Goal: Task Accomplishment & Management: Complete application form

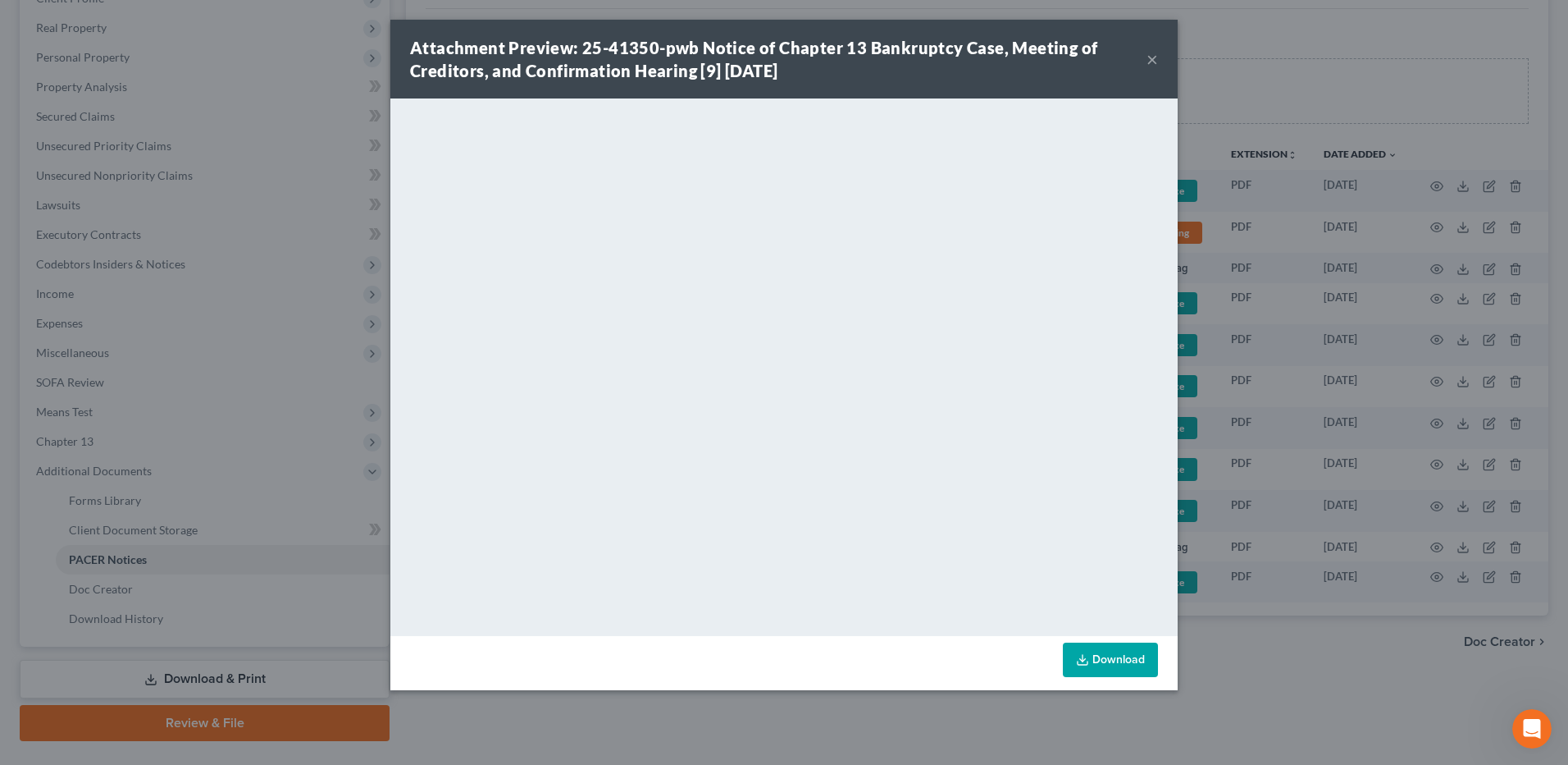
click at [1152, 59] on button "×" at bounding box center [1153, 58] width 12 height 19
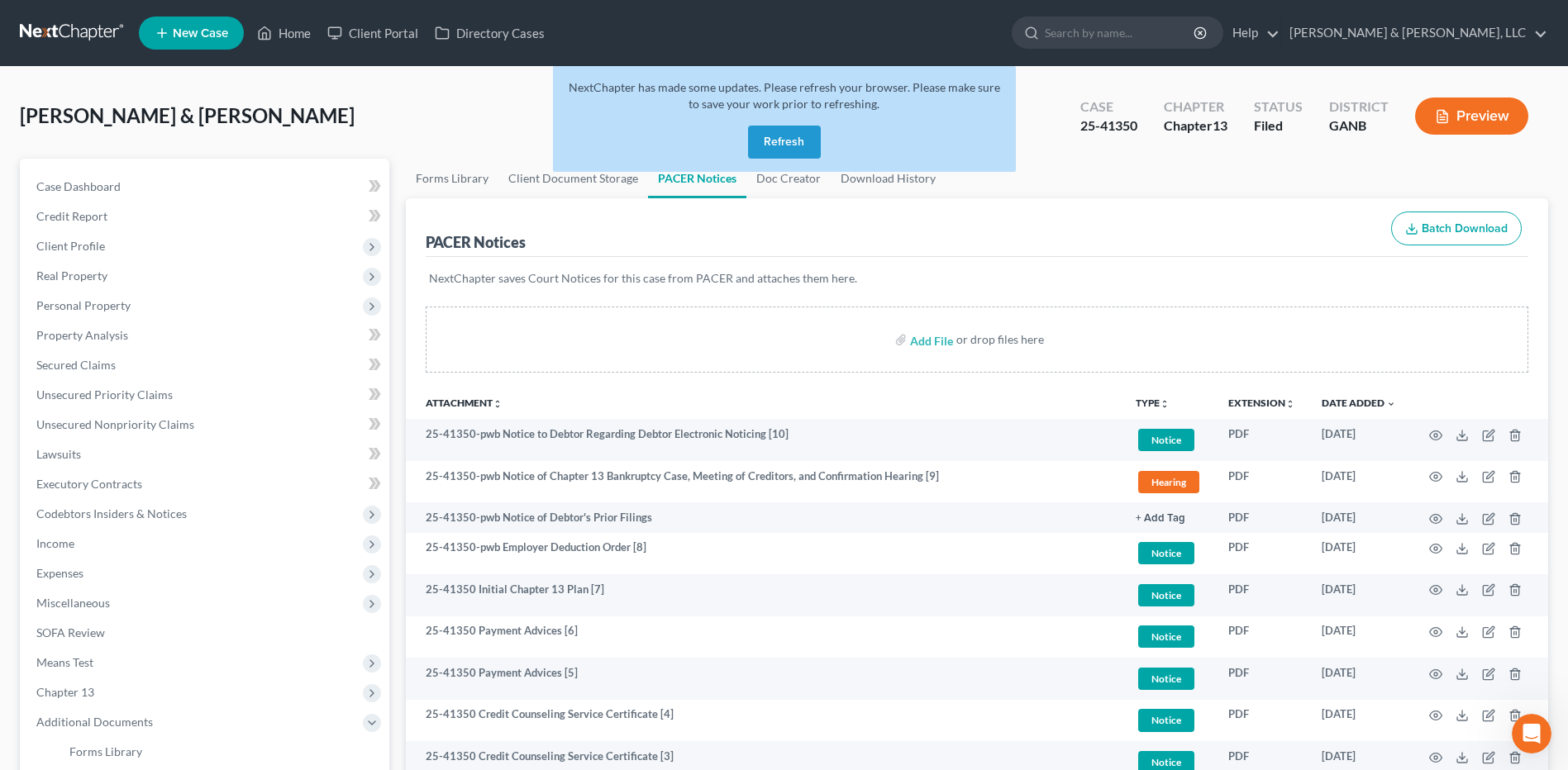
click at [771, 144] on button "Refresh" at bounding box center [785, 142] width 73 height 33
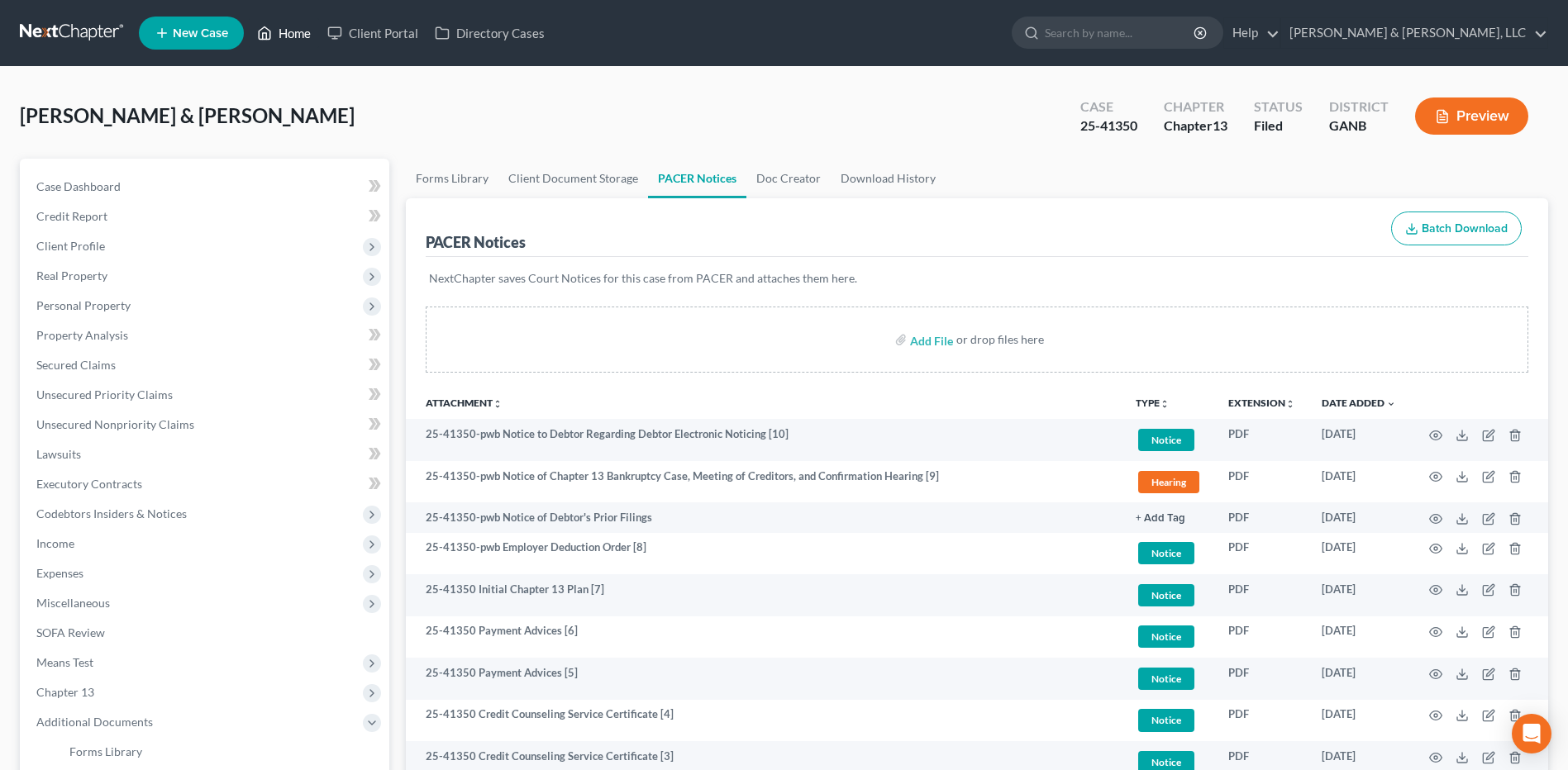
click at [294, 29] on link "Home" at bounding box center [284, 32] width 71 height 30
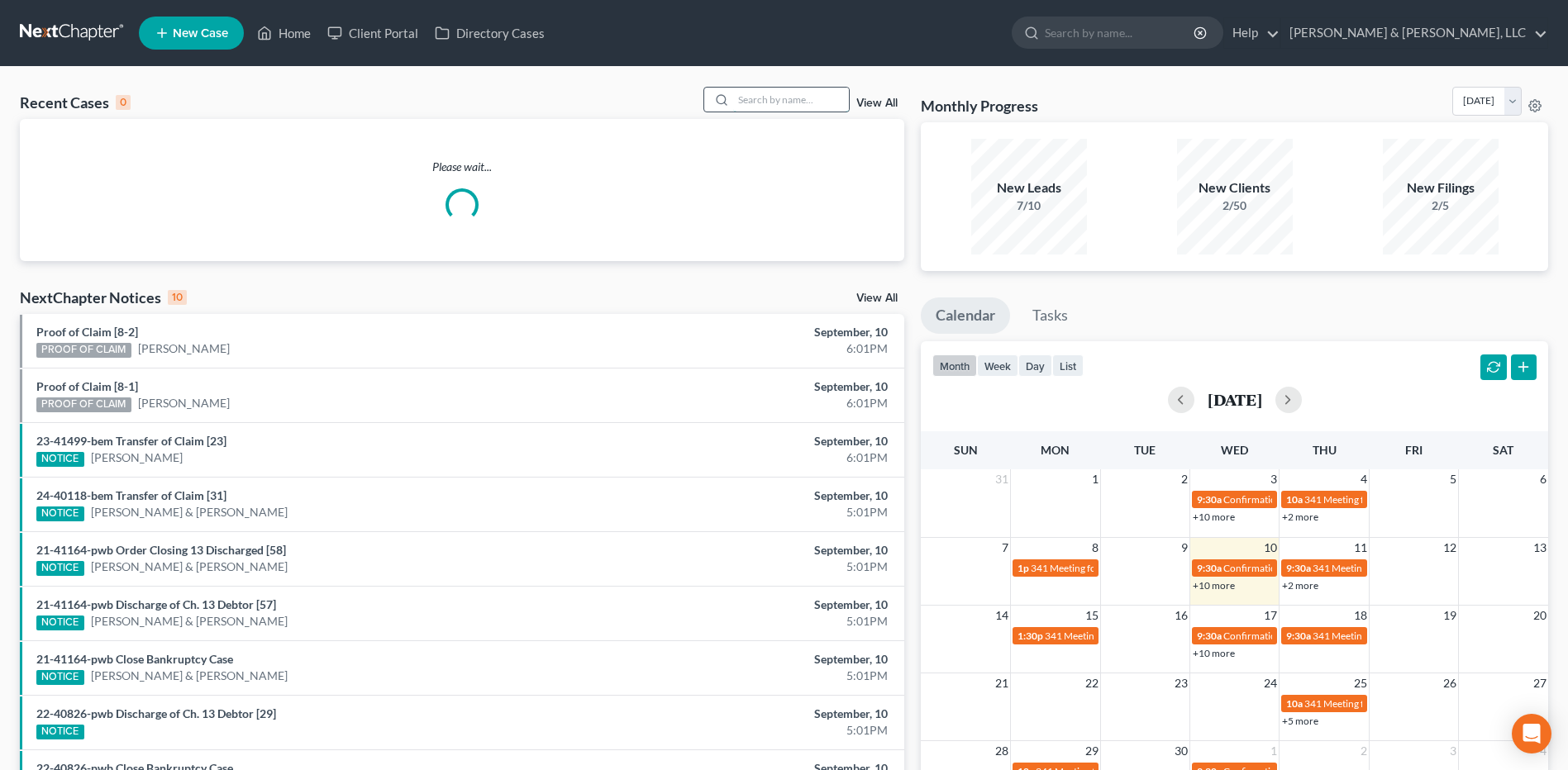
click at [774, 102] on input "search" at bounding box center [791, 99] width 116 height 24
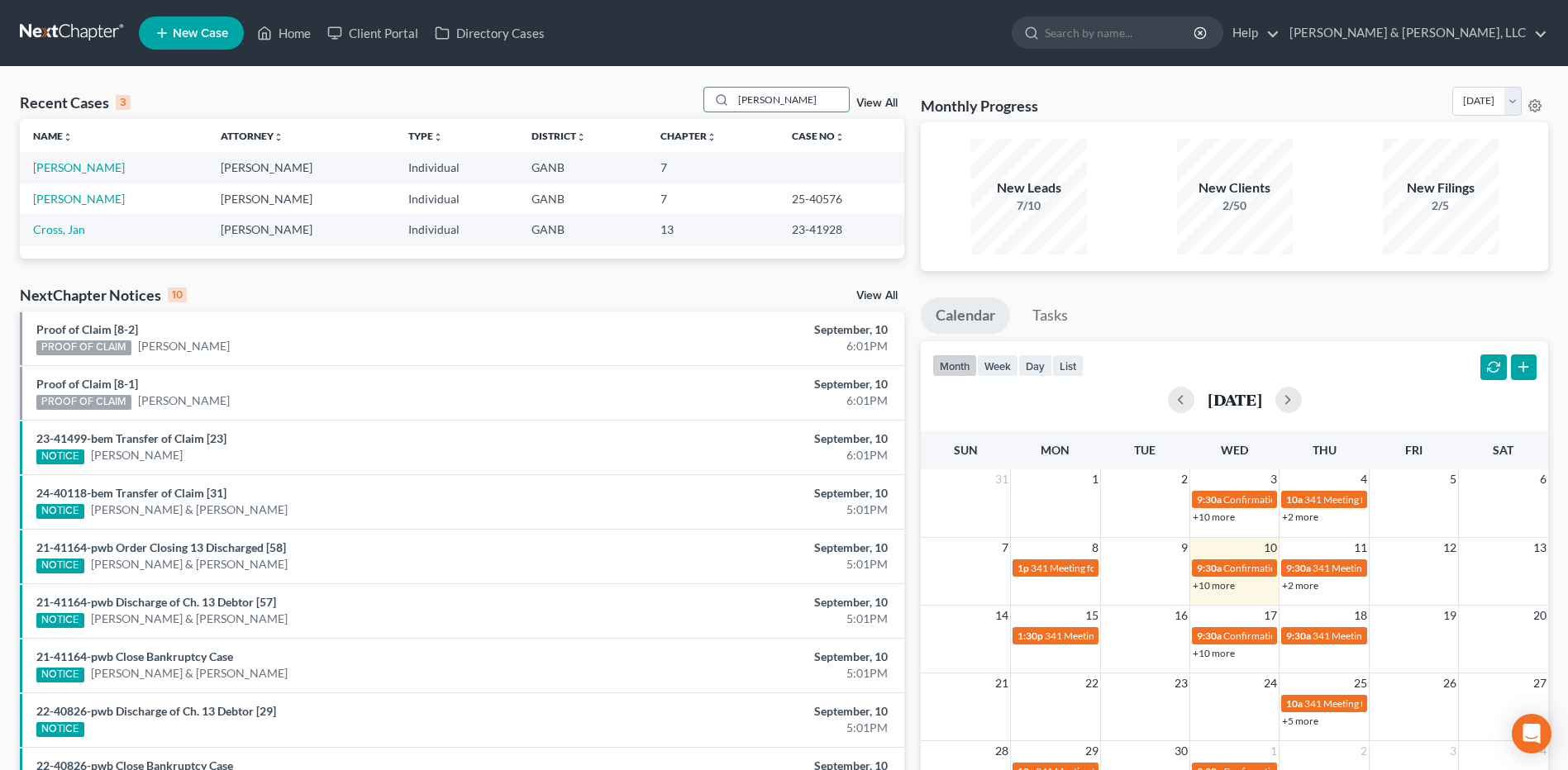
type input "[PERSON_NAME]"
click at [92, 169] on link "[PERSON_NAME]" at bounding box center [79, 167] width 92 height 14
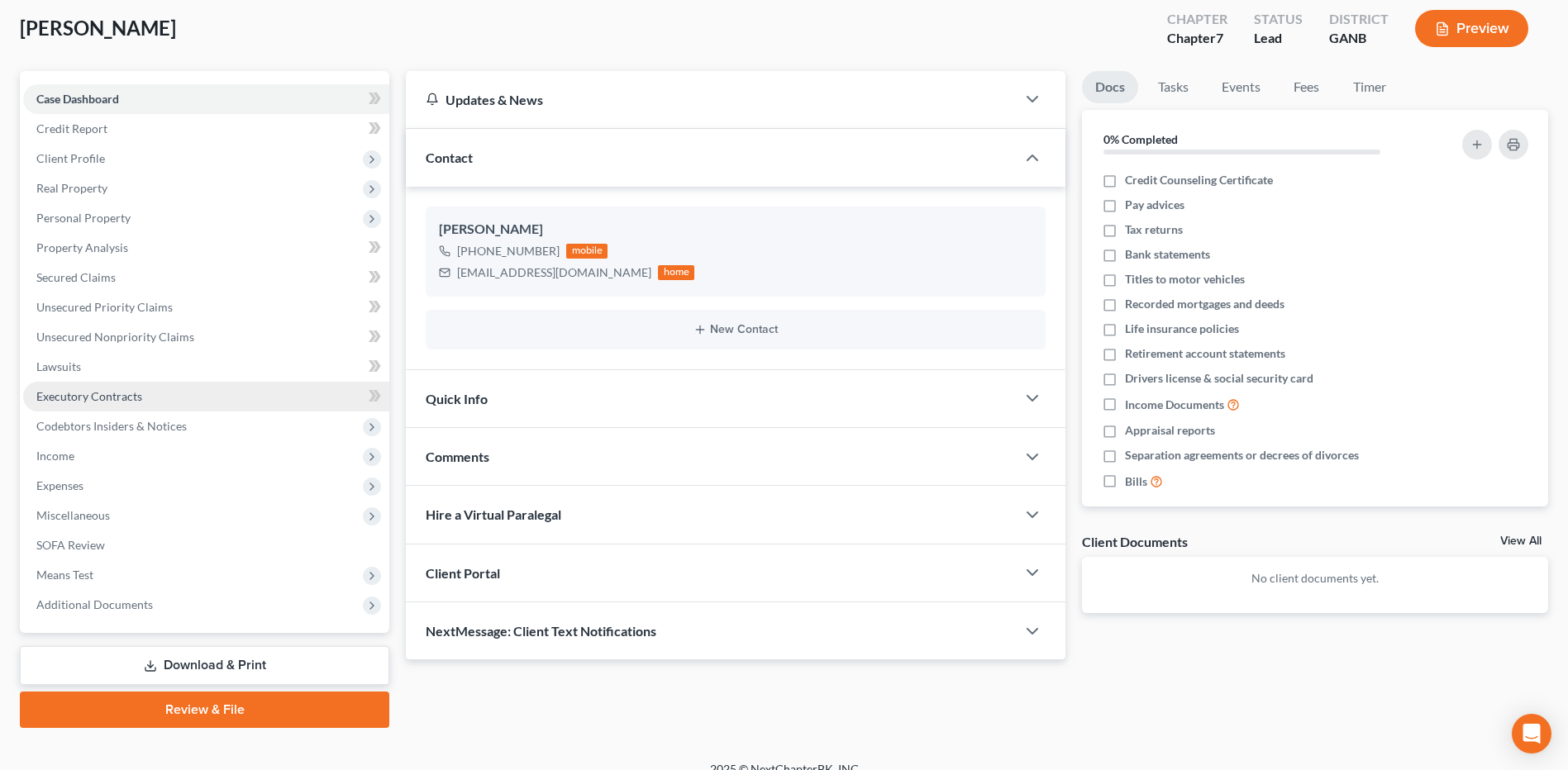
scroll to position [108, 0]
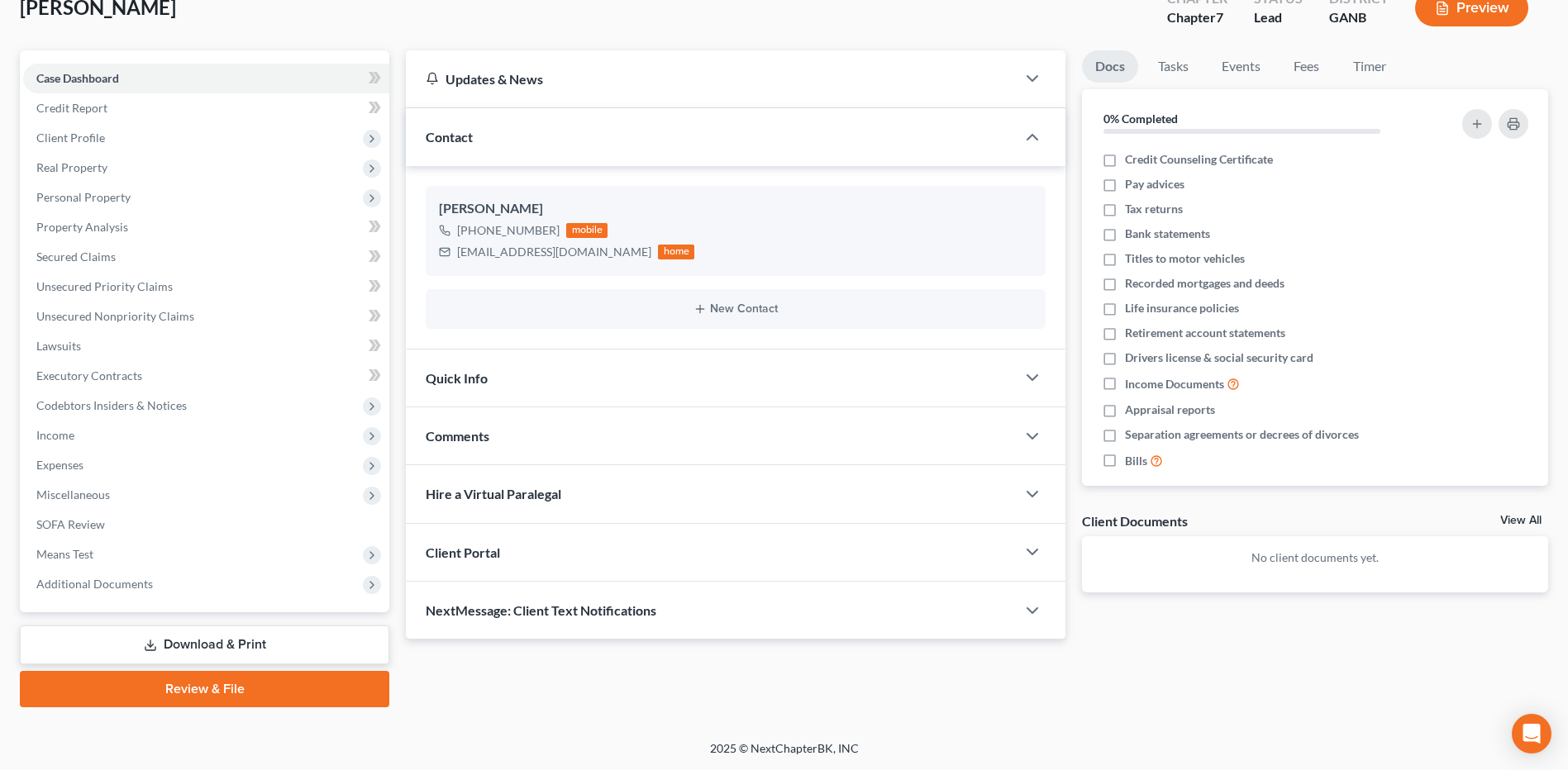
click at [205, 677] on link "Review & File" at bounding box center [204, 688] width 369 height 37
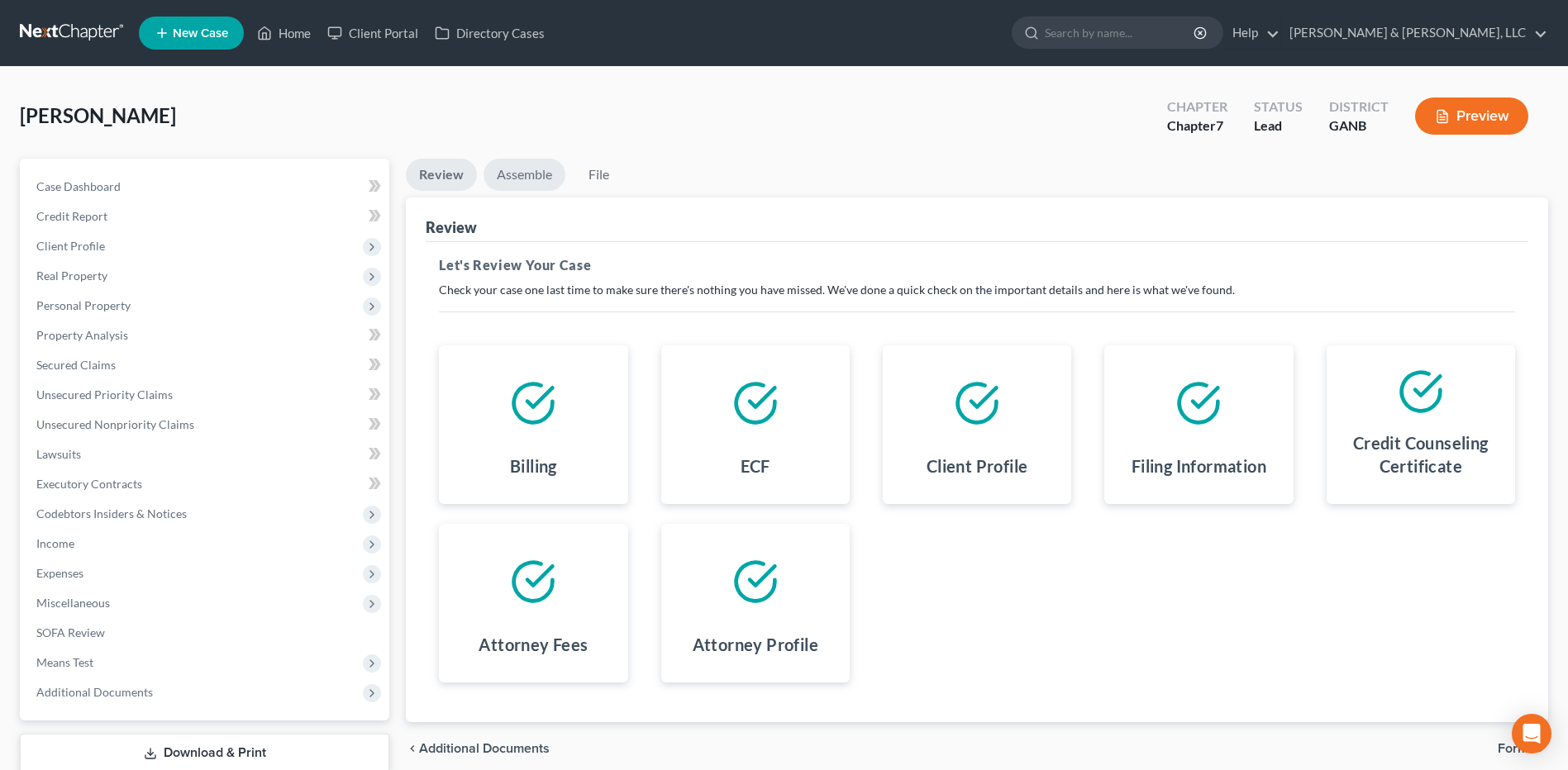
click at [521, 167] on link "Assemble" at bounding box center [525, 175] width 82 height 32
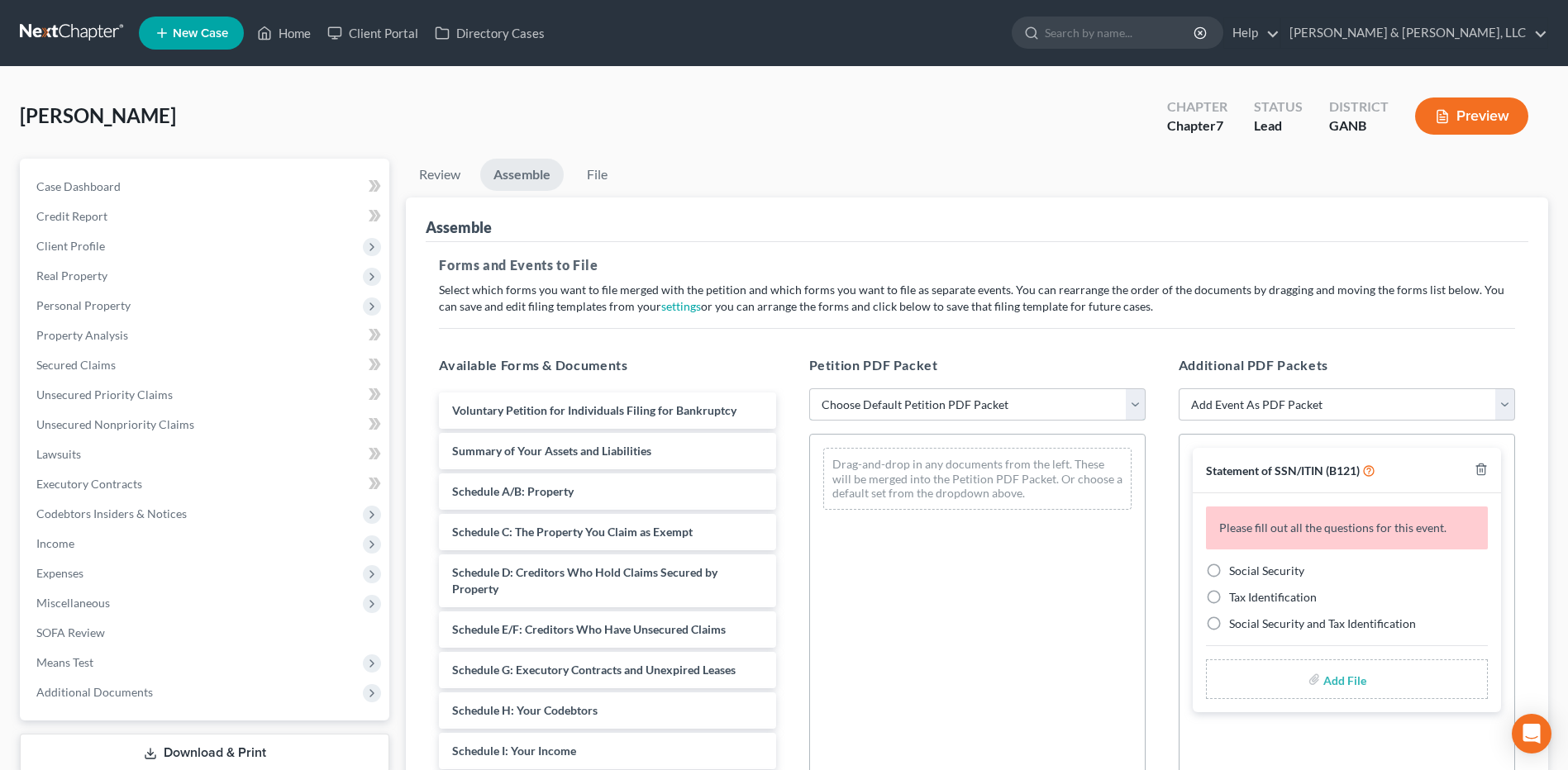
click at [997, 413] on select "Choose Default Petition PDF Packet Complete Bankruptcy Petition (all forms and …" at bounding box center [977, 405] width 337 height 33
select select "2"
click at [809, 388] on select "Choose Default Petition PDF Packet Complete Bankruptcy Petition (all forms and …" at bounding box center [977, 405] width 337 height 33
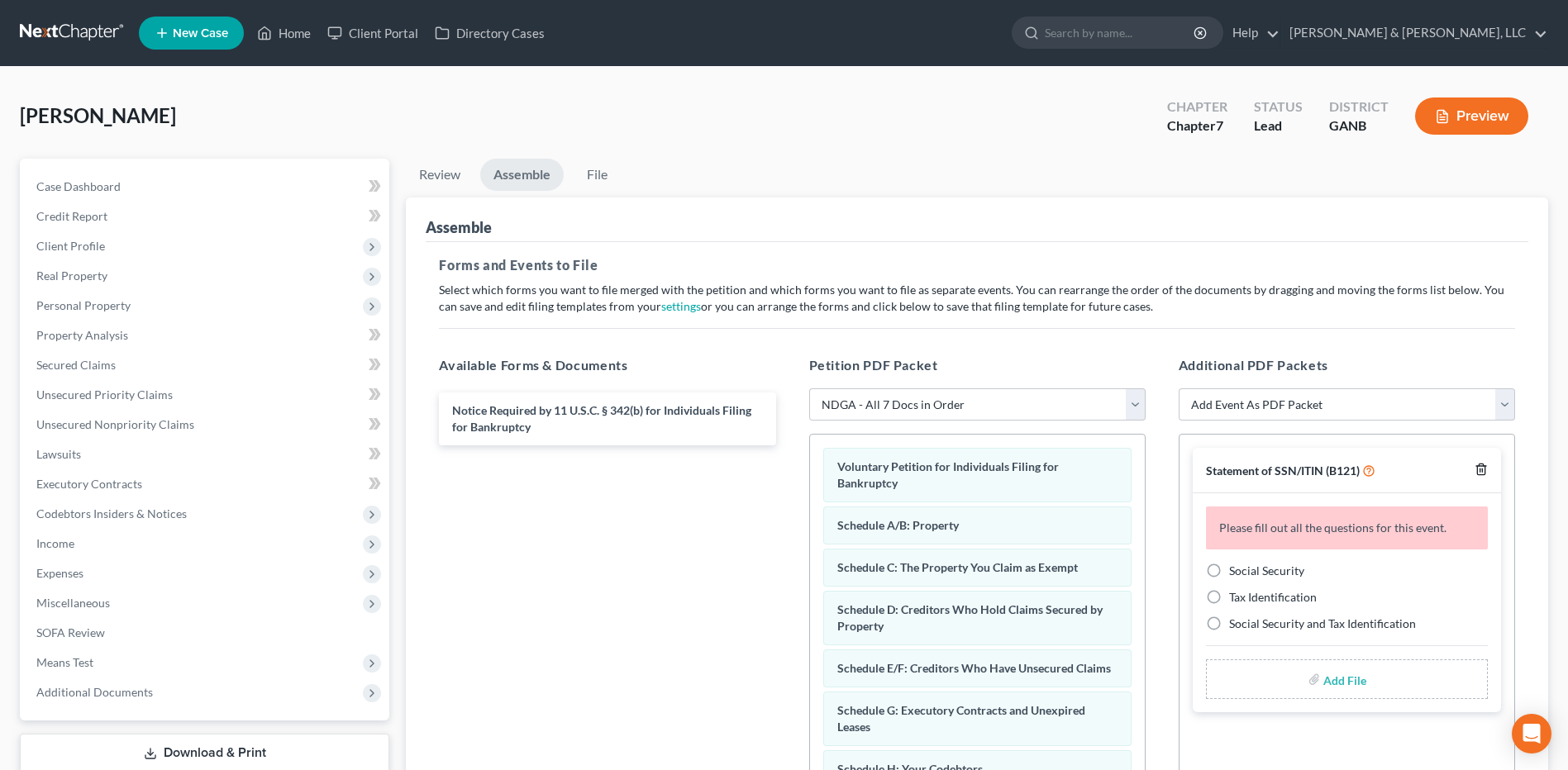
click at [1483, 473] on icon "button" at bounding box center [1481, 469] width 14 height 14
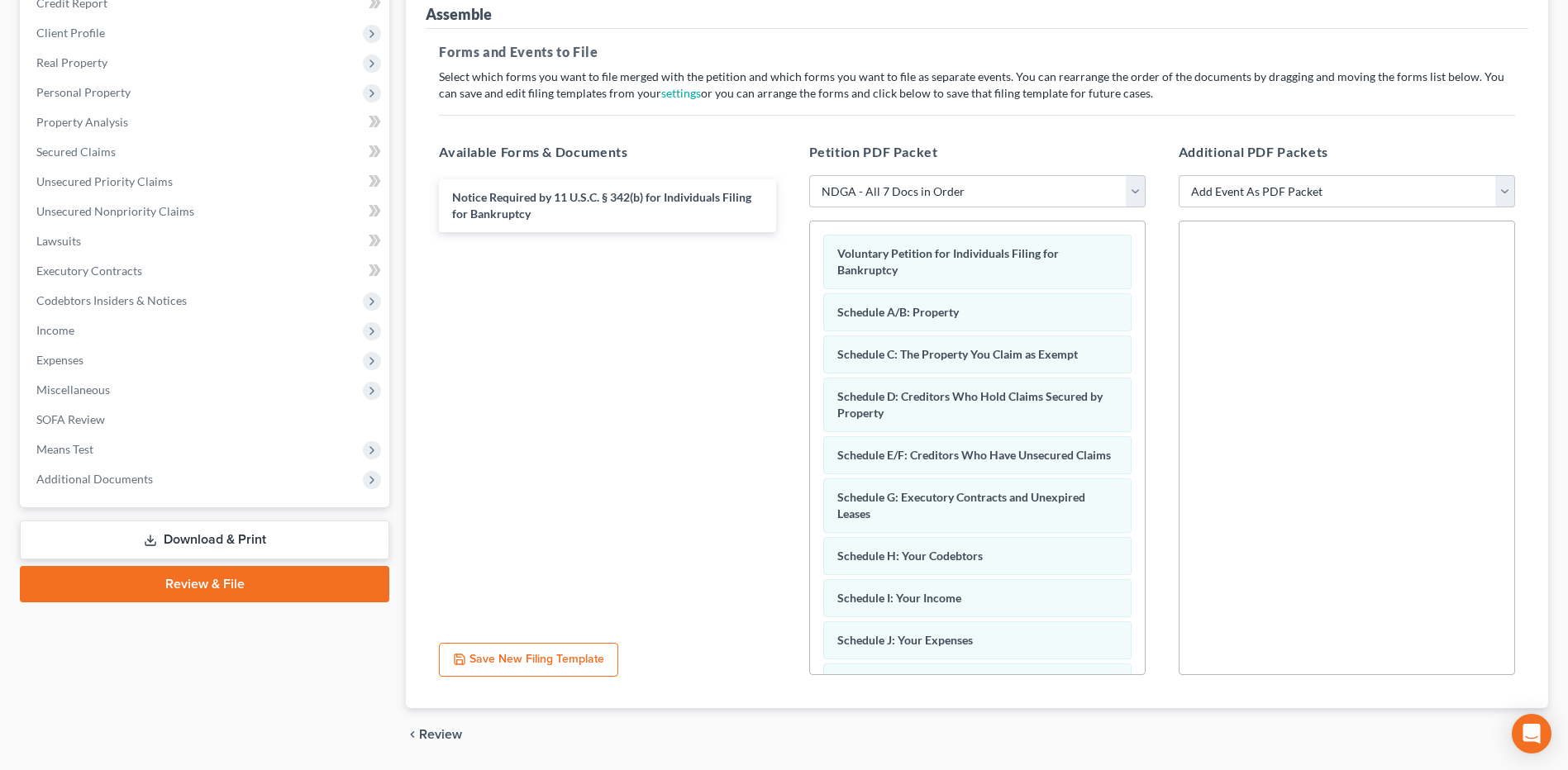
scroll to position [267, 0]
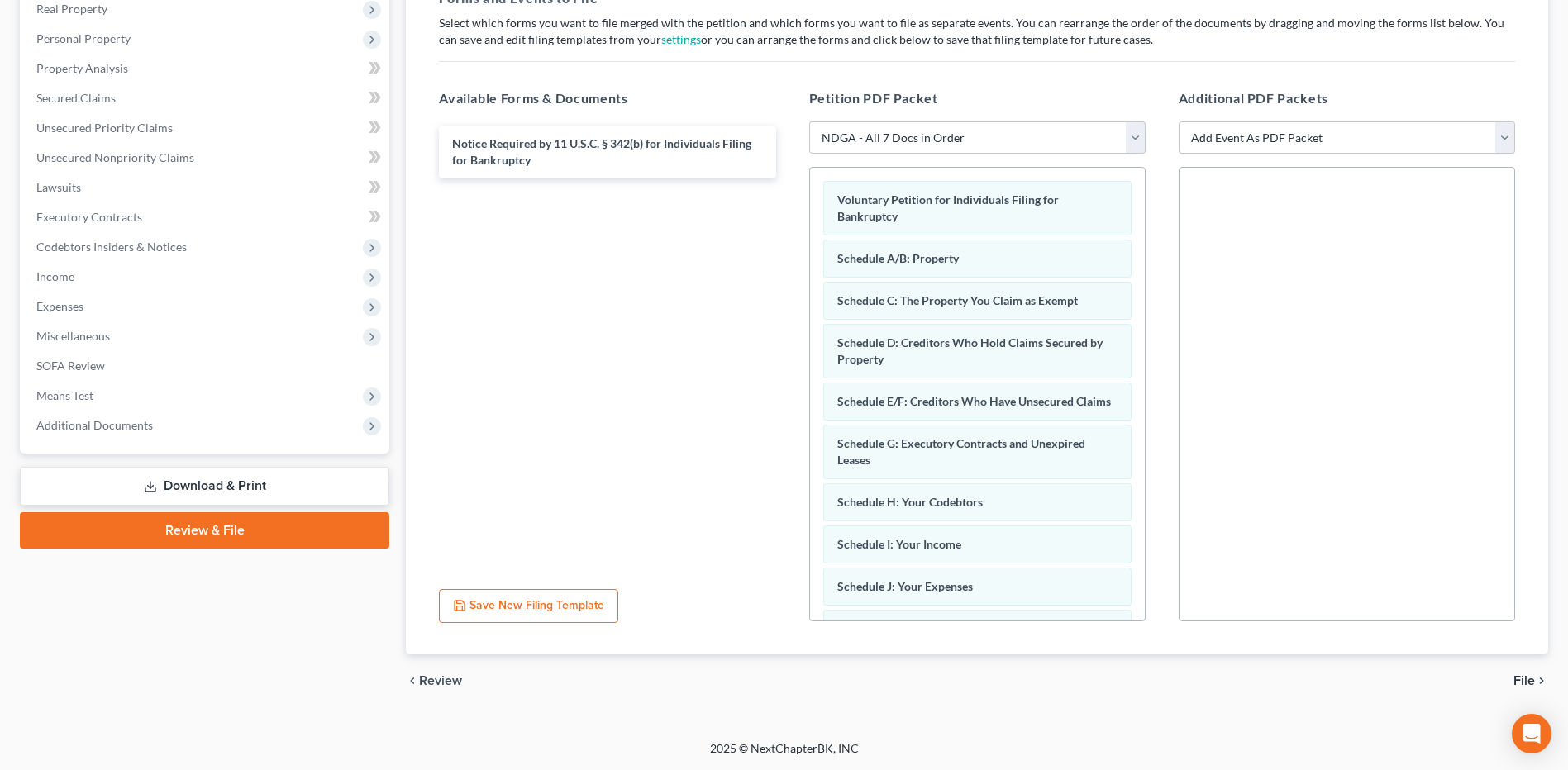
click at [1532, 676] on span "File" at bounding box center [1524, 681] width 21 height 14
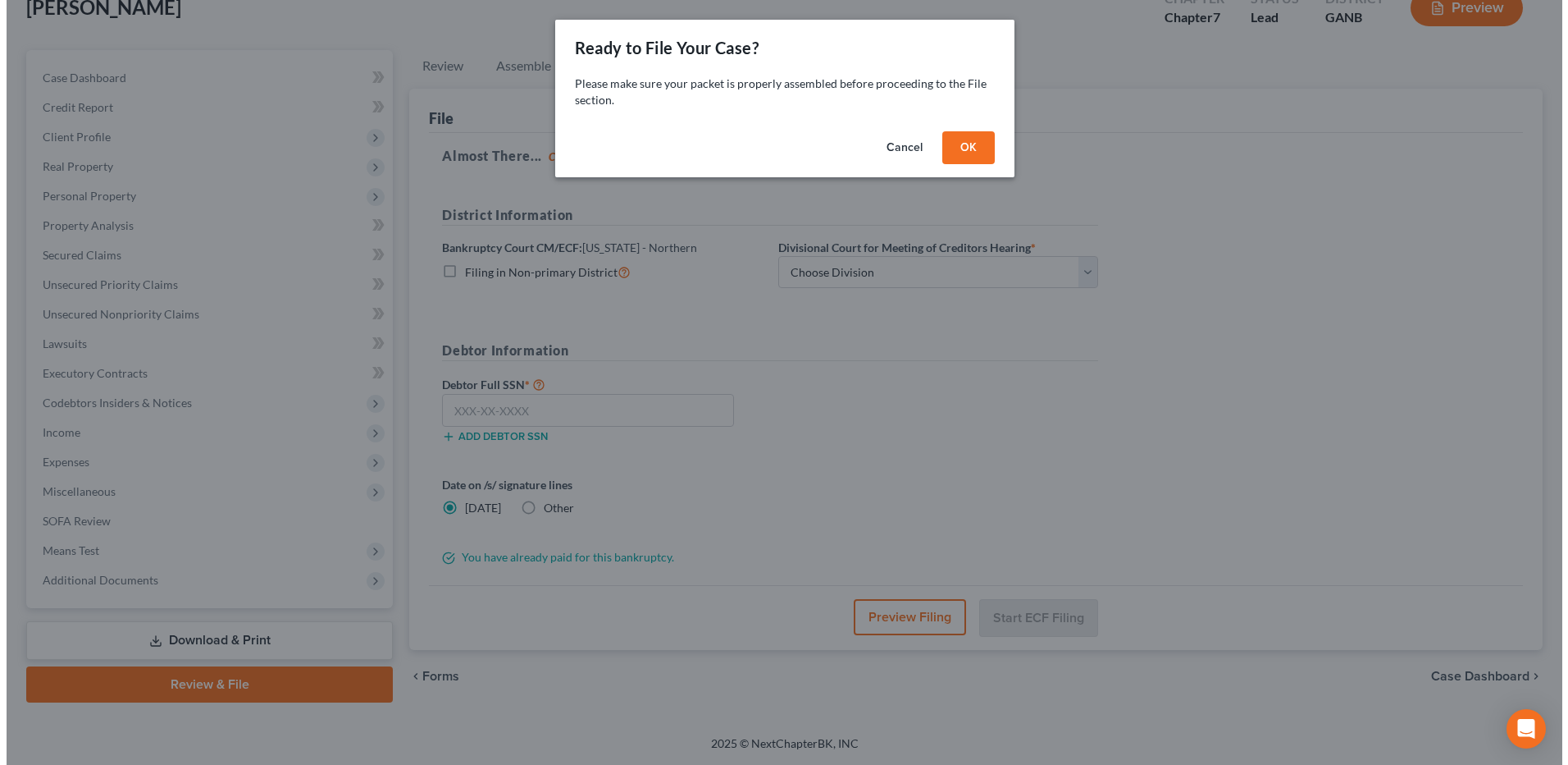
scroll to position [107, 0]
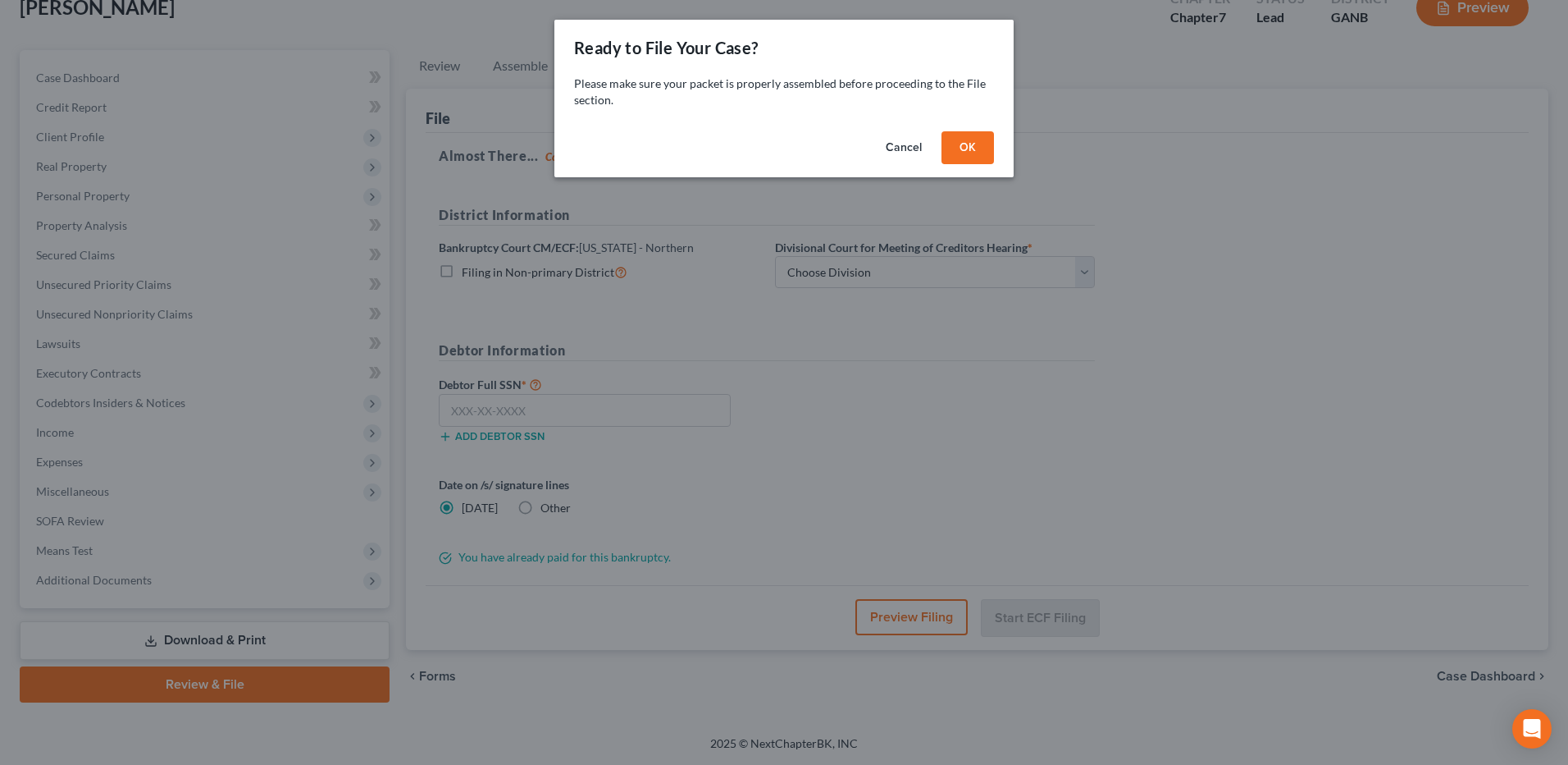
click at [960, 146] on button "OK" at bounding box center [968, 148] width 52 height 33
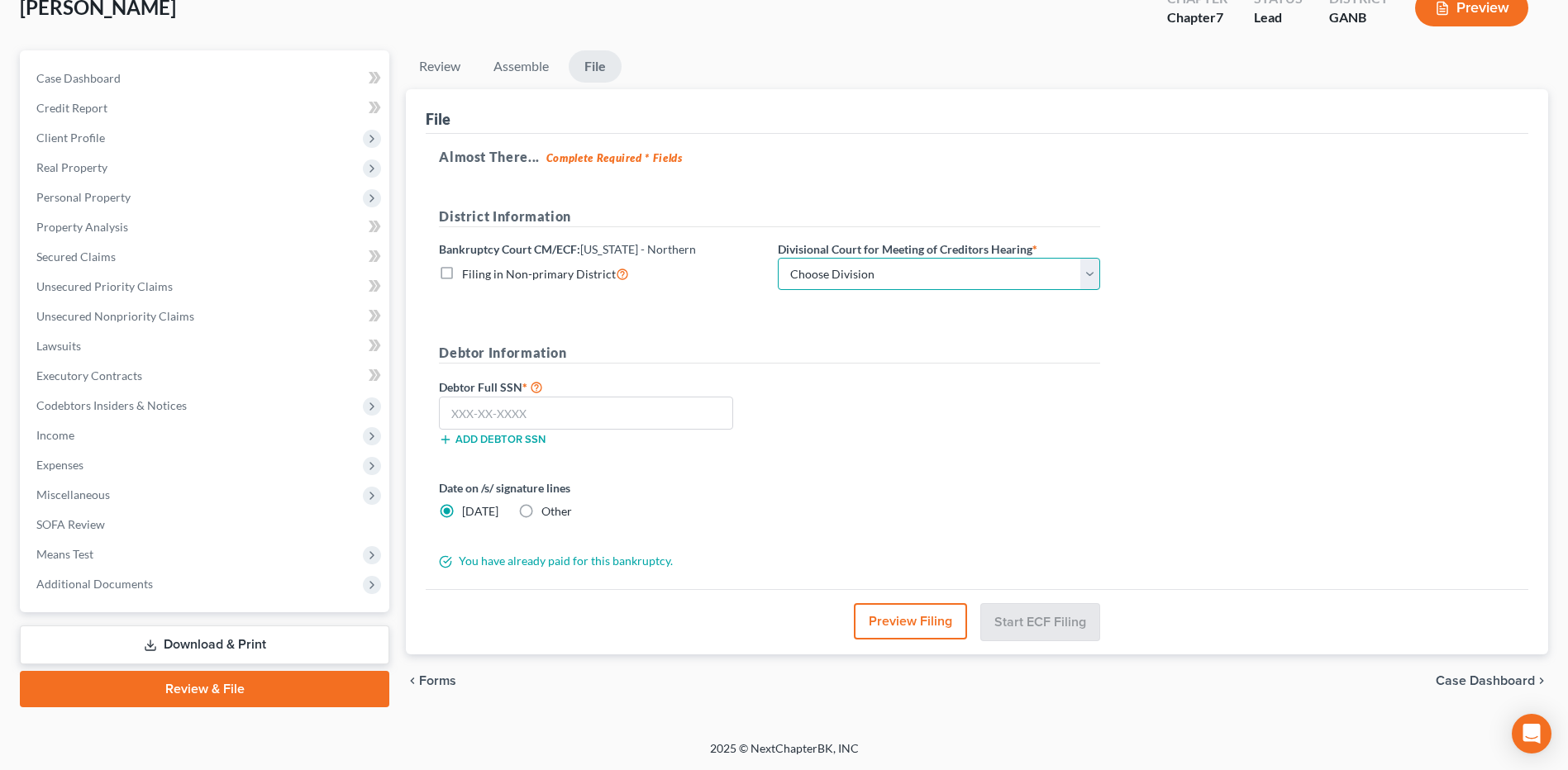
click at [900, 279] on select "Choose Division [GEOGRAPHIC_DATA] [GEOGRAPHIC_DATA] [GEOGRAPHIC_DATA] [GEOGRAPH…" at bounding box center [939, 274] width 322 height 33
select select "3"
click at [778, 258] on select "Choose Division [GEOGRAPHIC_DATA] [GEOGRAPHIC_DATA] [GEOGRAPHIC_DATA] [GEOGRAPH…" at bounding box center [939, 274] width 322 height 33
click at [912, 622] on button "Preview Filing" at bounding box center [910, 620] width 113 height 37
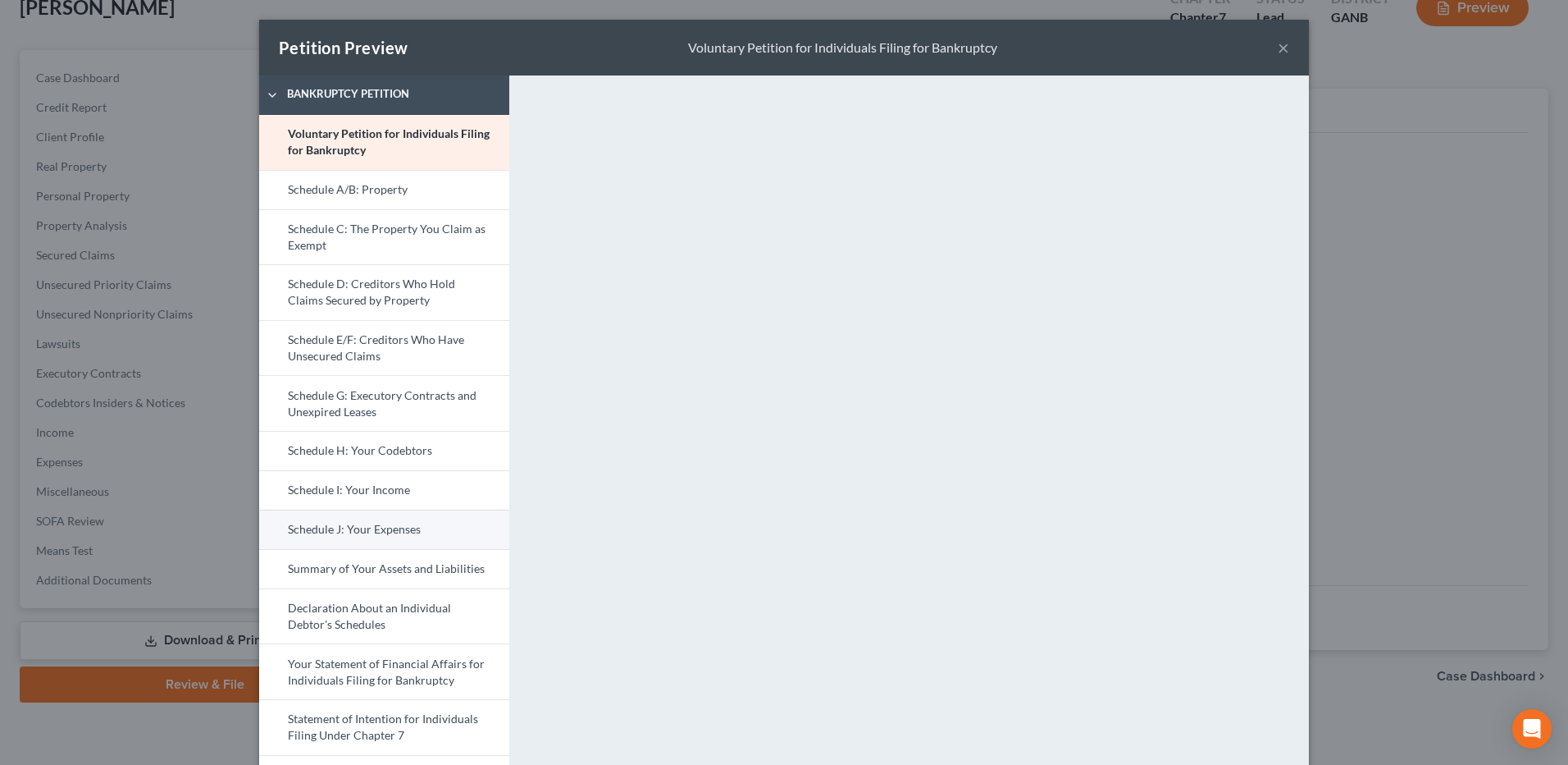
click at [359, 526] on link "Schedule J: Your Expenses" at bounding box center [384, 529] width 250 height 40
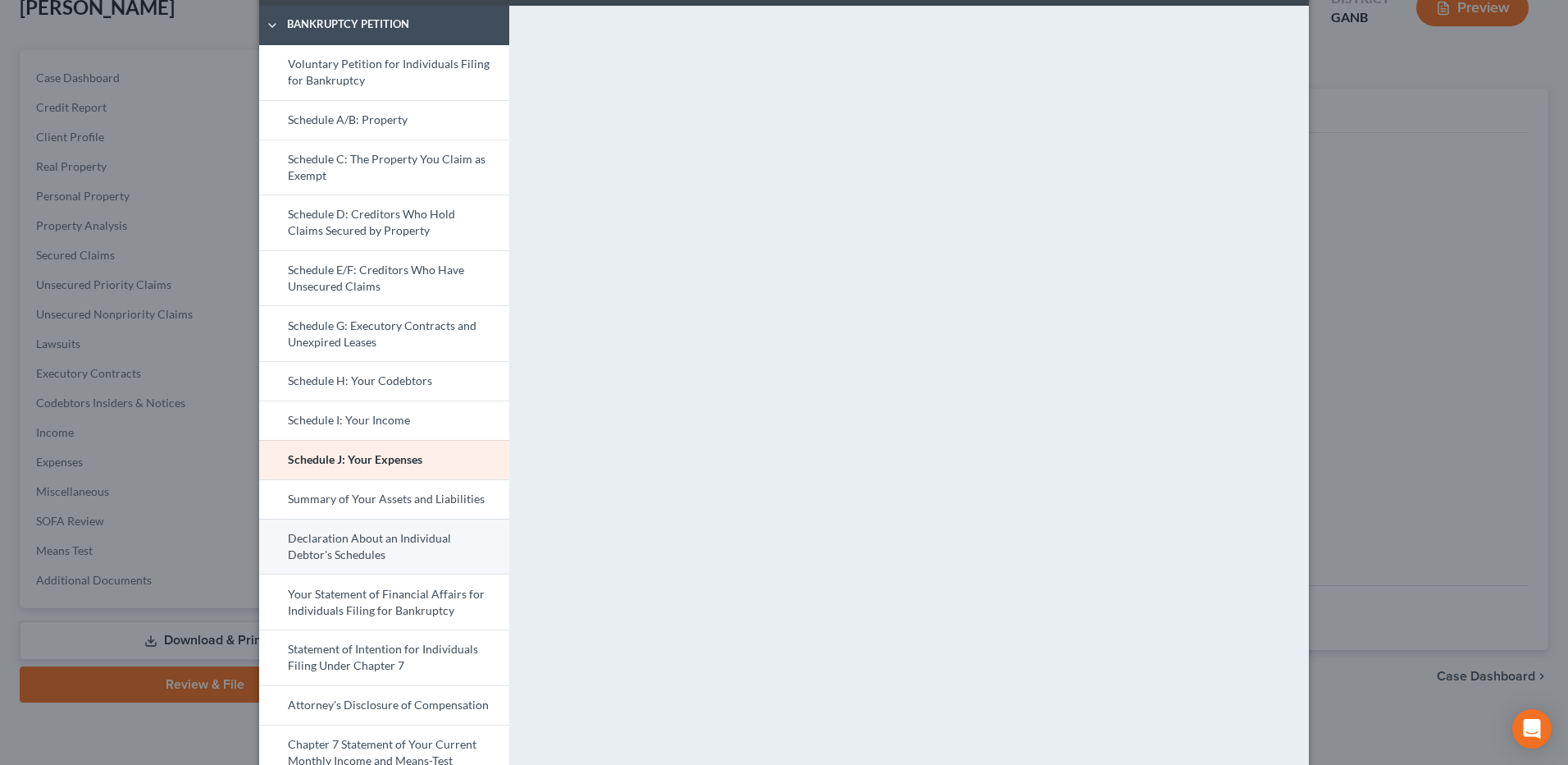
scroll to position [199, 0]
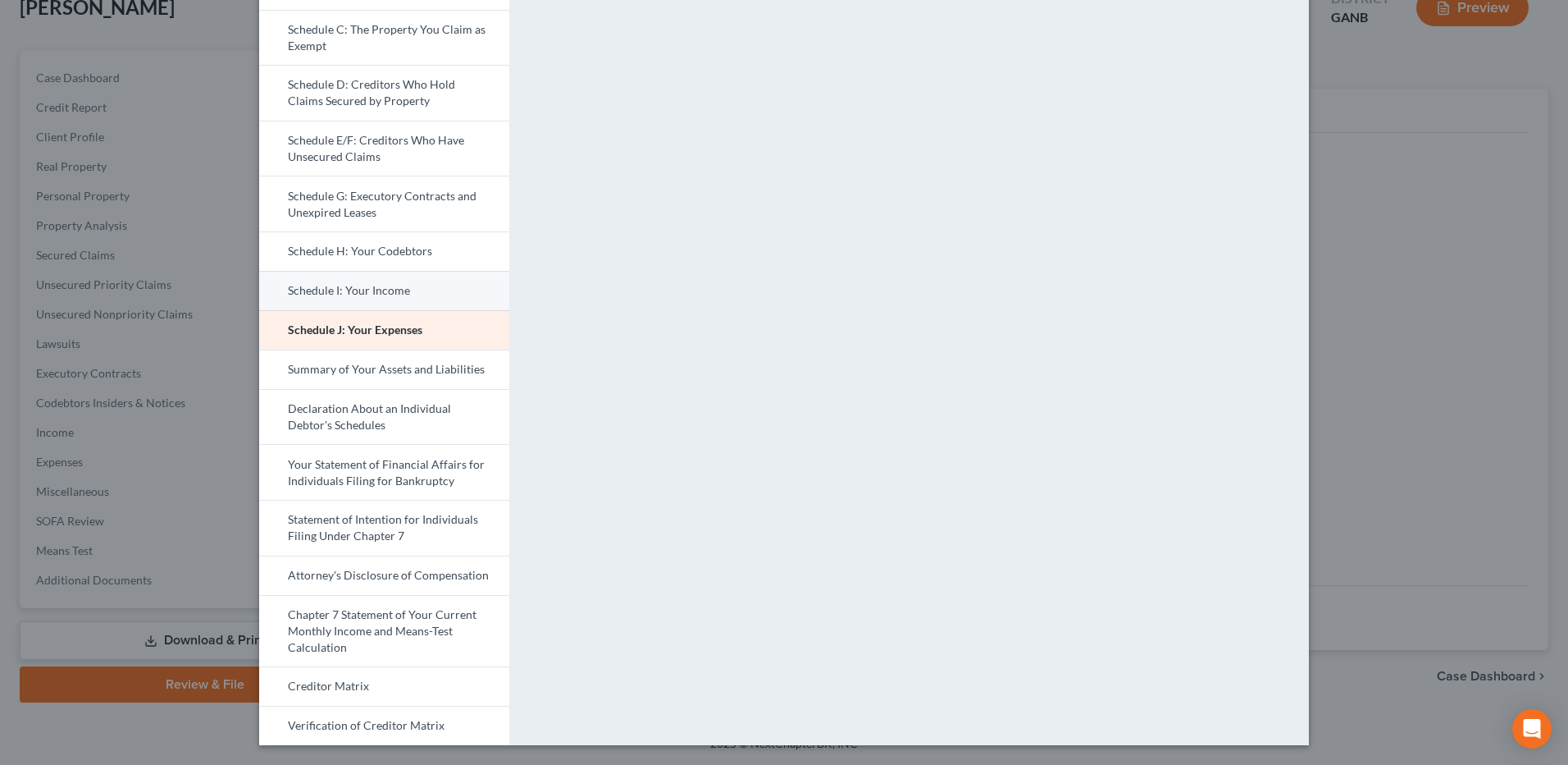
click at [408, 295] on link "Schedule I: Your Income" at bounding box center [384, 290] width 250 height 40
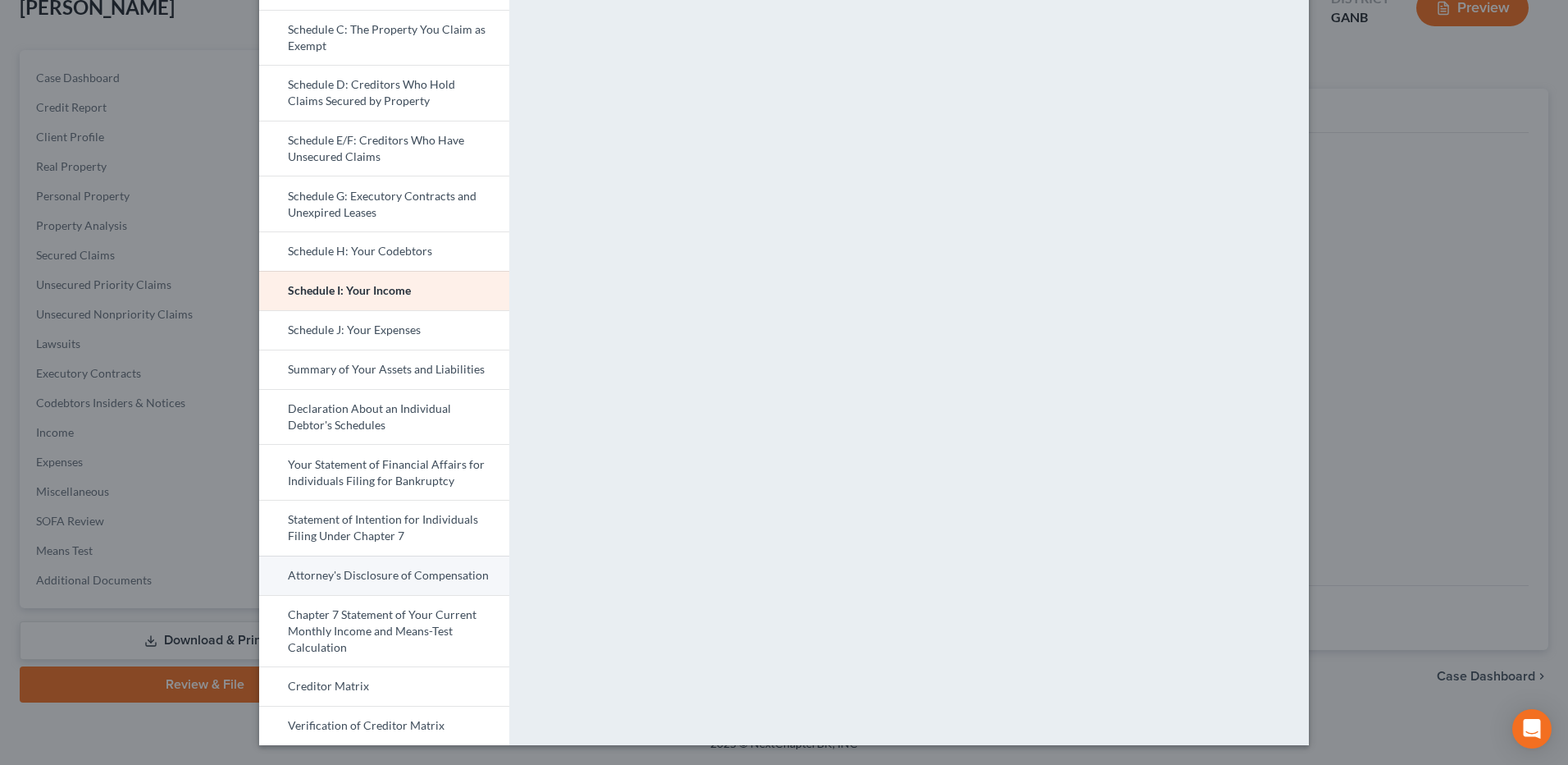
click at [408, 579] on link "Attorney's Disclosure of Compensation" at bounding box center [384, 575] width 250 height 40
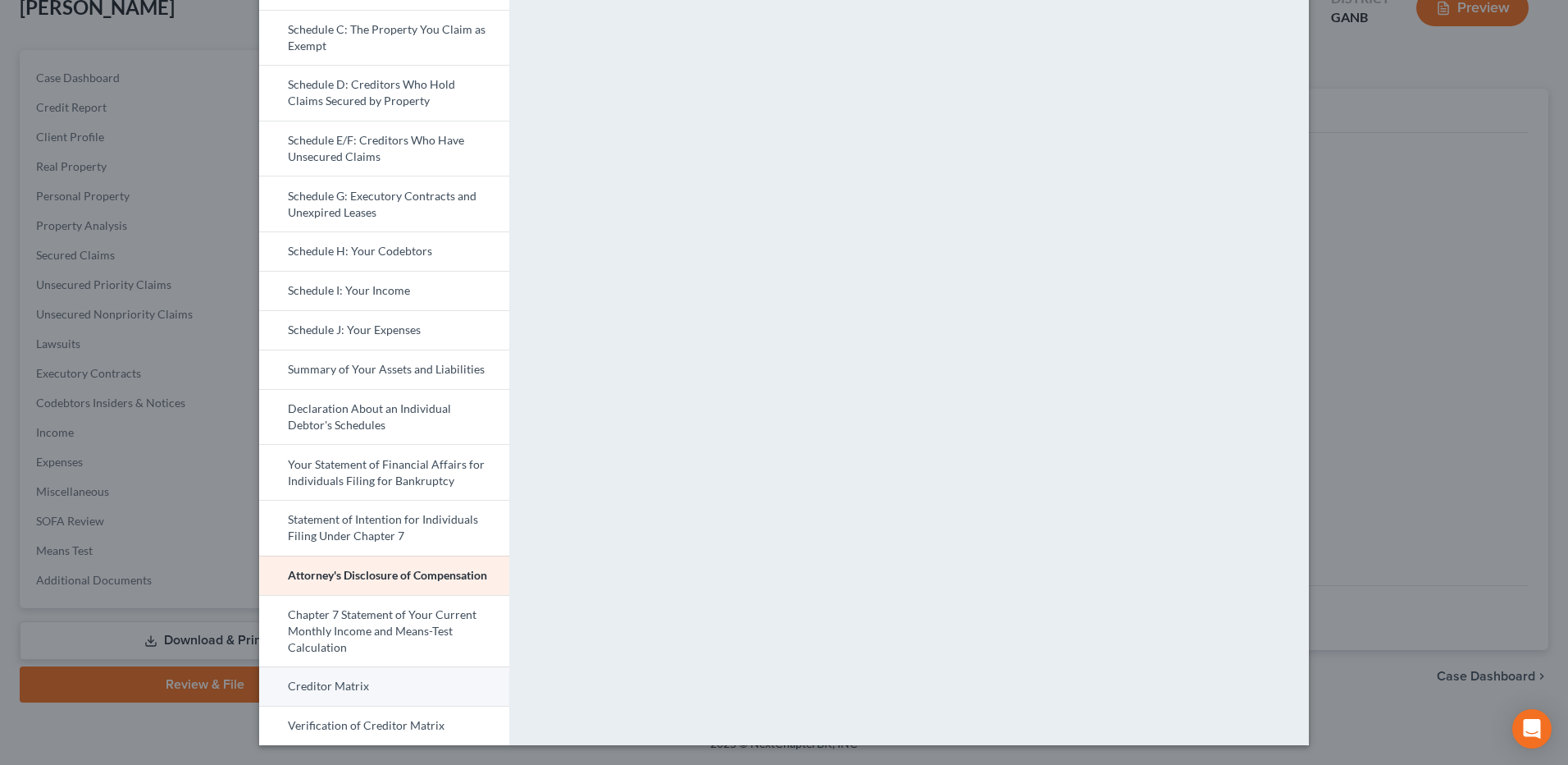
click at [322, 681] on link "Creditor Matrix" at bounding box center [384, 686] width 250 height 40
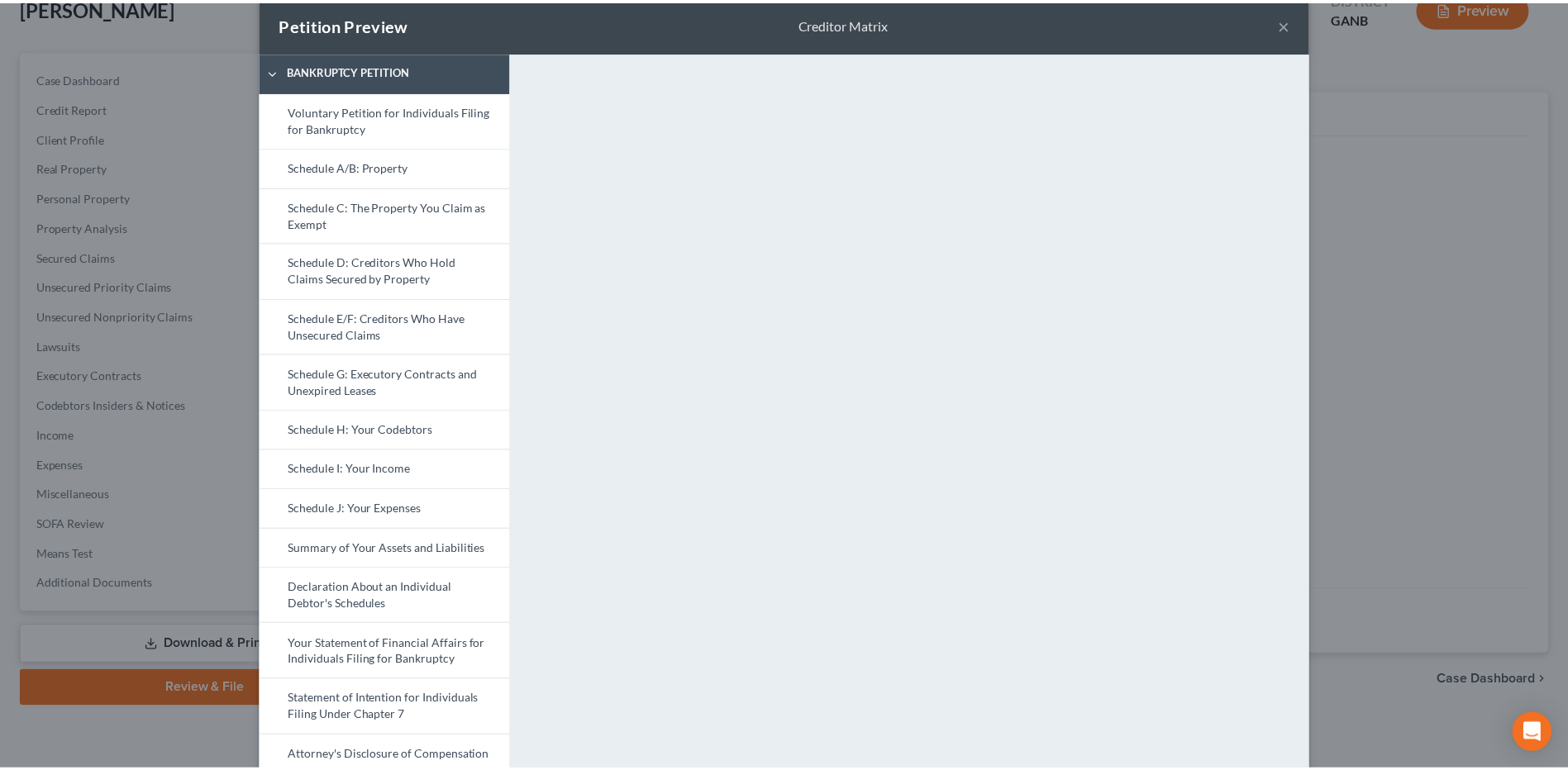
scroll to position [0, 0]
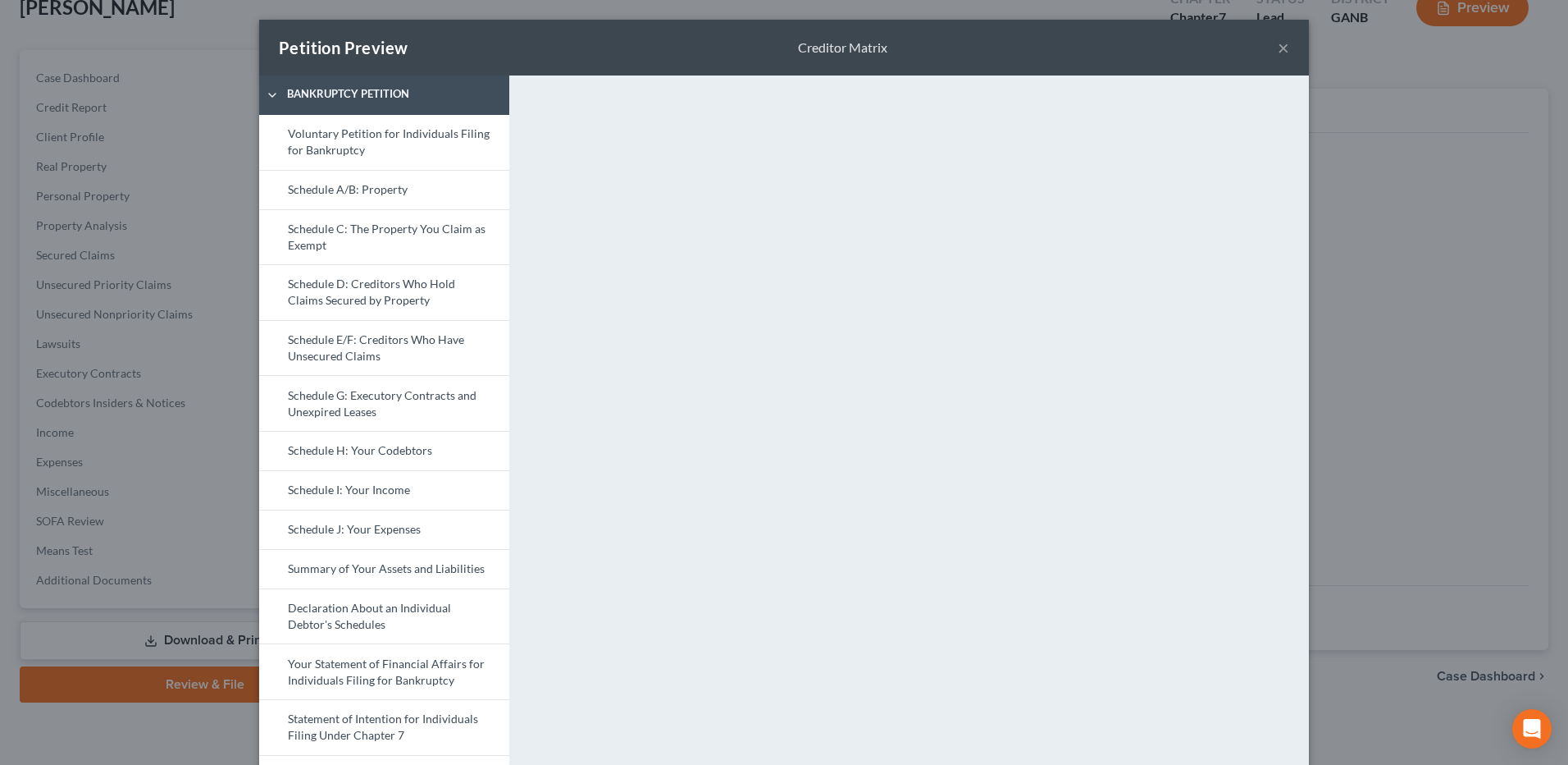
click at [1281, 41] on button "×" at bounding box center [1284, 47] width 12 height 19
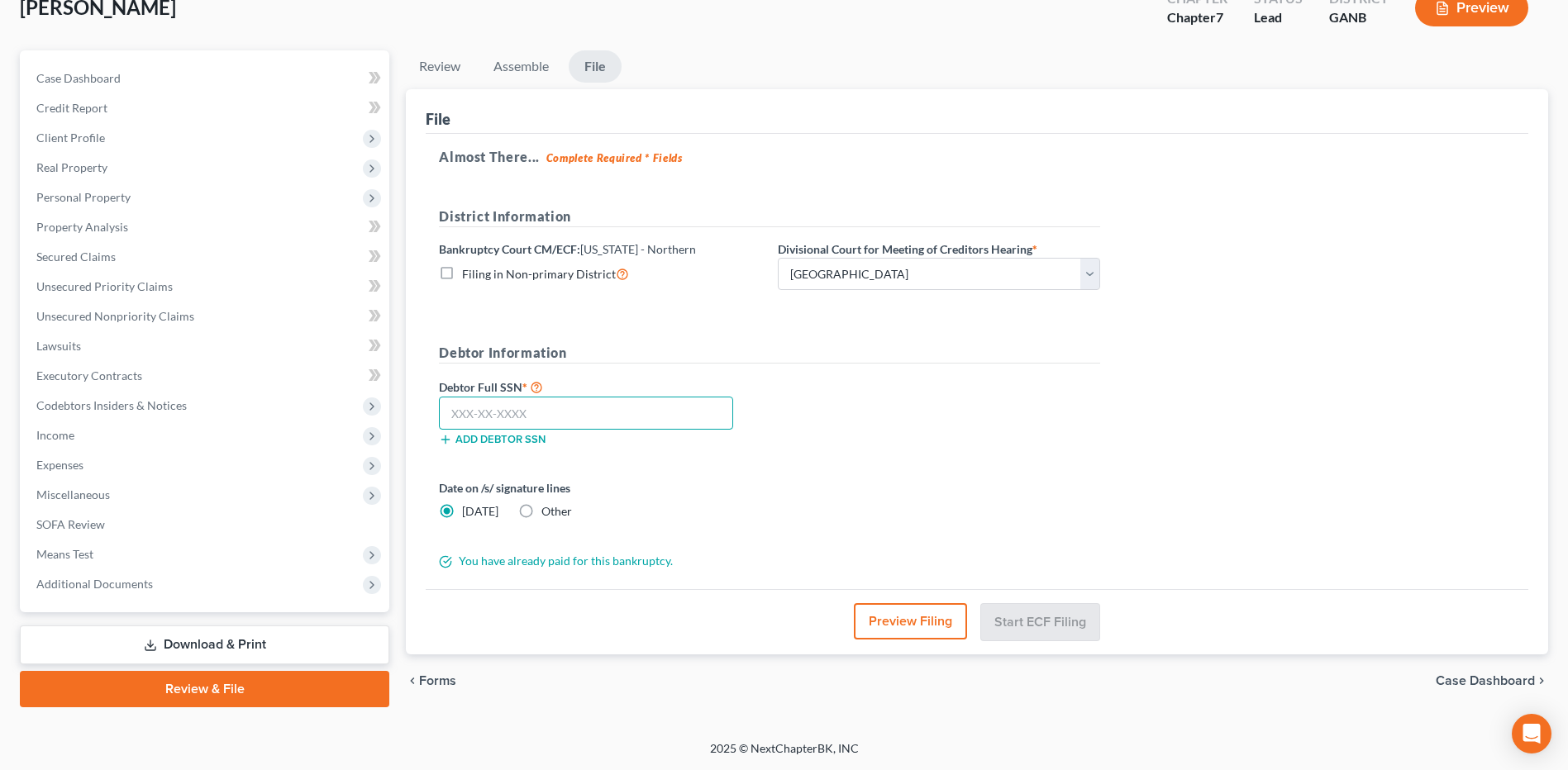
click at [513, 406] on input "text" at bounding box center [586, 413] width 294 height 33
type input "257-61-3067"
click at [1048, 620] on button "Start ECF Filing" at bounding box center [1040, 620] width 118 height 37
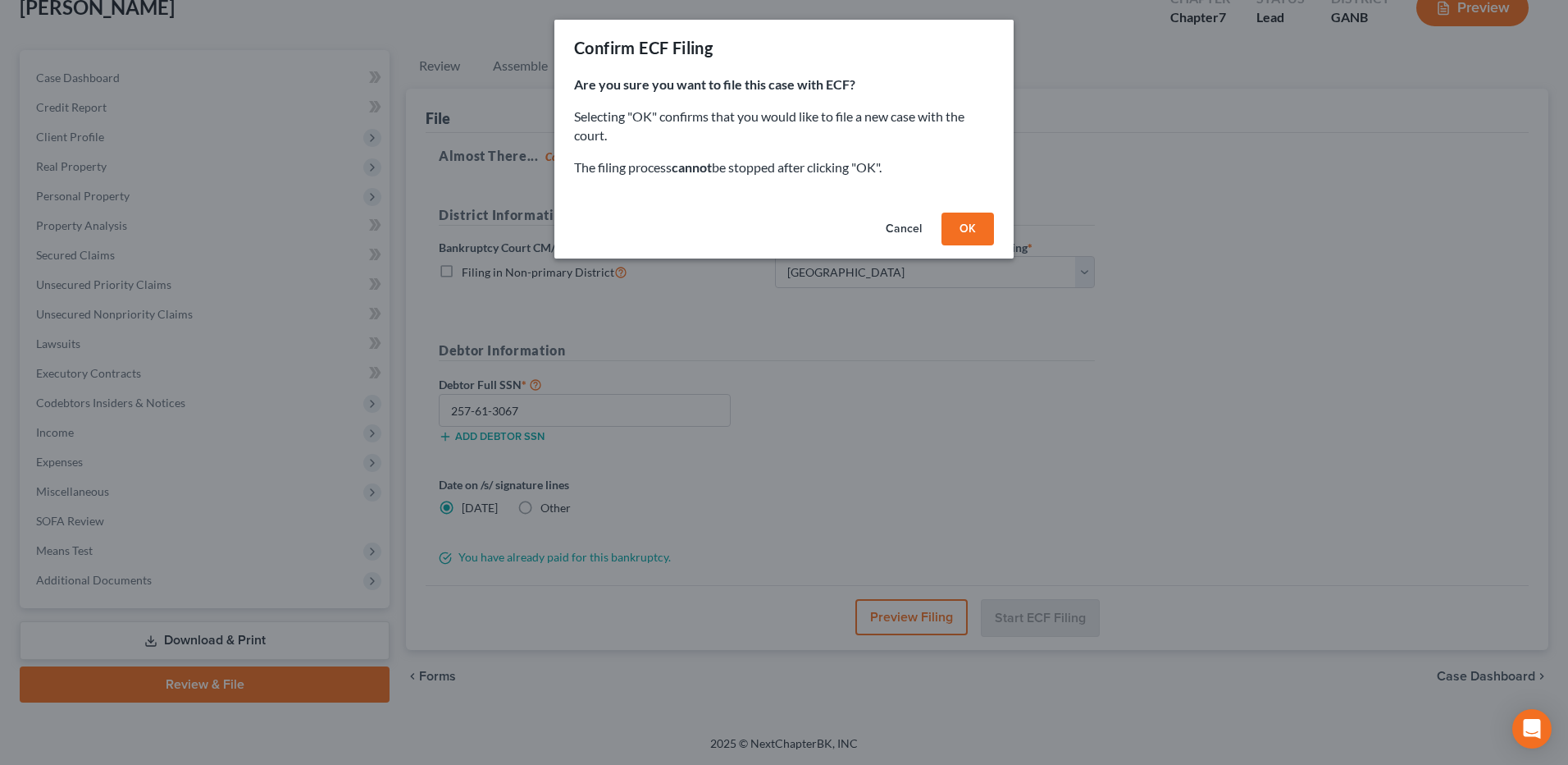
click at [981, 231] on button "OK" at bounding box center [968, 229] width 52 height 33
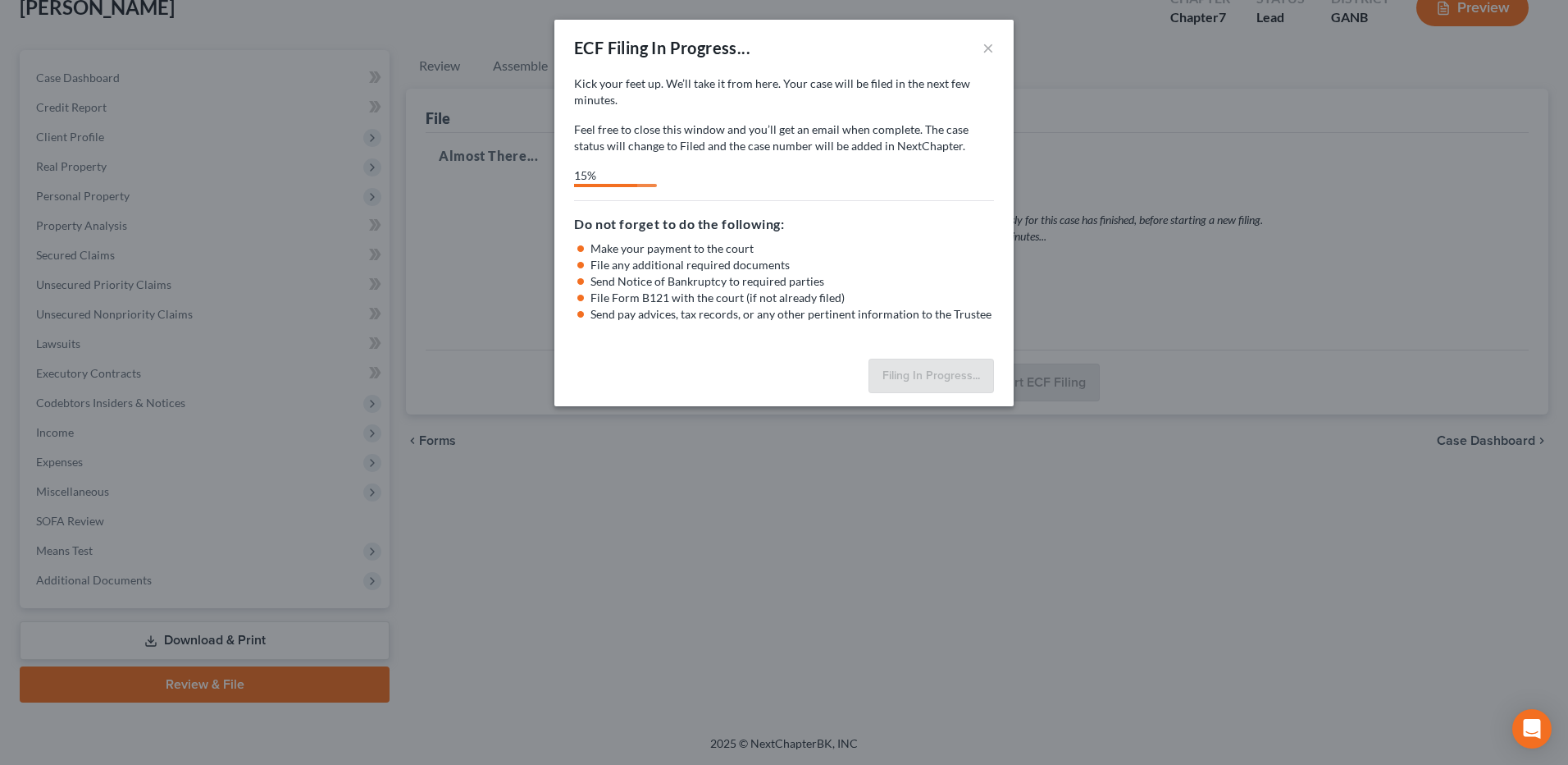
select select "3"
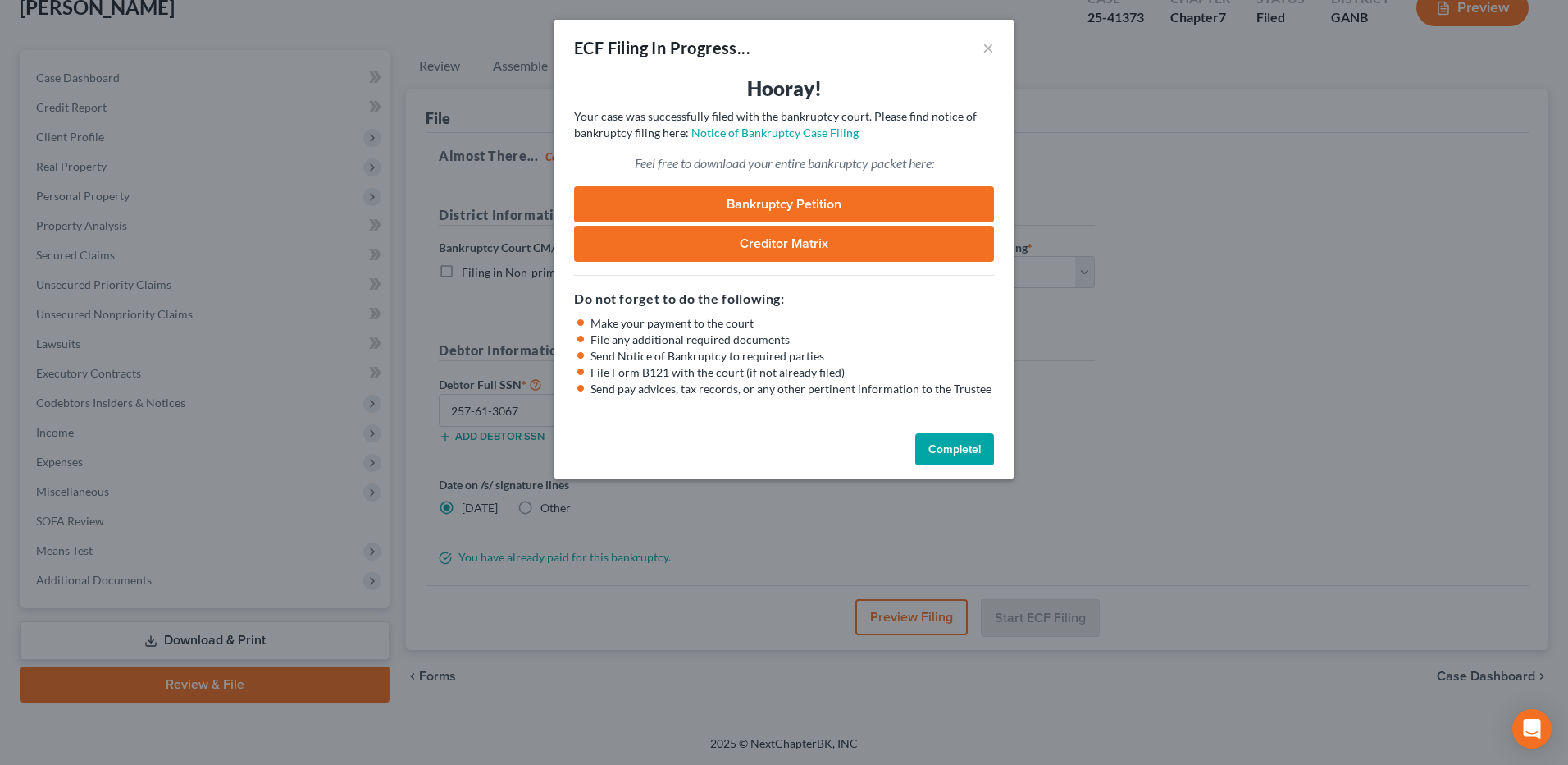
click at [832, 206] on link "Bankruptcy Petition" at bounding box center [784, 204] width 420 height 36
click at [980, 449] on button "Complete!" at bounding box center [954, 449] width 78 height 33
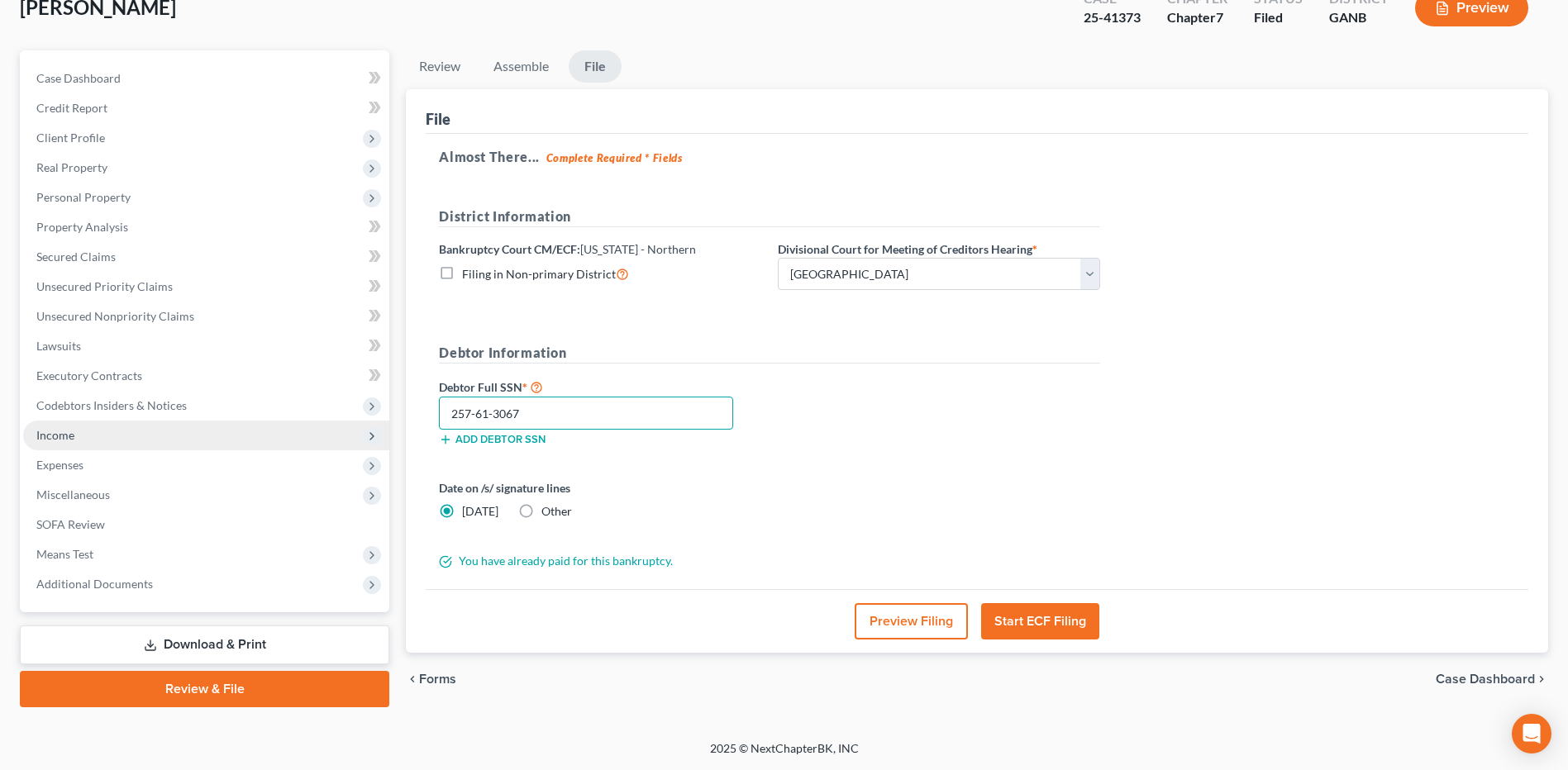
drag, startPoint x: 610, startPoint y: 409, endPoint x: 346, endPoint y: 427, distance: 264.6
click at [346, 427] on div "Petition Navigation Case Dashboard Payments Invoices Payments Payments Credit R…" at bounding box center [784, 378] width 1544 height 657
click at [246, 644] on link "Download & Print" at bounding box center [204, 645] width 369 height 39
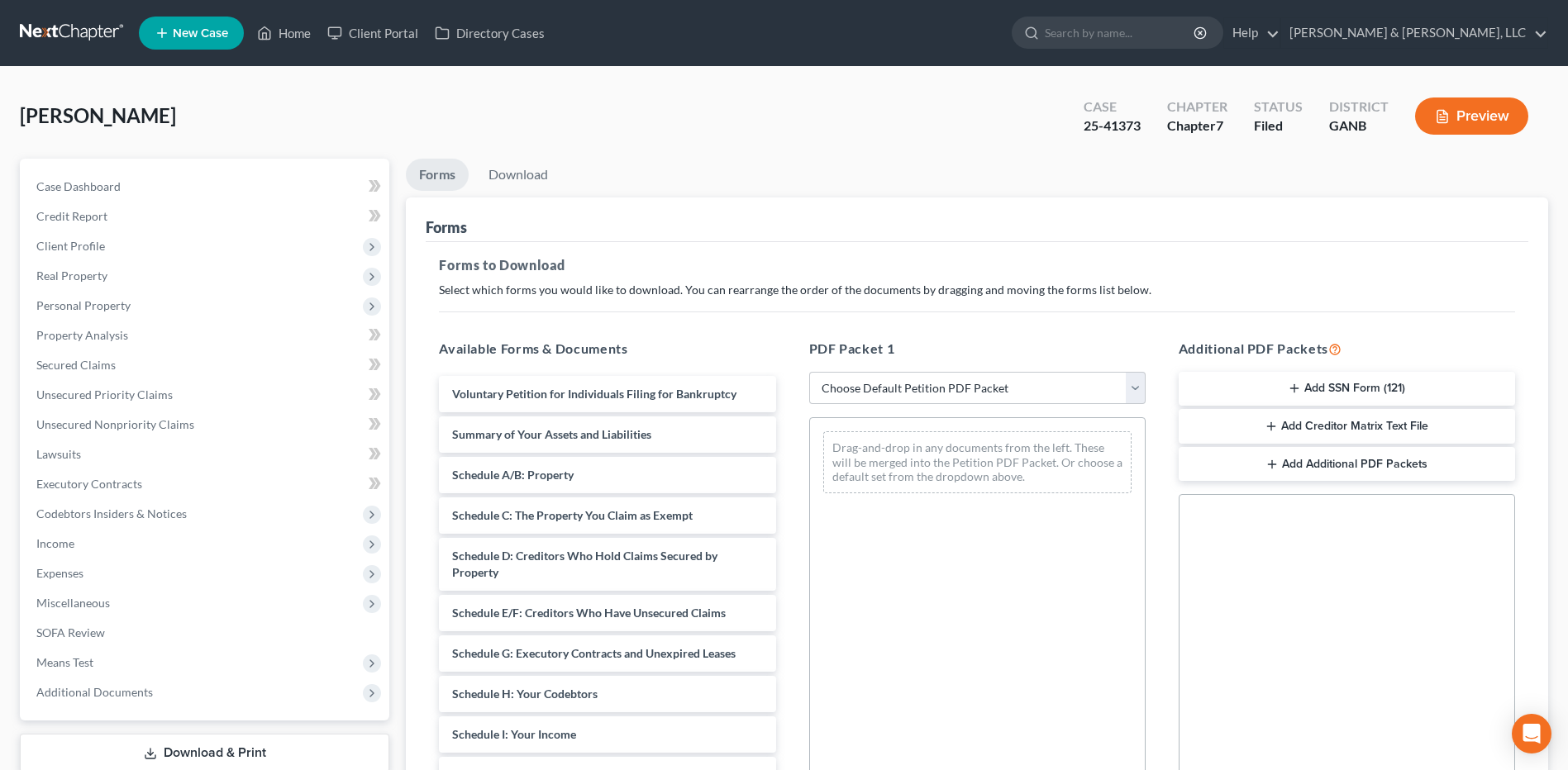
click at [1305, 382] on button "Add SSN Form (121)" at bounding box center [1347, 388] width 337 height 35
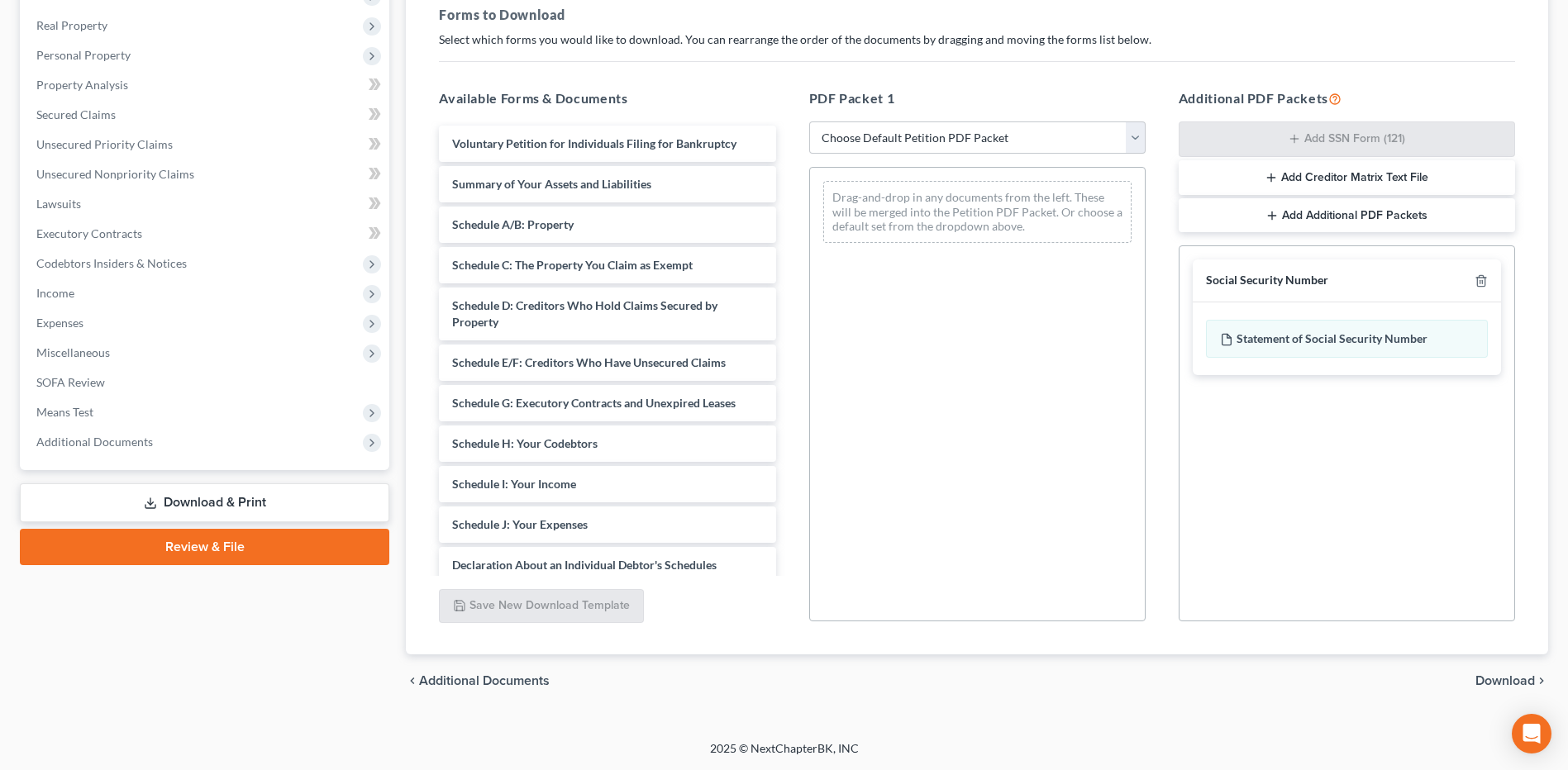
click at [1507, 680] on span "Download" at bounding box center [1505, 681] width 60 height 14
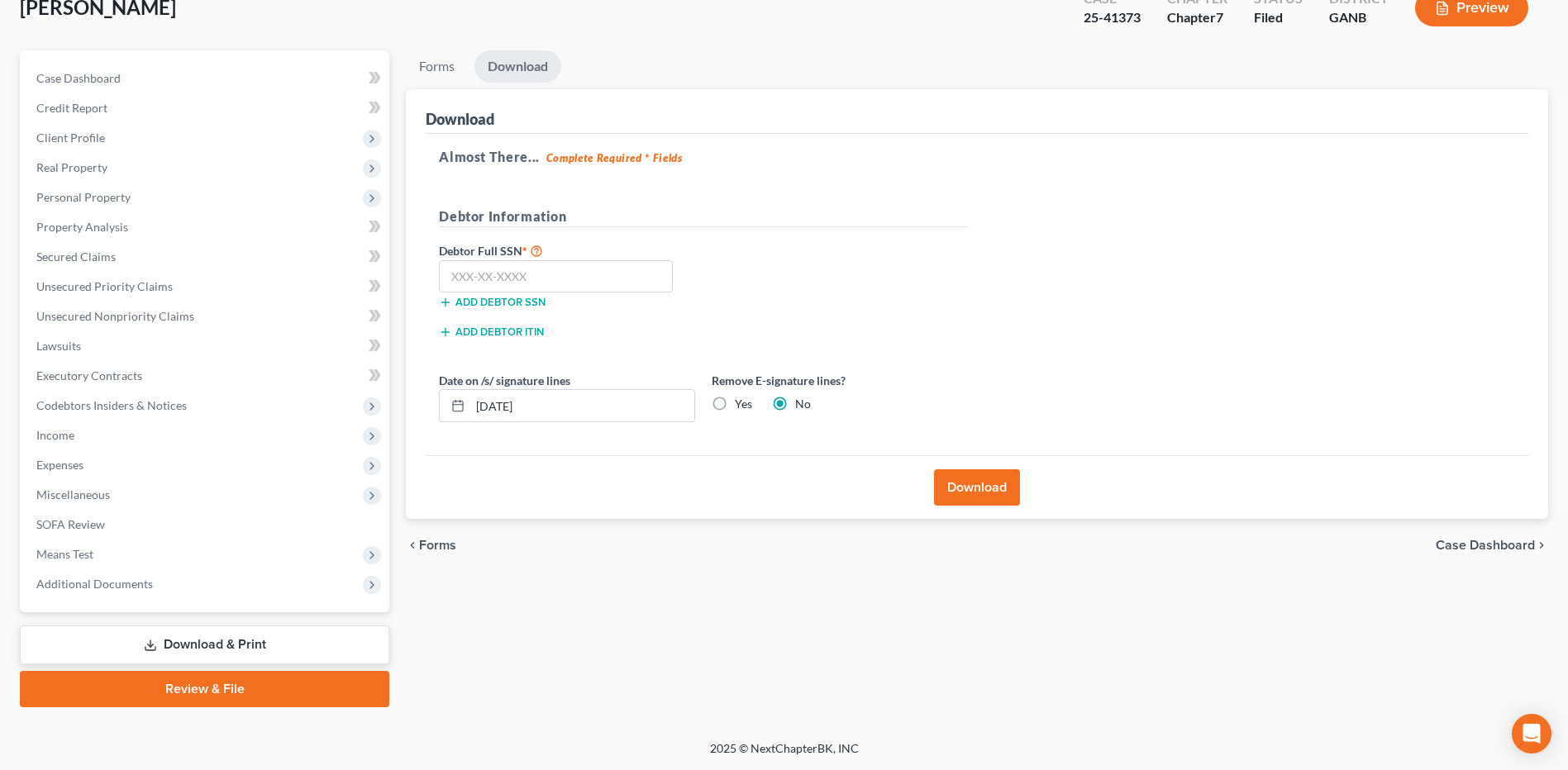
scroll to position [108, 0]
click at [544, 280] on input "text" at bounding box center [555, 276] width 234 height 33
paste input "257-61-3067"
type input "257-61-3067"
click at [969, 489] on button "Download" at bounding box center [976, 487] width 86 height 37
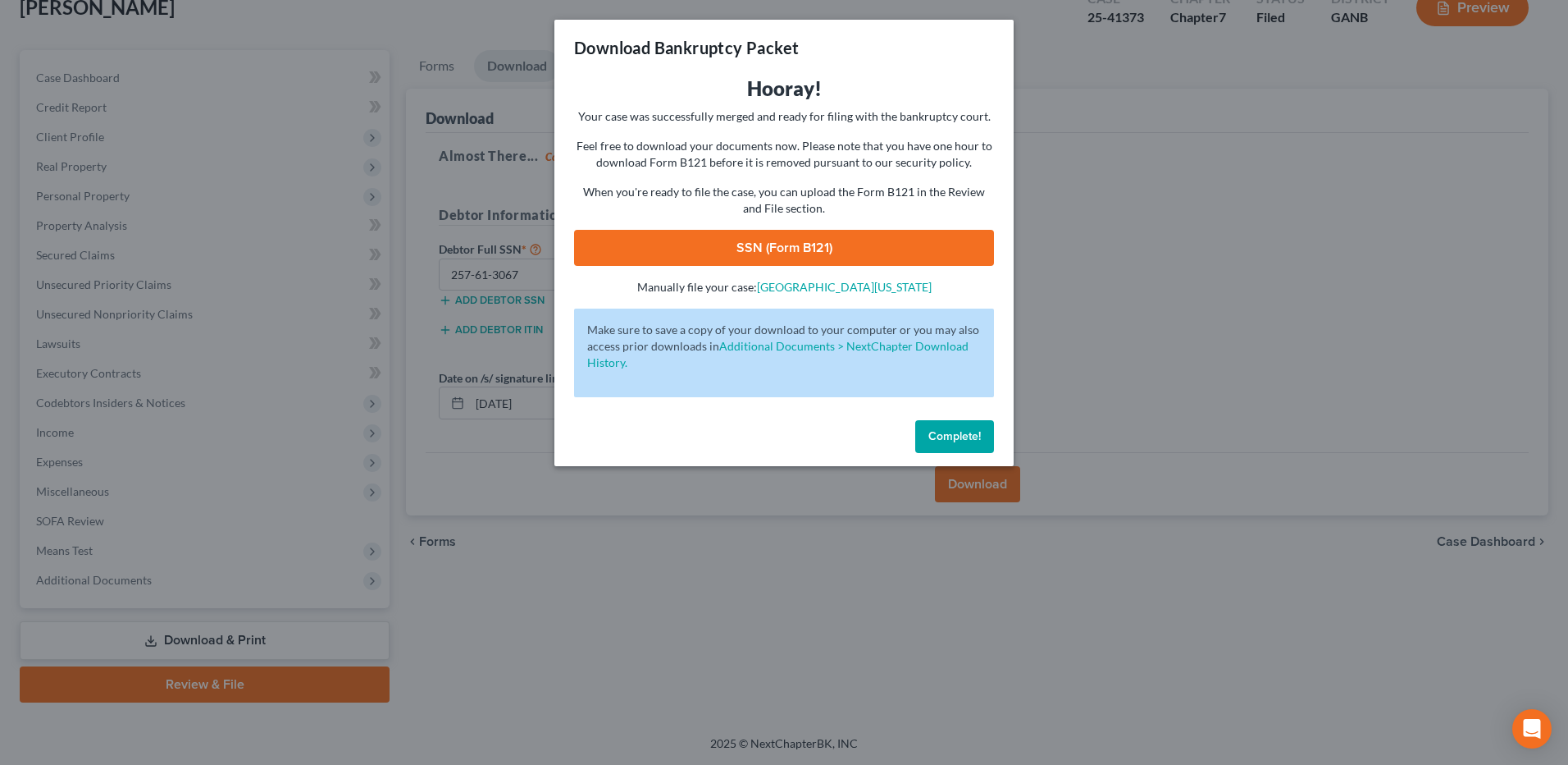
click at [731, 242] on link "SSN (Form B121)" at bounding box center [784, 247] width 420 height 36
click at [929, 432] on span "Complete!" at bounding box center [954, 436] width 52 height 14
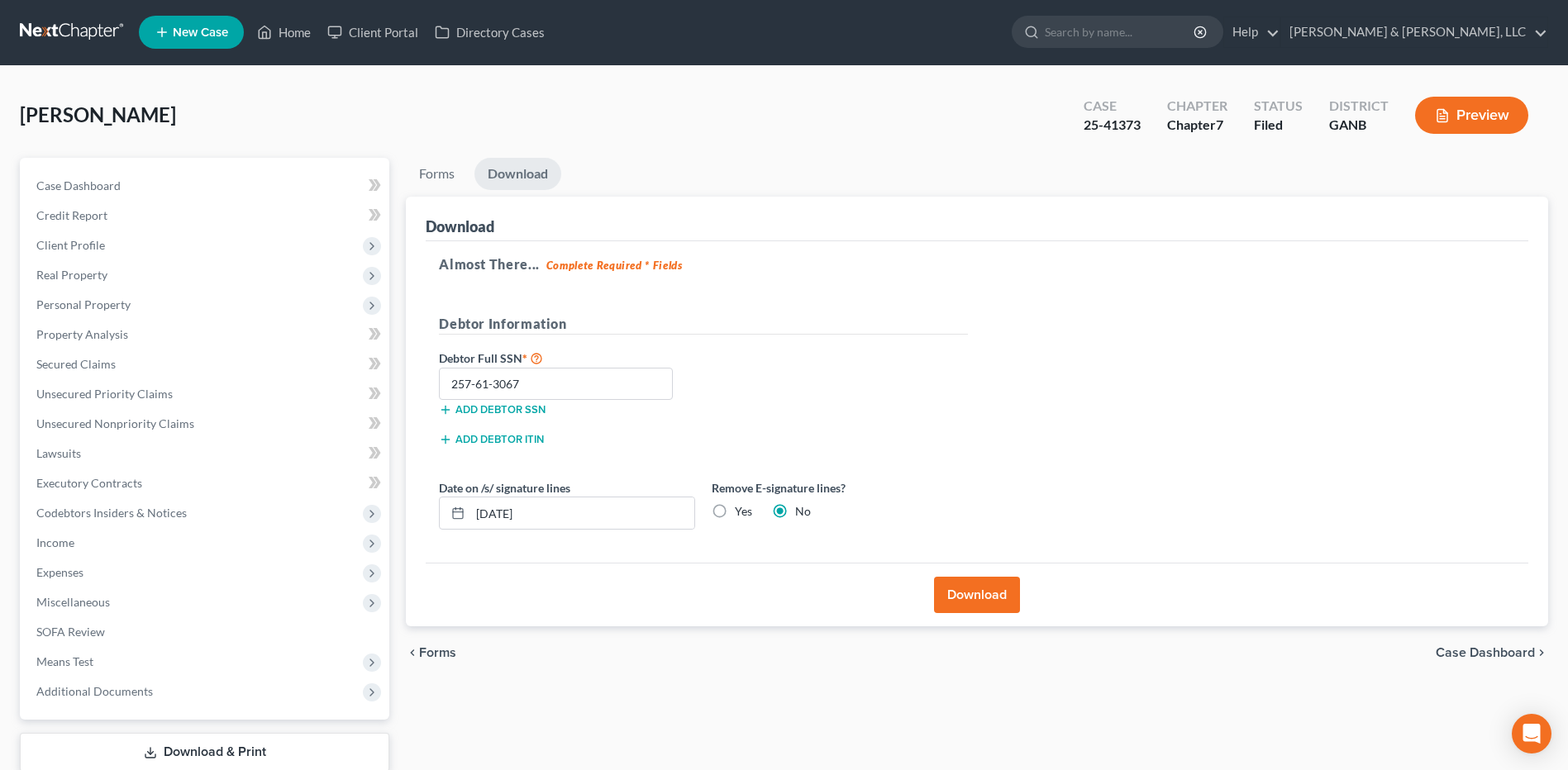
scroll to position [0, 0]
click at [279, 40] on link "Home" at bounding box center [284, 32] width 71 height 30
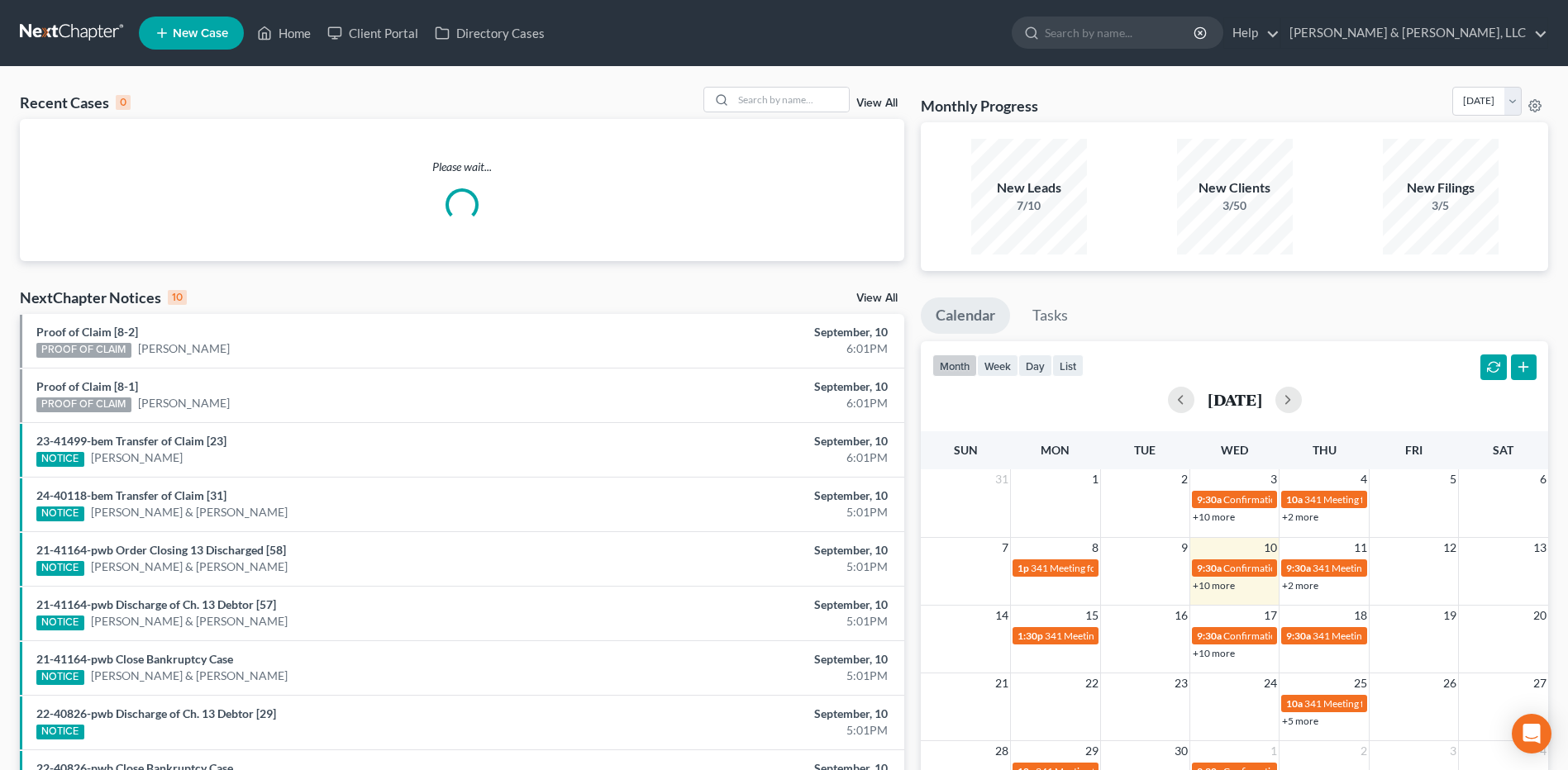
click at [764, 86] on div "Recent Cases 0 View All Please wait... NextChapter Notices 10 View All Proof of…" at bounding box center [784, 495] width 1568 height 858
click at [771, 89] on input "search" at bounding box center [791, 99] width 116 height 24
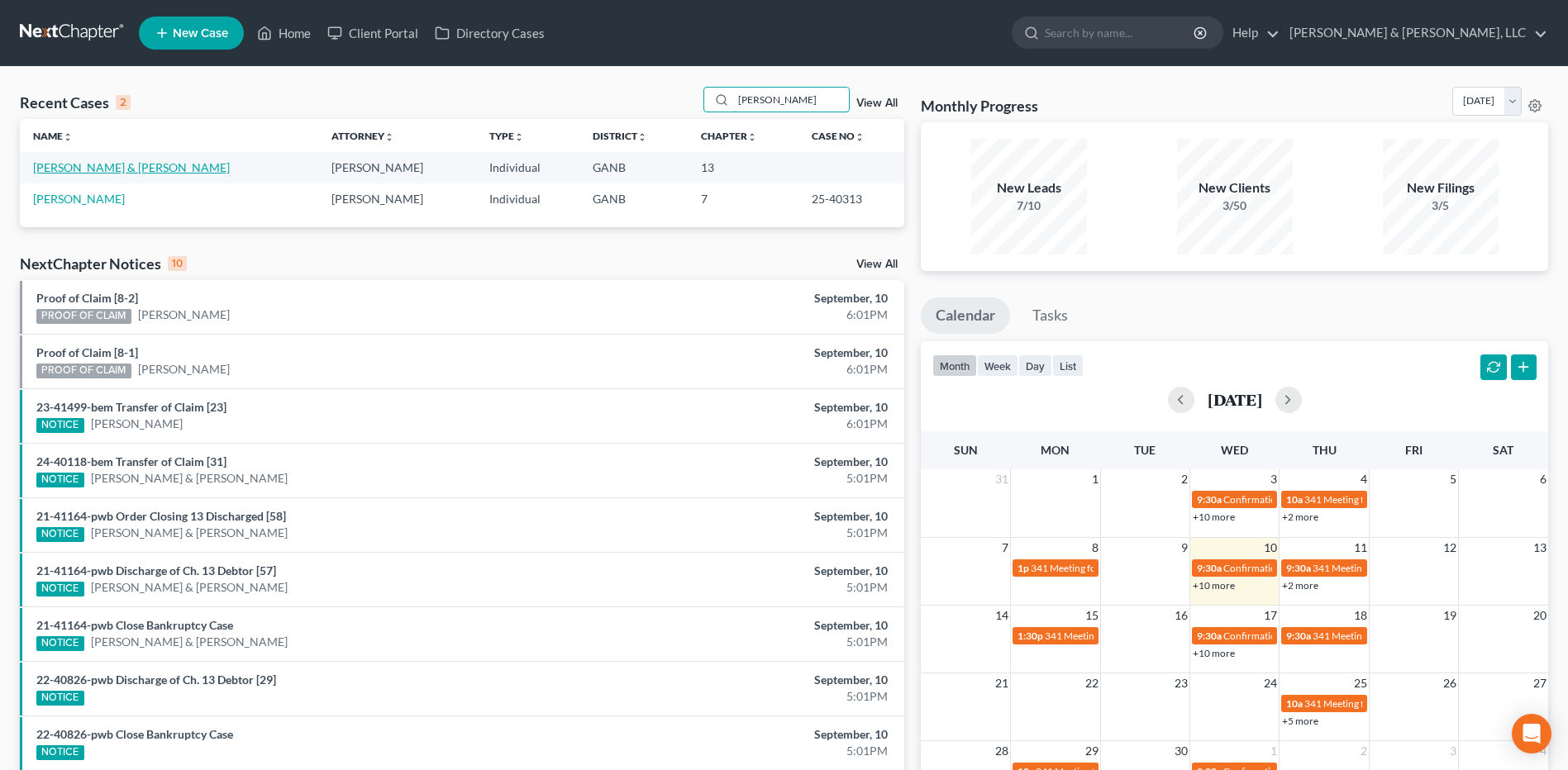
type input "[PERSON_NAME]"
click at [139, 172] on link "[PERSON_NAME] & [PERSON_NAME]" at bounding box center [131, 167] width 196 height 14
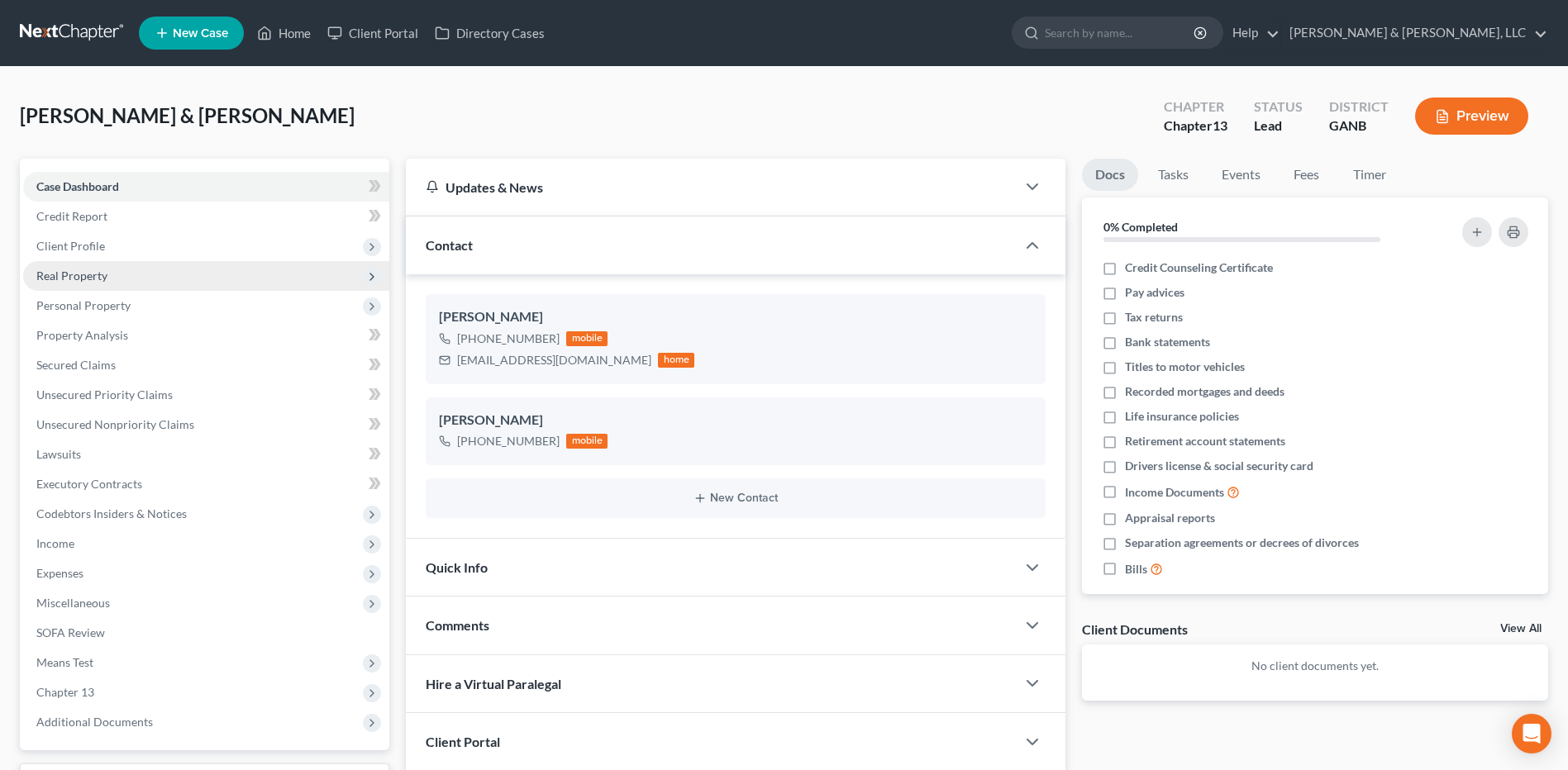
click at [78, 282] on span "Real Property" at bounding box center [206, 275] width 366 height 30
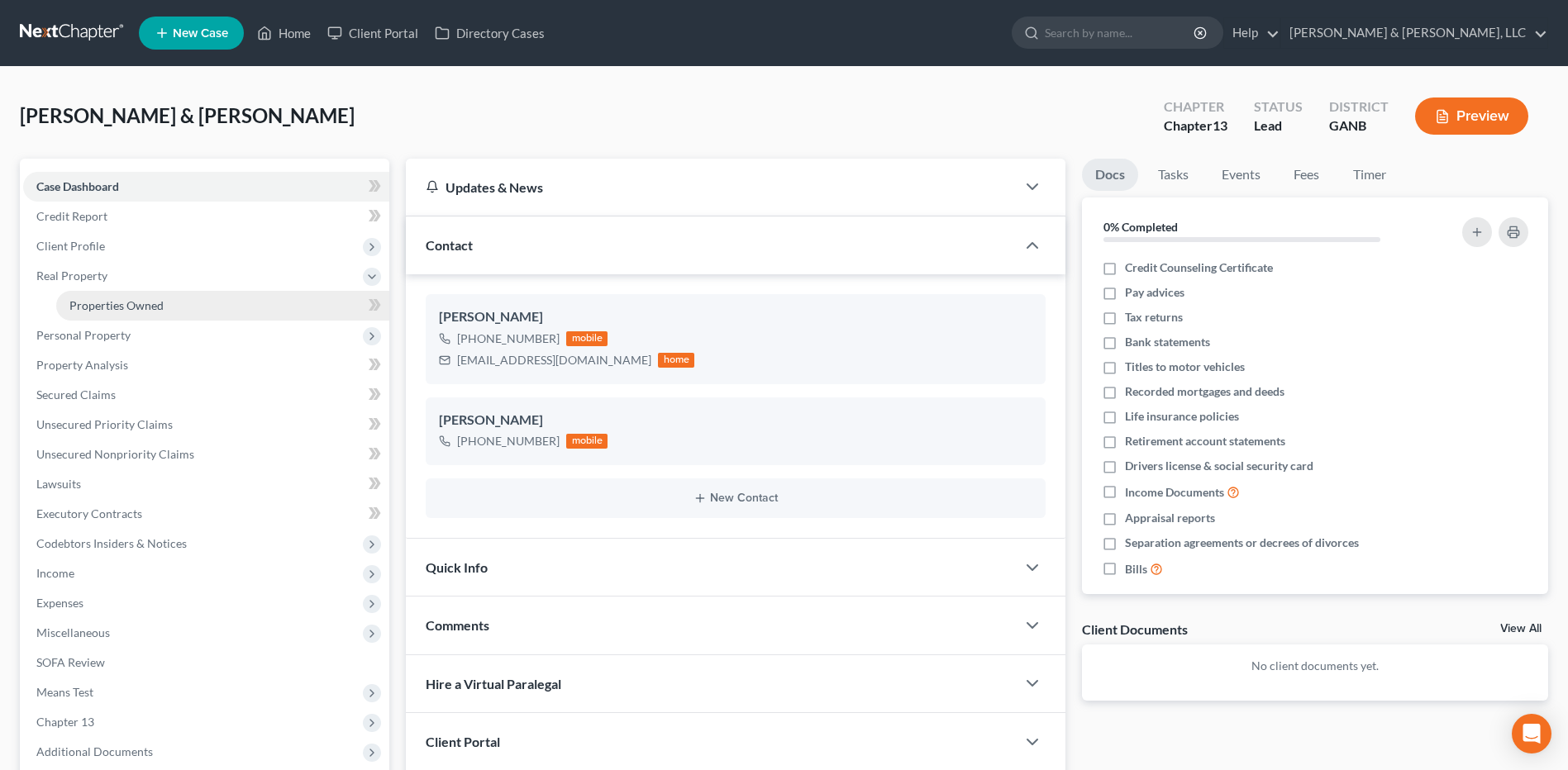
click at [92, 309] on span "Properties Owned" at bounding box center [116, 305] width 94 height 14
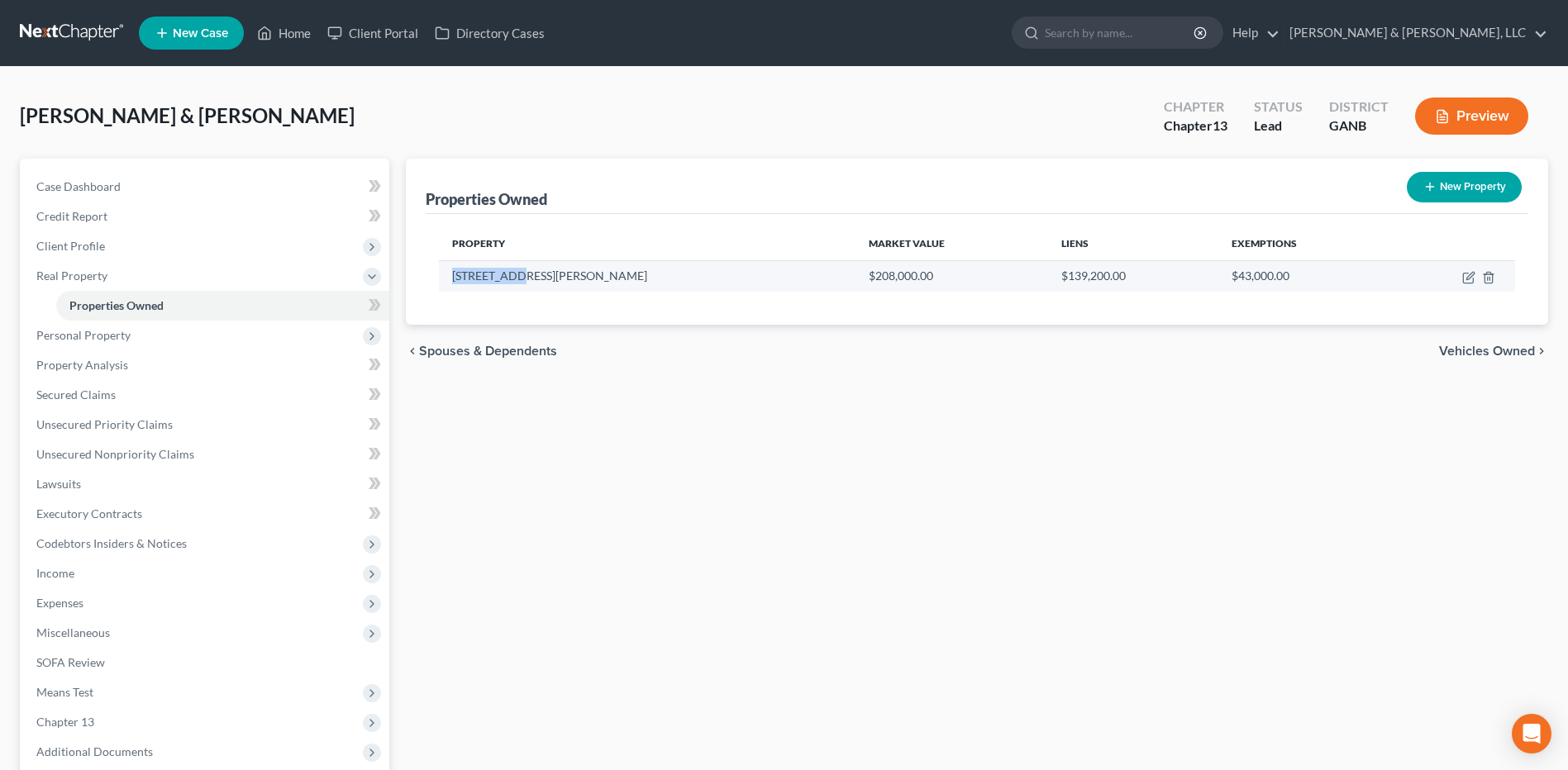
drag, startPoint x: 535, startPoint y: 280, endPoint x: 444, endPoint y: 283, distance: 91.0
click at [444, 283] on td "[STREET_ADDRESS][PERSON_NAME]" at bounding box center [646, 275] width 416 height 31
copy td "[STREET_ADDRESS][PERSON_NAME]"
click at [1474, 276] on icon "button" at bounding box center [1469, 278] width 14 height 14
select select "10"
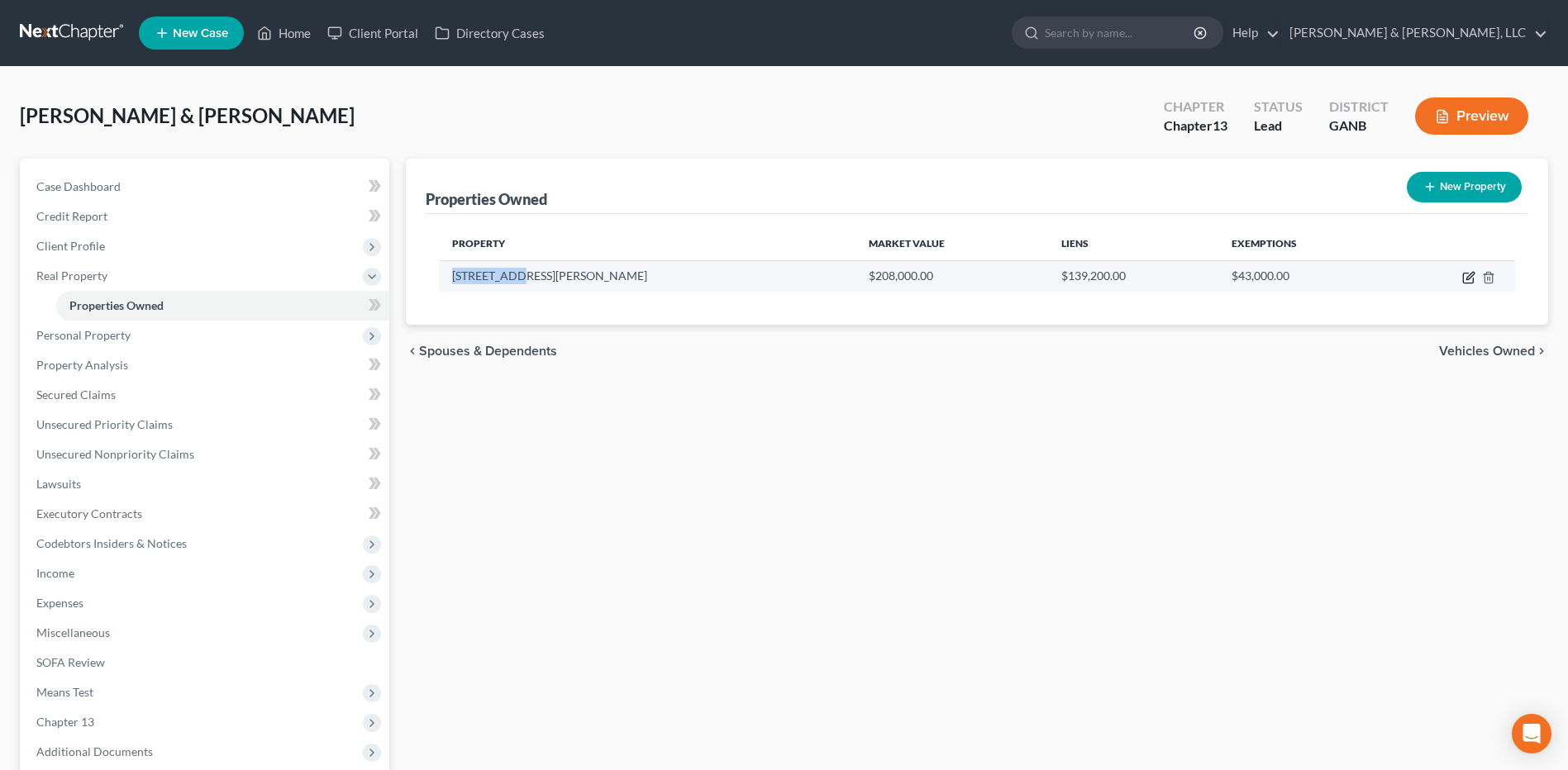
select select "26"
select select "2"
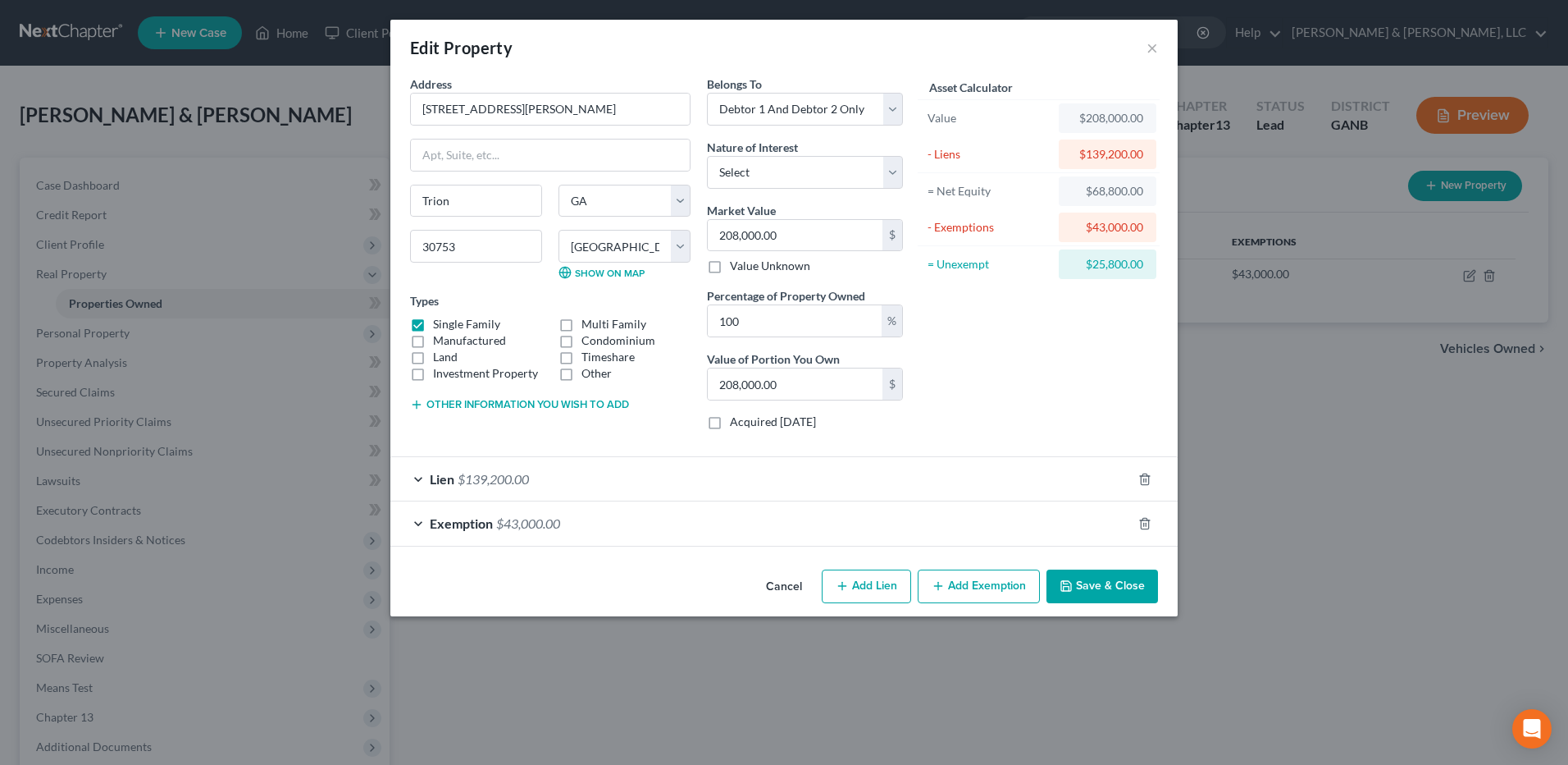
click at [1122, 587] on button "Save & Close" at bounding box center [1102, 586] width 111 height 35
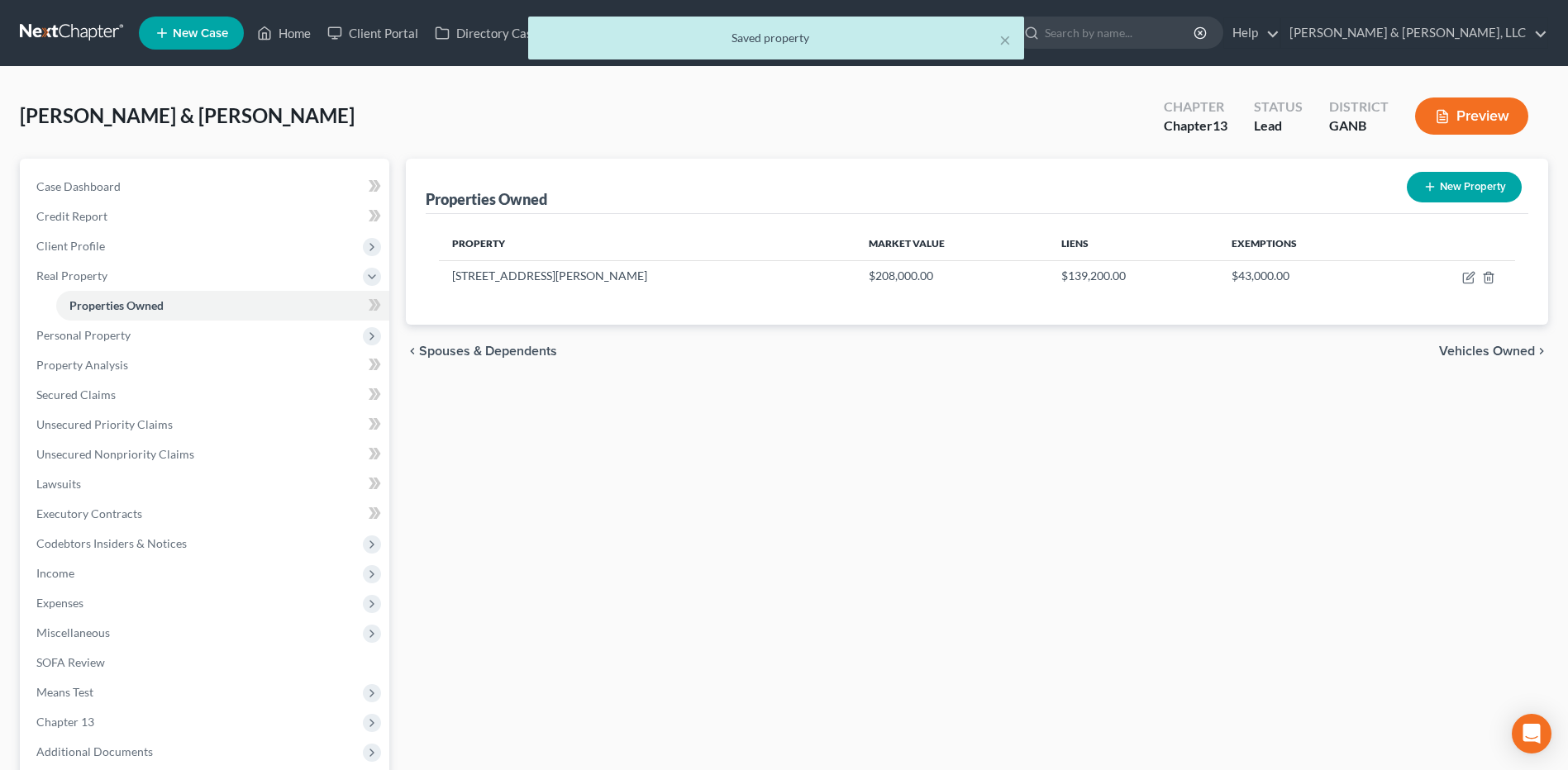
click at [293, 44] on div "× Saved property" at bounding box center [775, 42] width 1568 height 51
click at [289, 43] on div "× Saved property" at bounding box center [775, 42] width 1568 height 51
click at [1008, 30] on button "×" at bounding box center [1005, 39] width 12 height 20
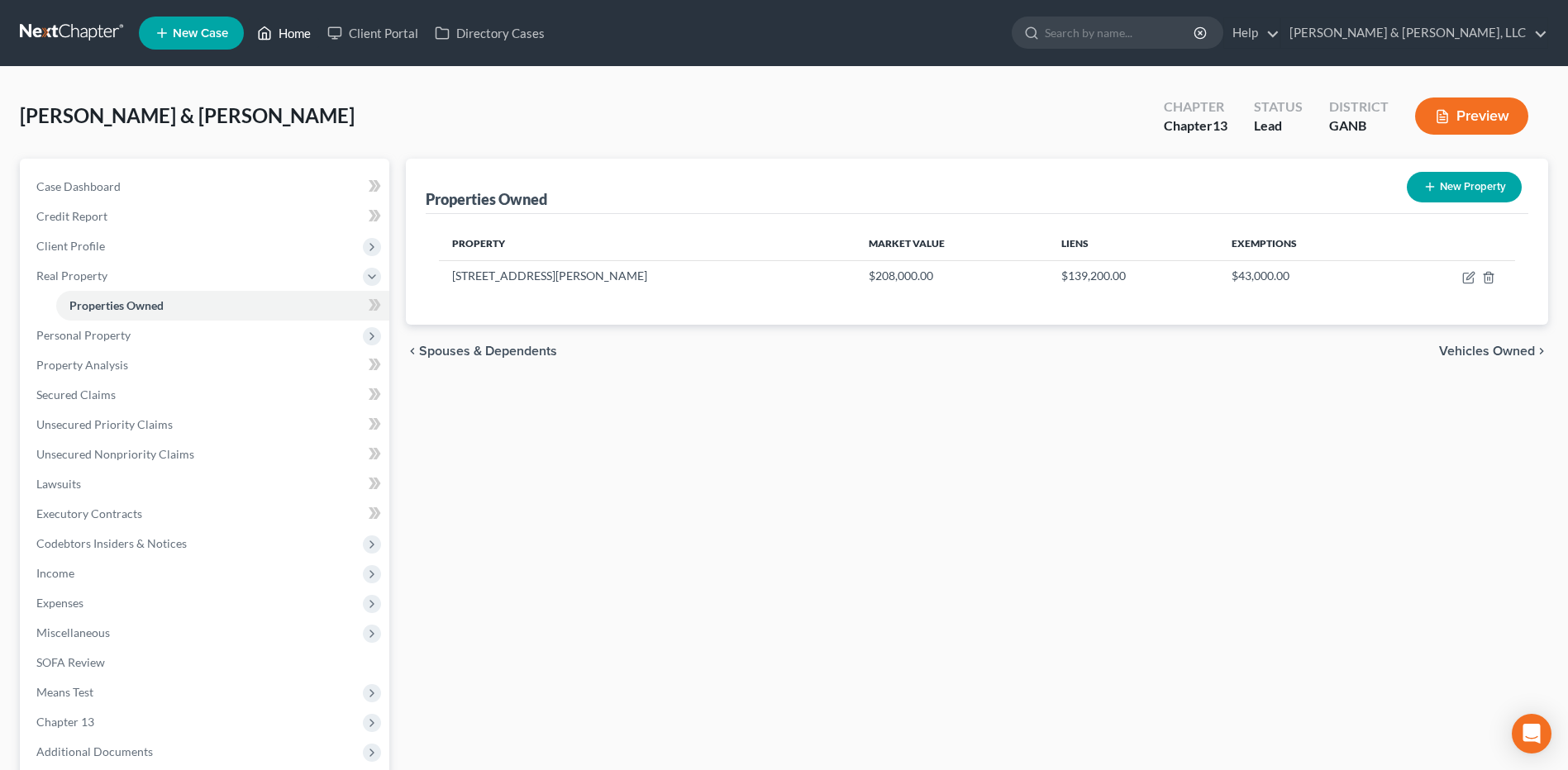
click at [296, 34] on link "Home" at bounding box center [284, 32] width 71 height 30
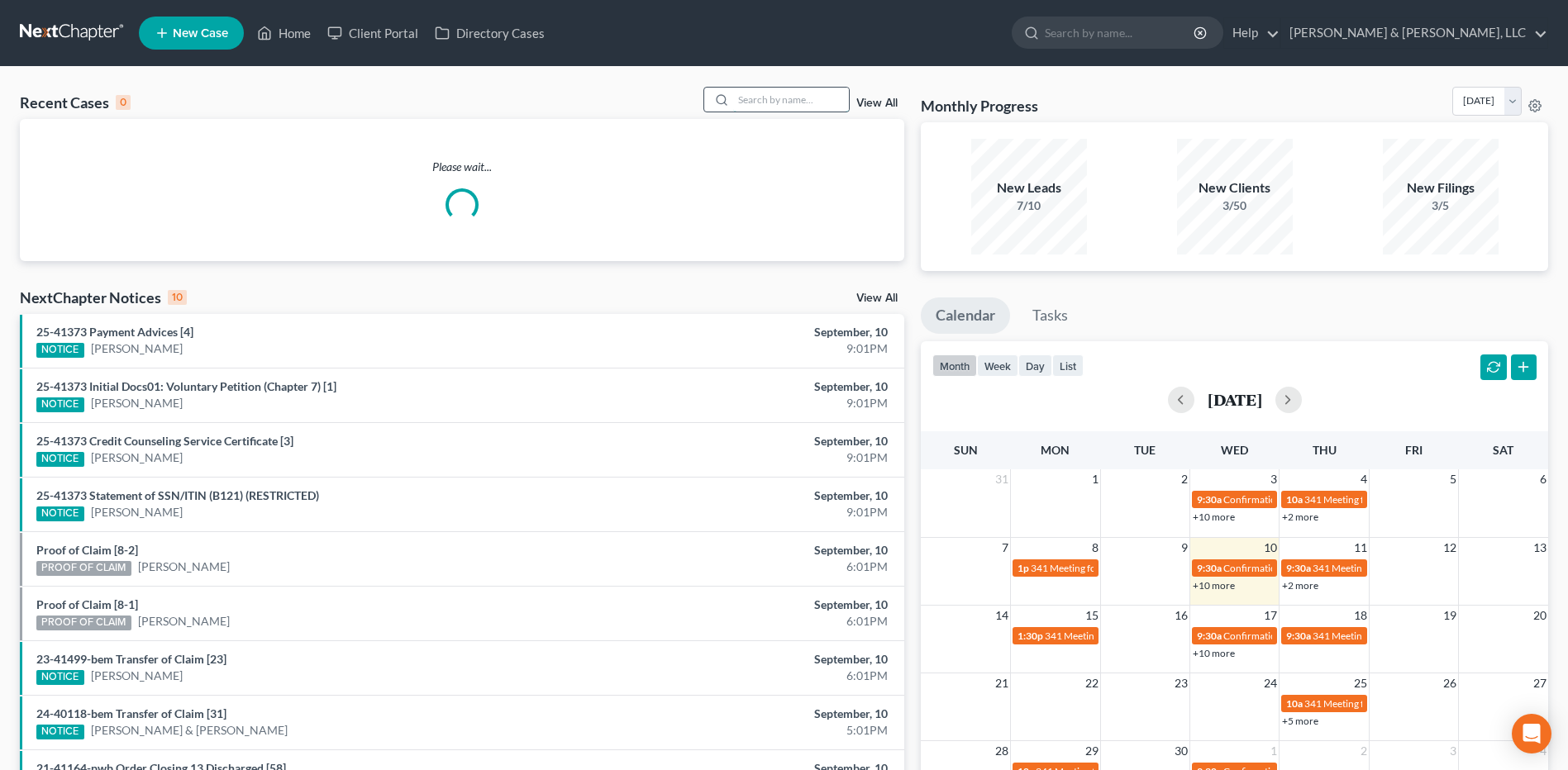
click at [805, 101] on input "search" at bounding box center [791, 99] width 116 height 24
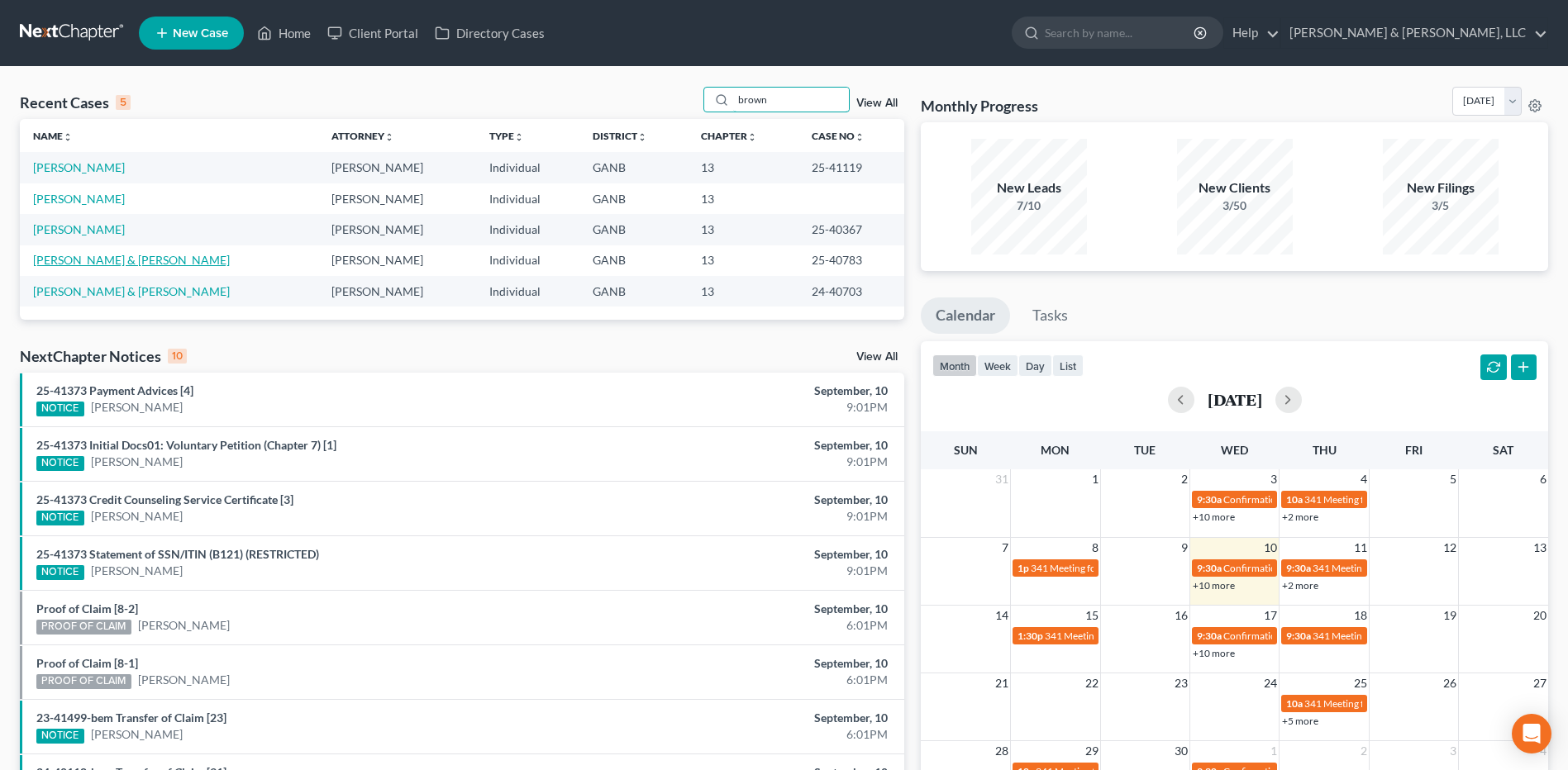
type input "brown"
click at [110, 252] on link "[PERSON_NAME] & [PERSON_NAME]" at bounding box center [131, 259] width 196 height 14
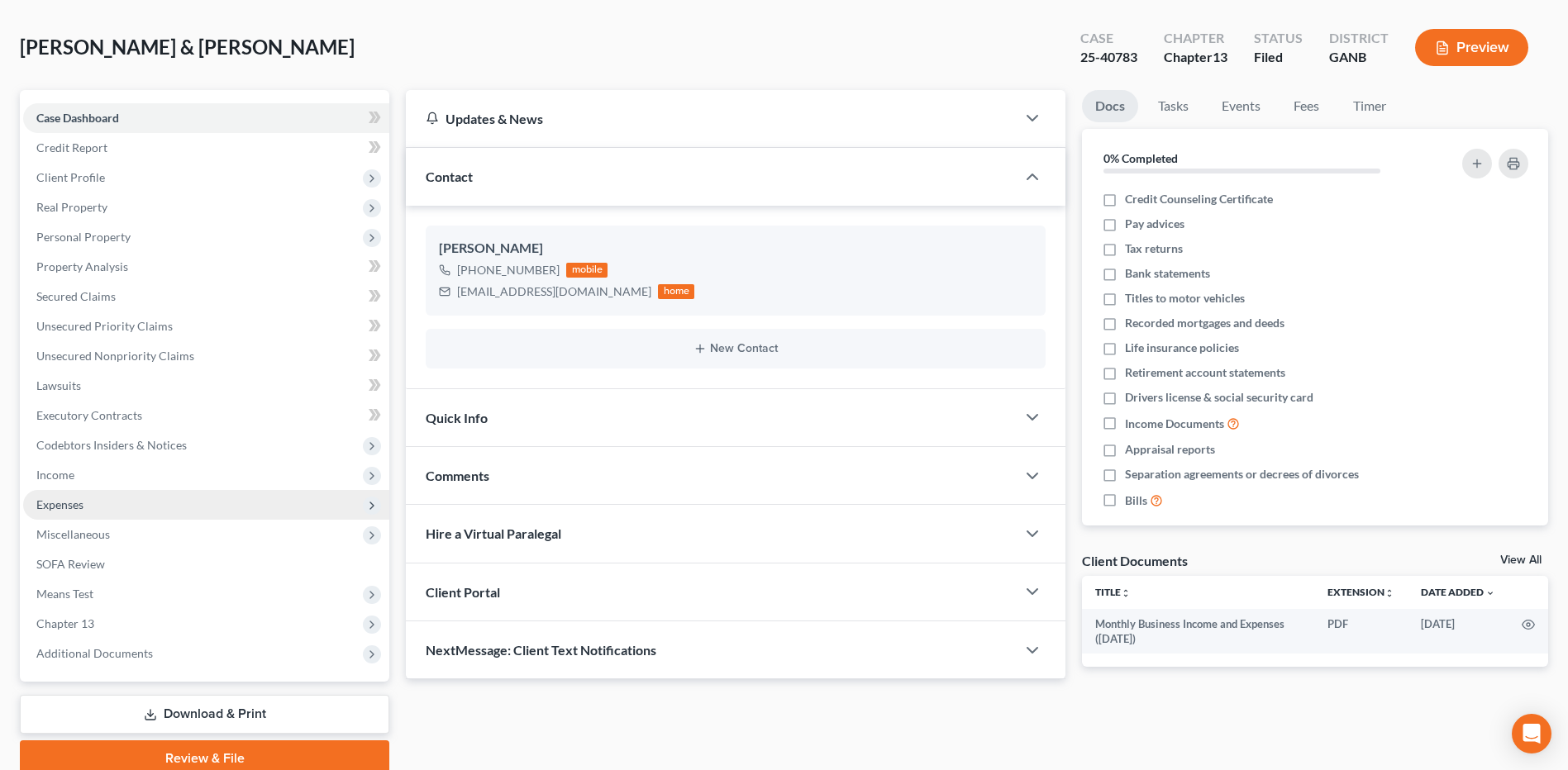
scroll to position [138, 0]
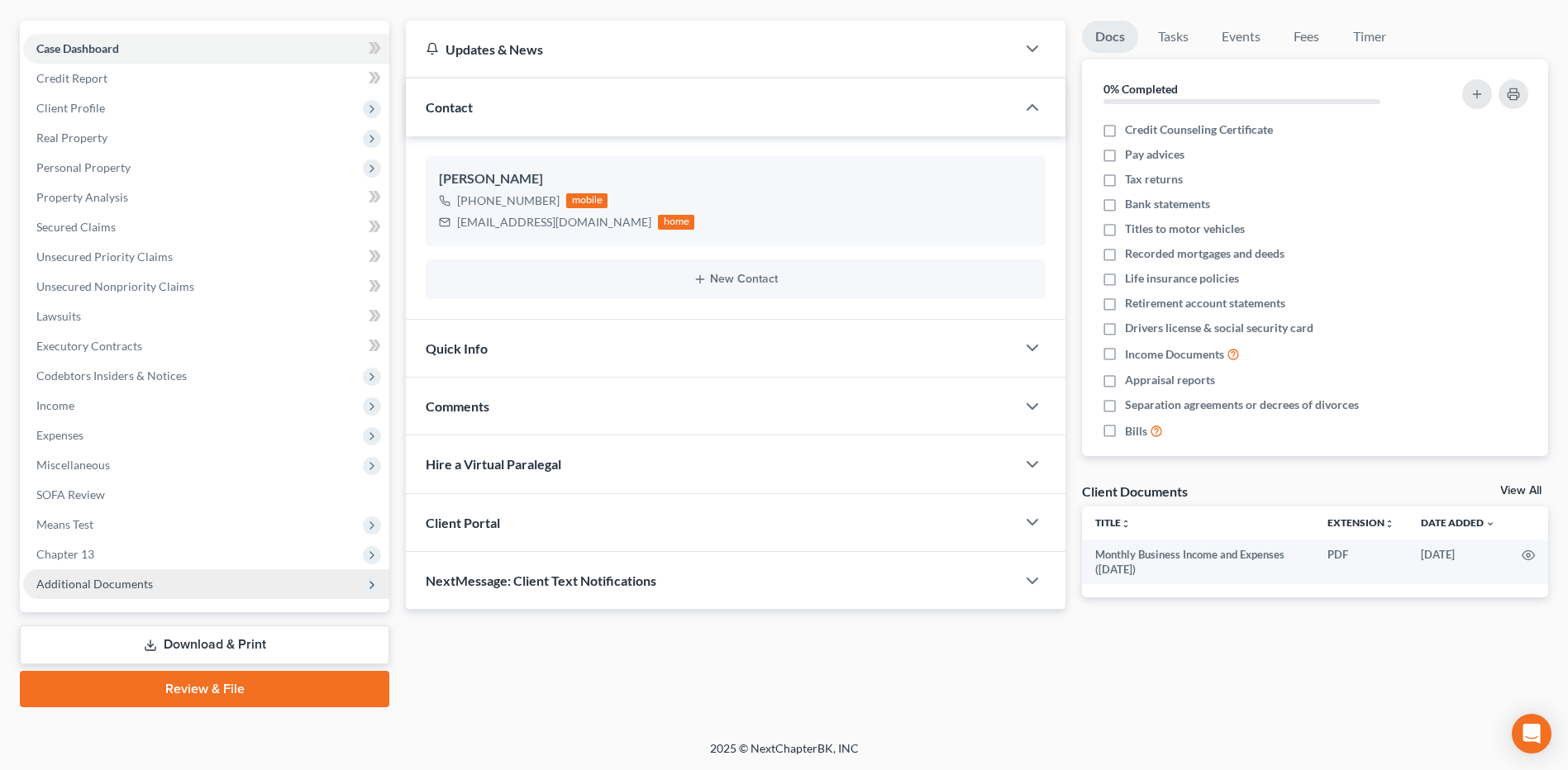
click at [126, 576] on span "Additional Documents" at bounding box center [94, 583] width 116 height 14
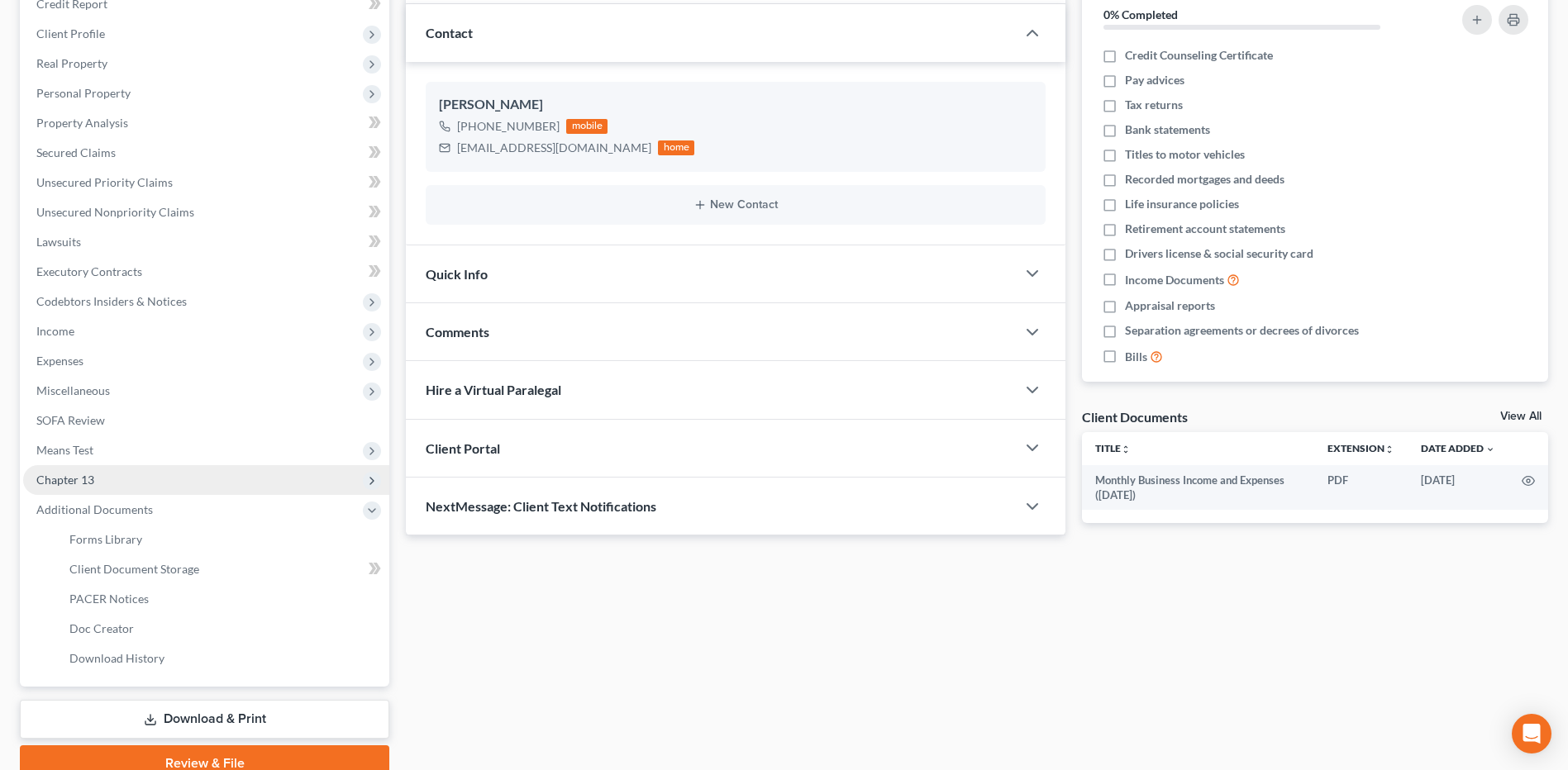
scroll to position [286, 0]
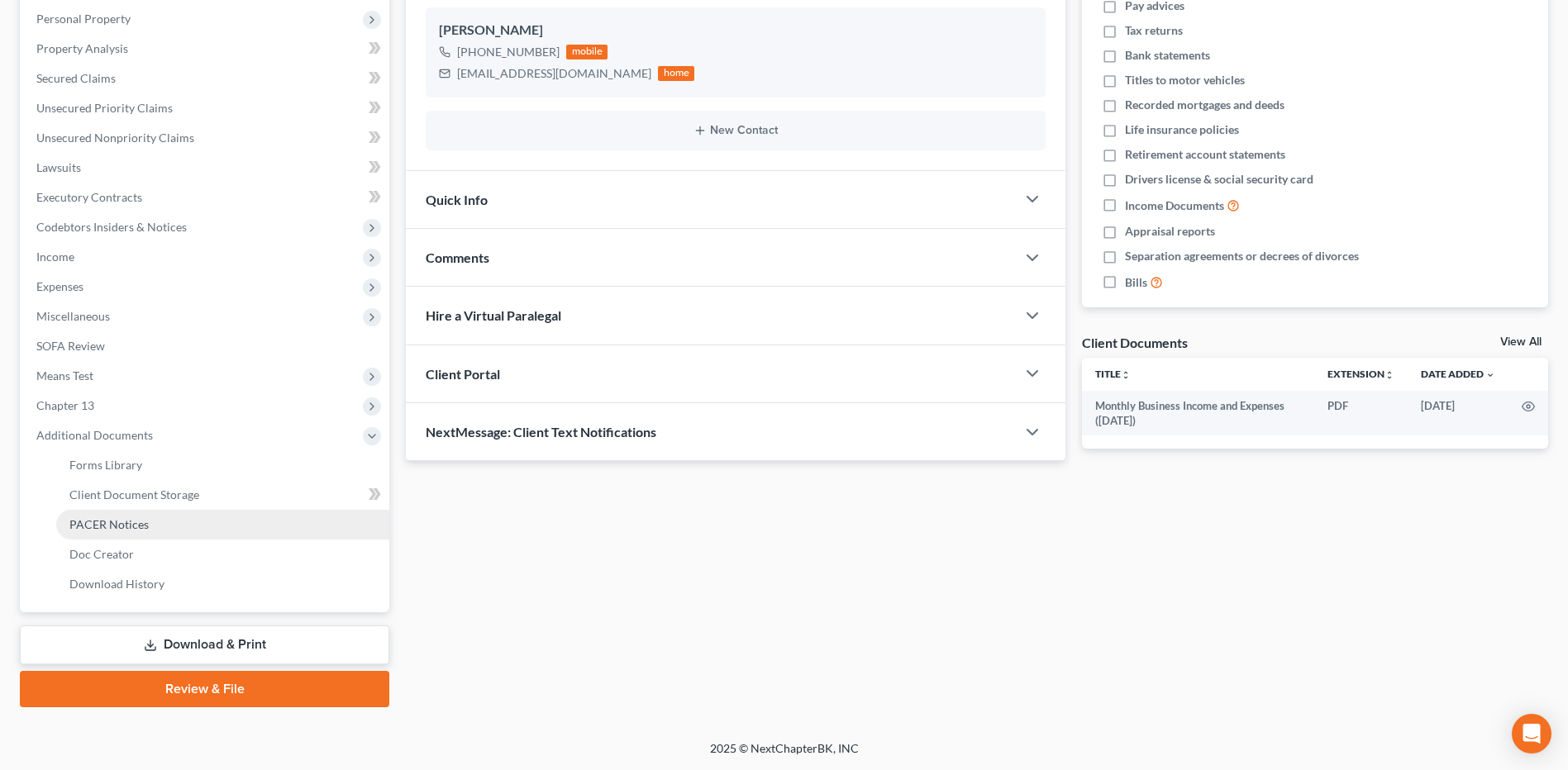
click at [150, 535] on link "PACER Notices" at bounding box center [223, 524] width 333 height 30
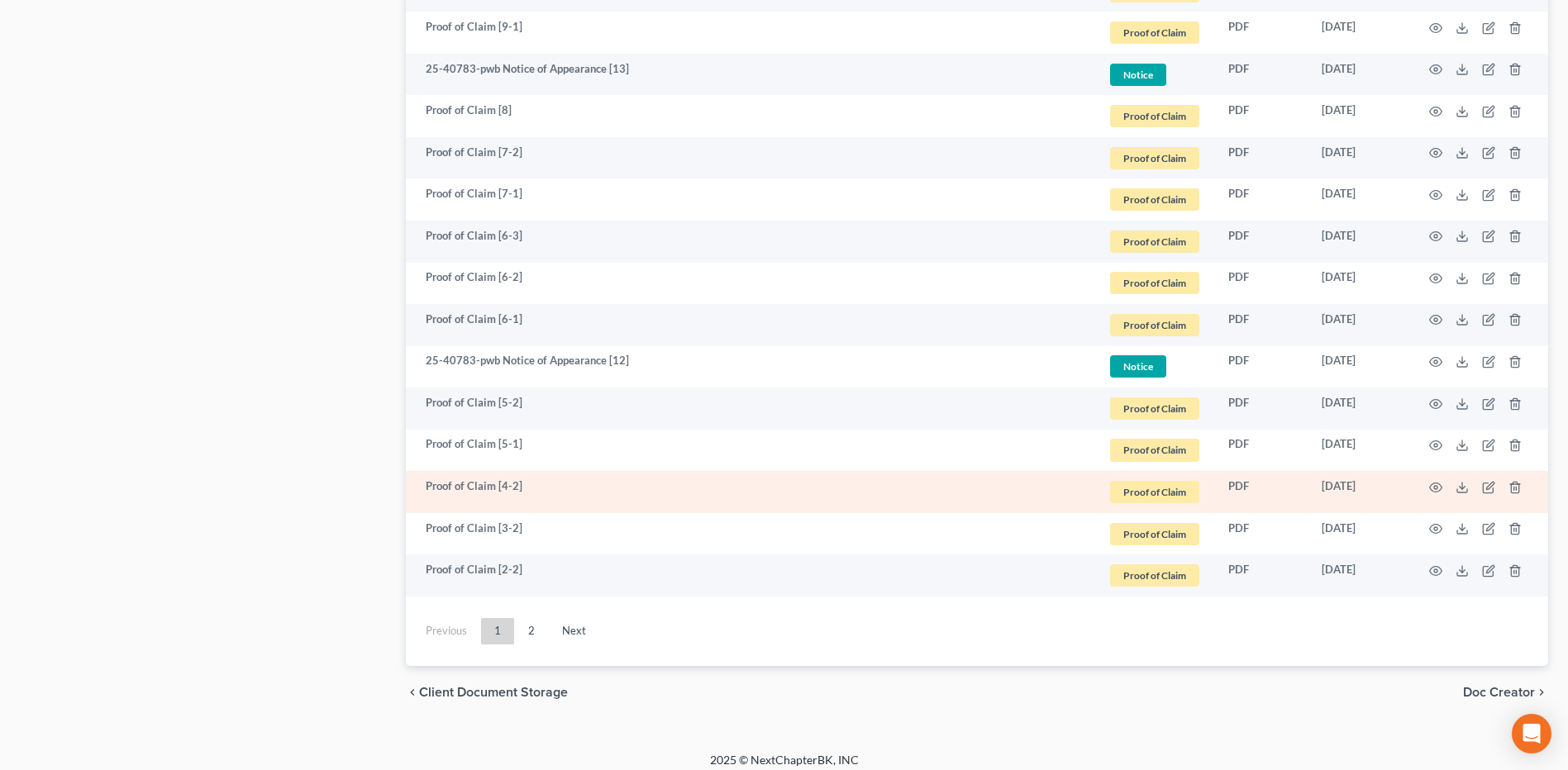
scroll to position [2953, 0]
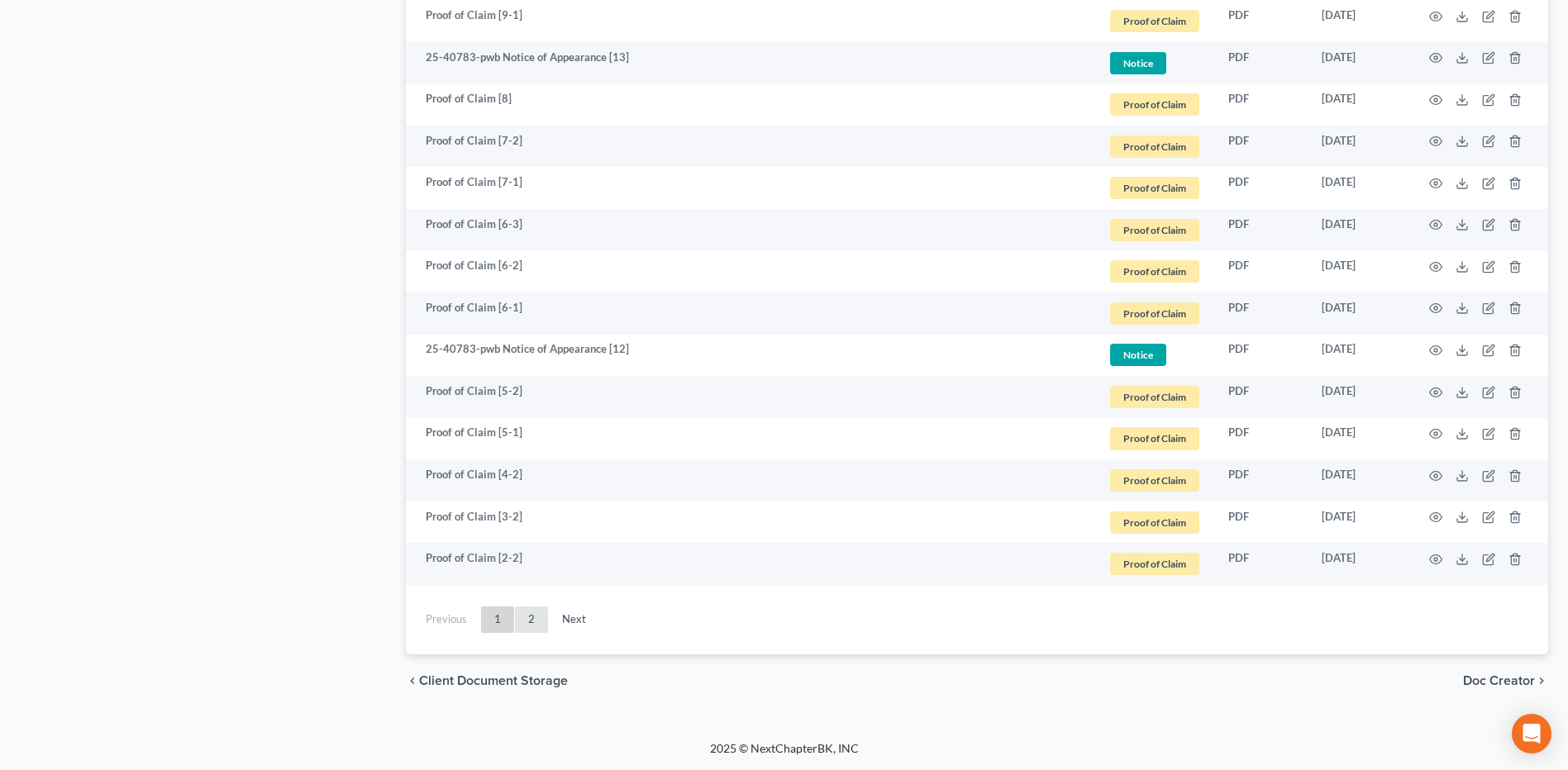
click at [544, 619] on link "2" at bounding box center [531, 619] width 33 height 26
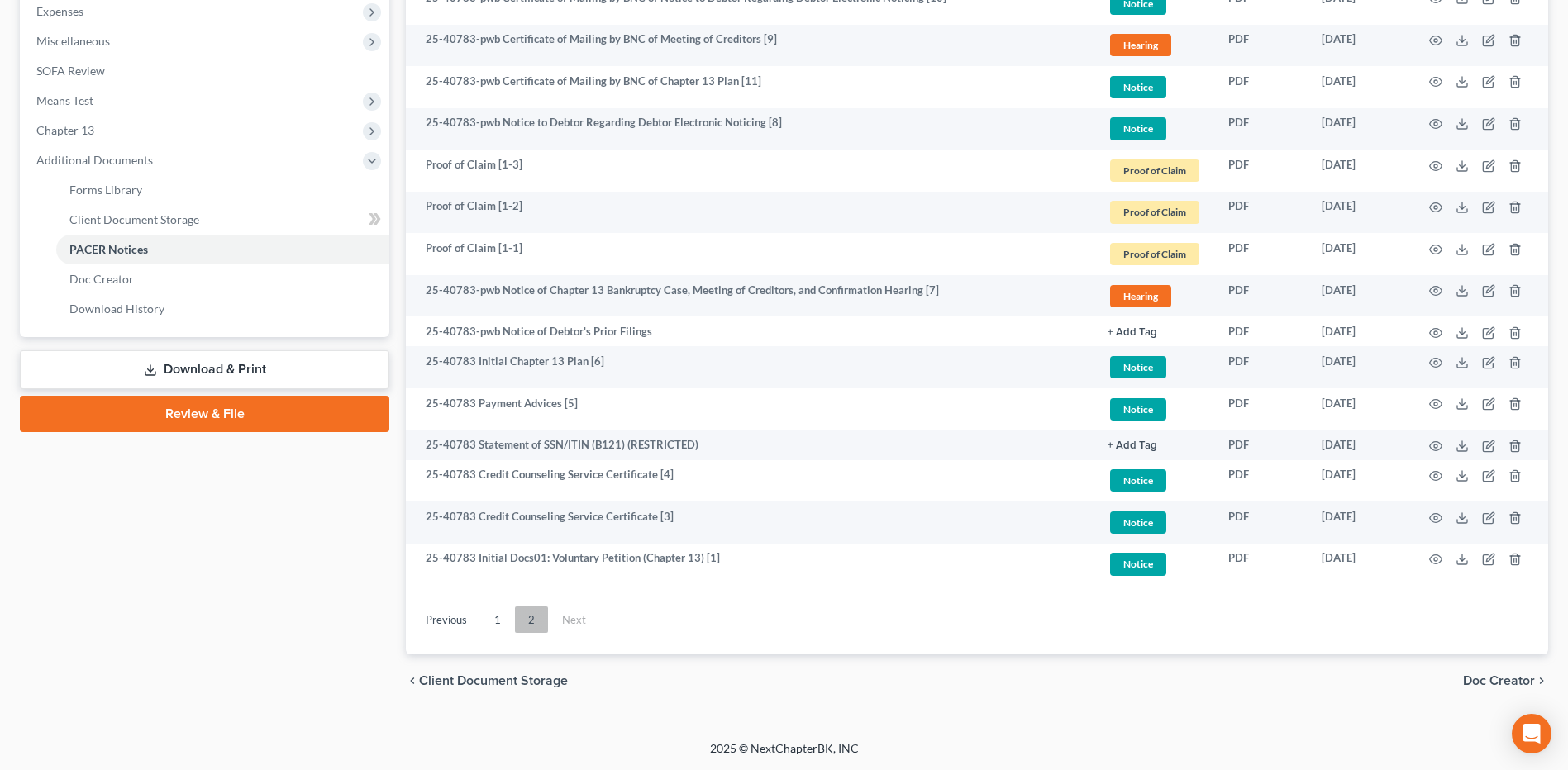
scroll to position [562, 0]
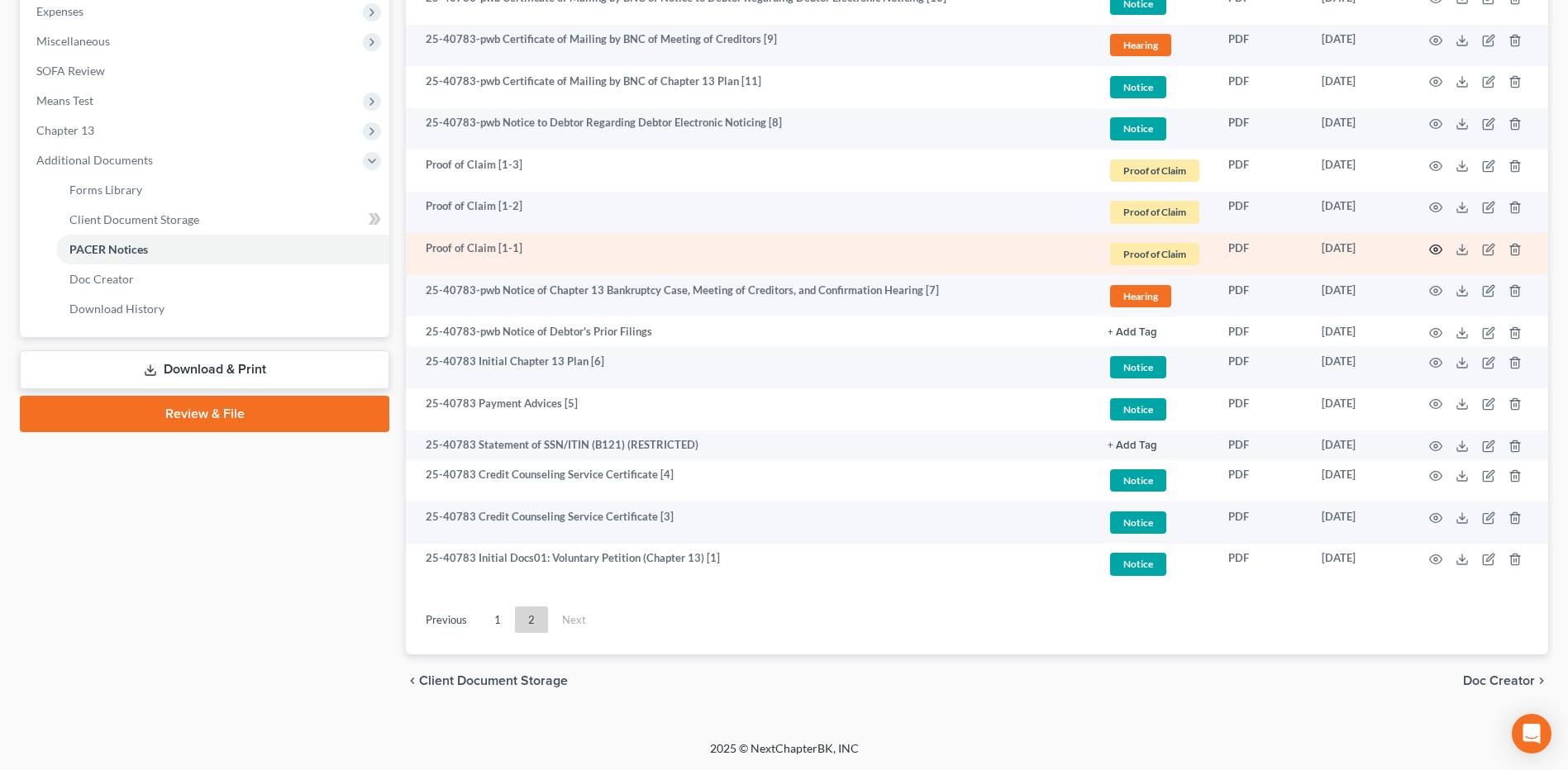
click at [1430, 250] on icon "button" at bounding box center [1435, 250] width 14 height 14
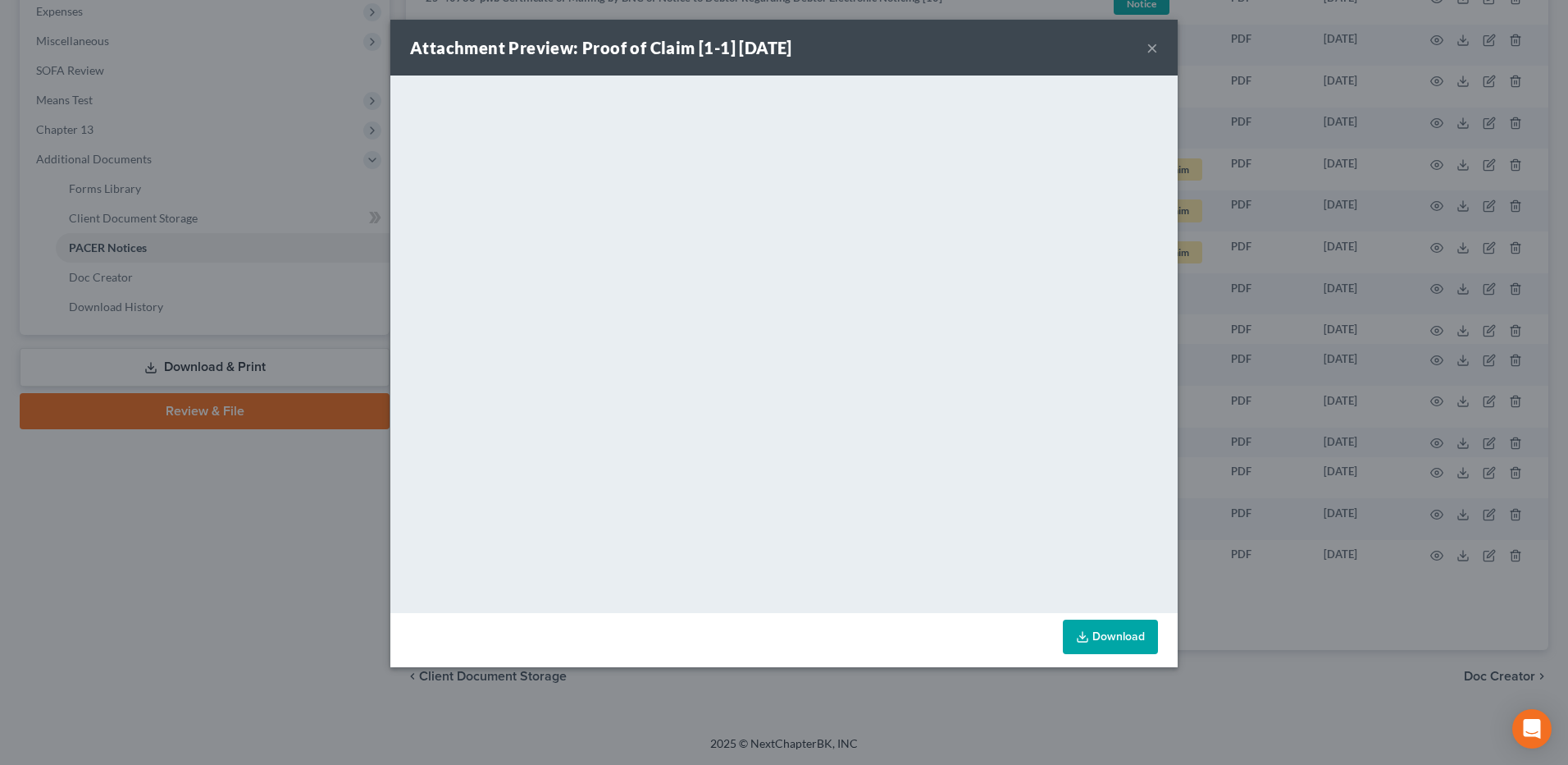
click at [1160, 46] on div "Attachment Preview: Proof of Claim [1-1] [DATE] ×" at bounding box center [784, 47] width 787 height 56
click at [1153, 45] on button "×" at bounding box center [1153, 47] width 12 height 19
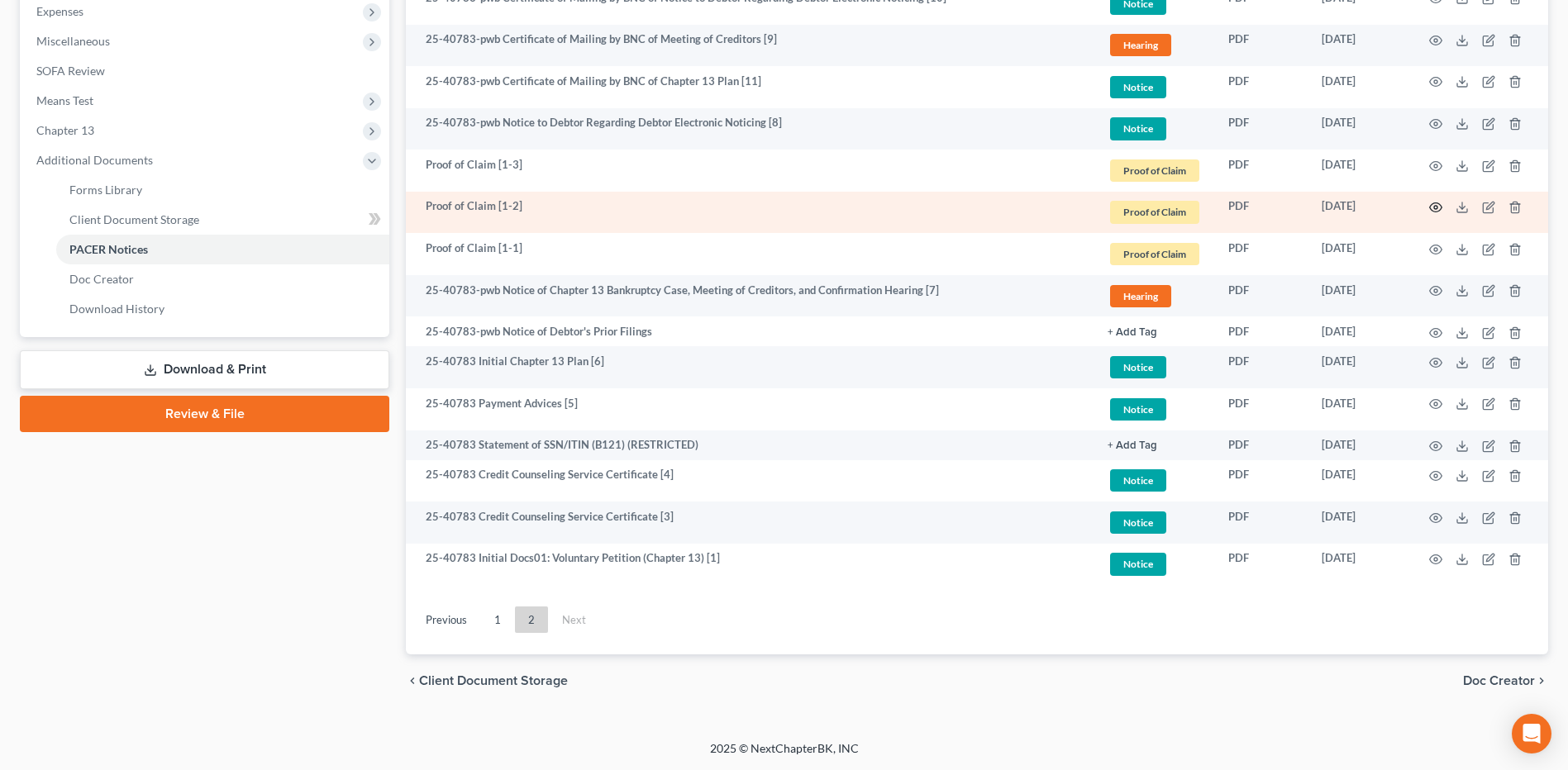
click at [1433, 207] on icon "button" at bounding box center [1435, 207] width 14 height 14
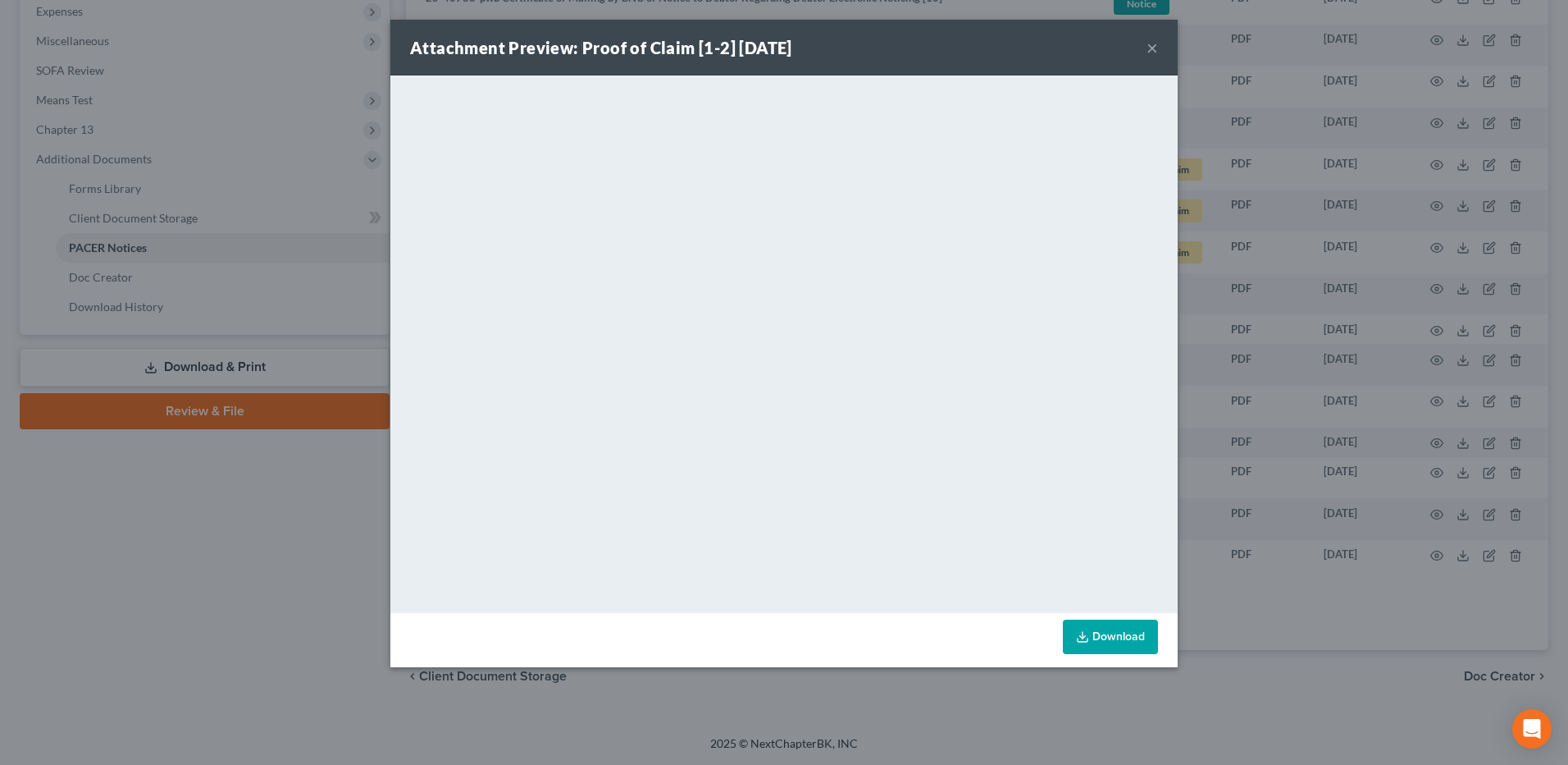
click at [1146, 45] on div "Attachment Preview: Proof of Claim [1-2] [DATE] ×" at bounding box center [784, 47] width 787 height 56
click at [1147, 45] on button "×" at bounding box center [1153, 47] width 12 height 19
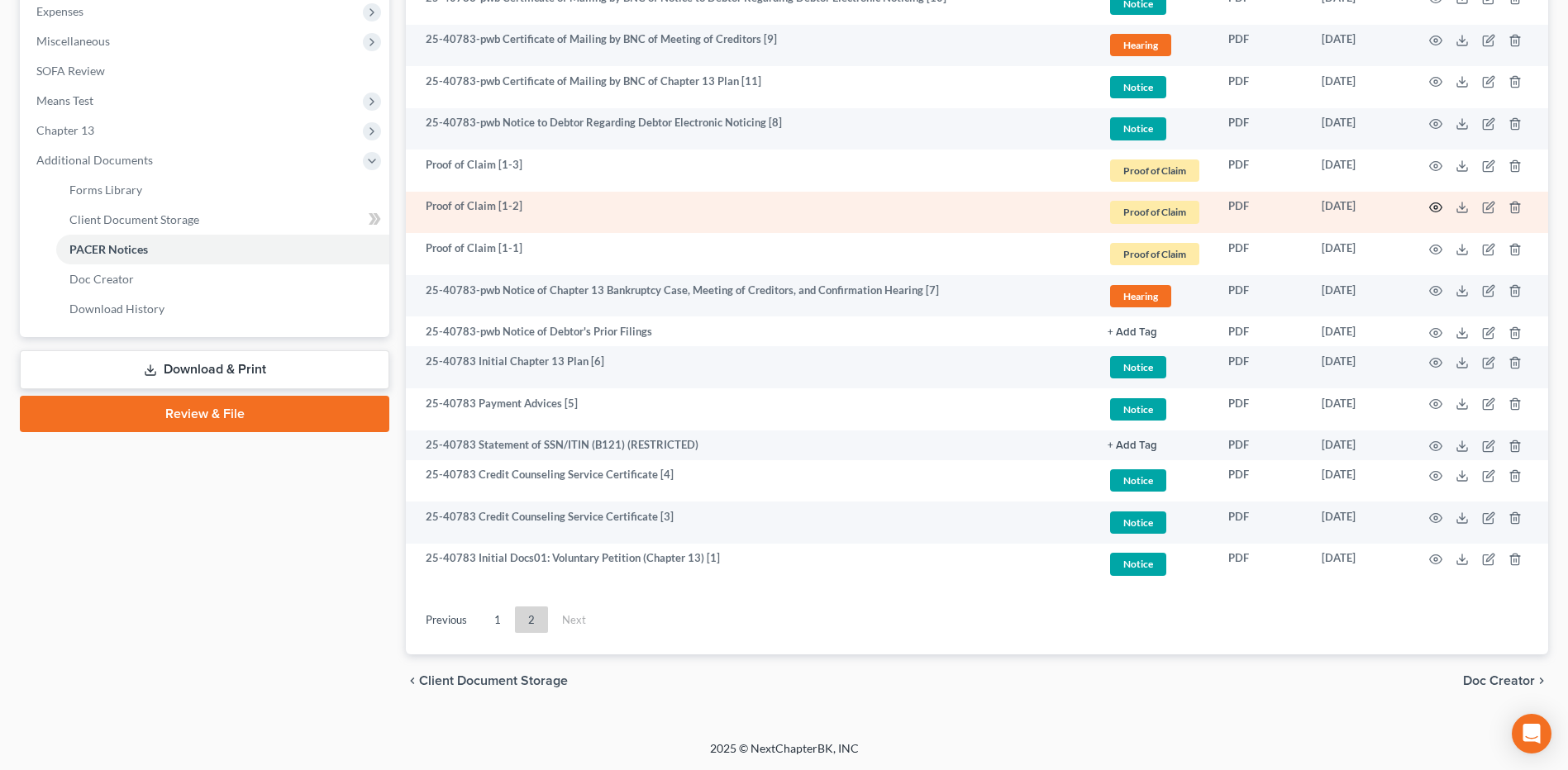
click at [1436, 205] on icon "button" at bounding box center [1435, 207] width 14 height 14
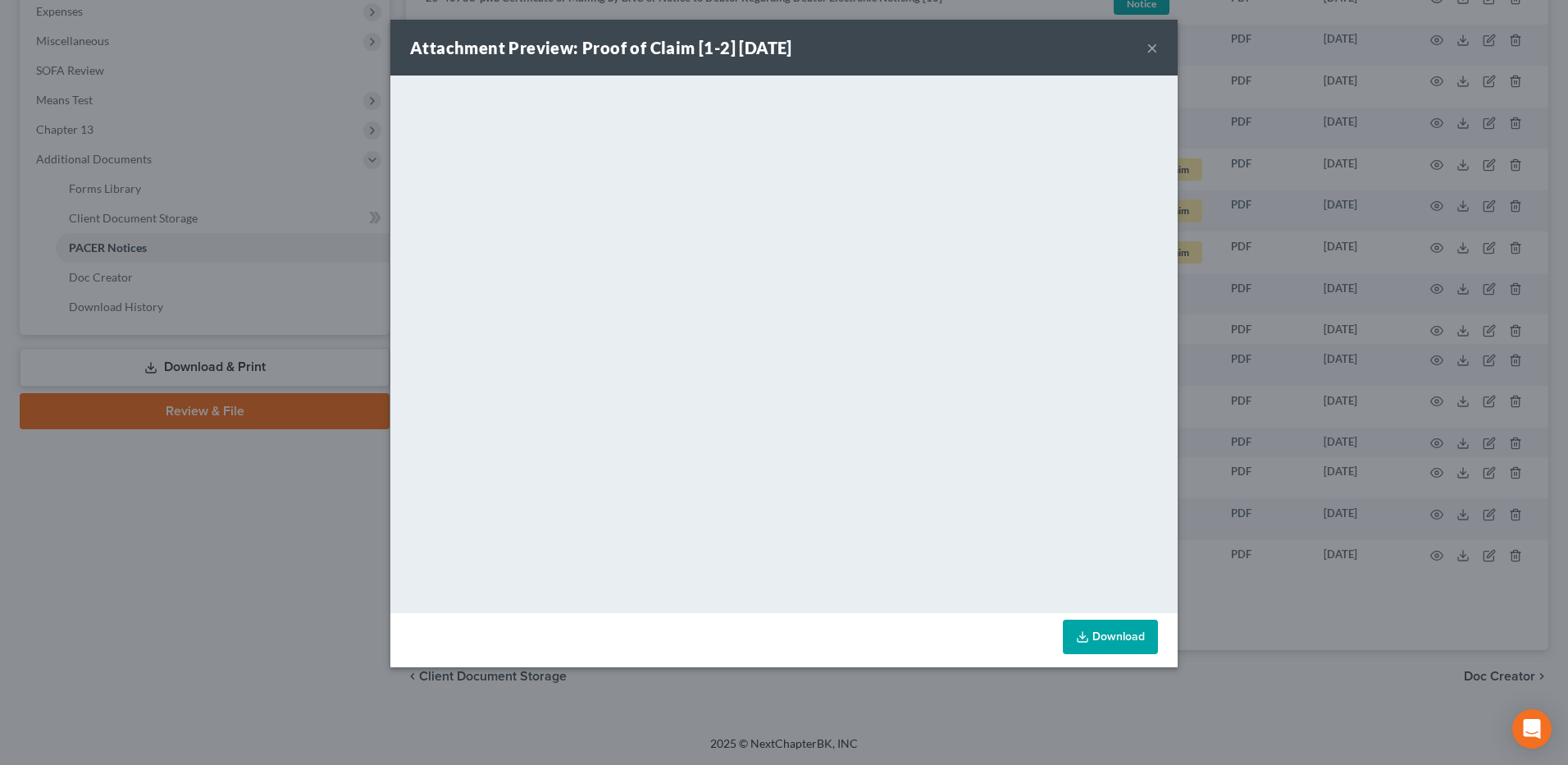
click at [1153, 48] on button "×" at bounding box center [1153, 47] width 12 height 19
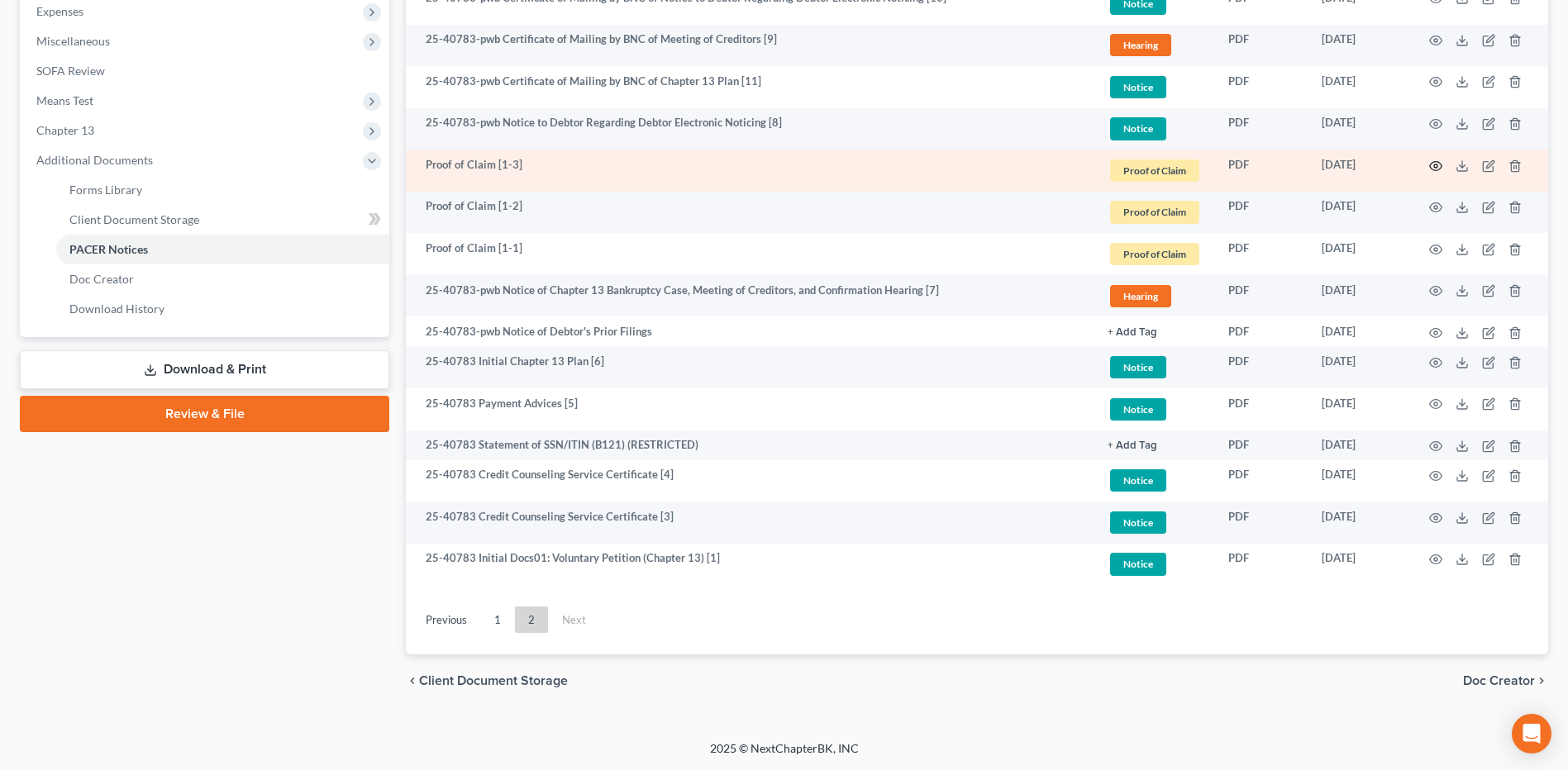
click at [1432, 165] on icon "button" at bounding box center [1435, 167] width 14 height 14
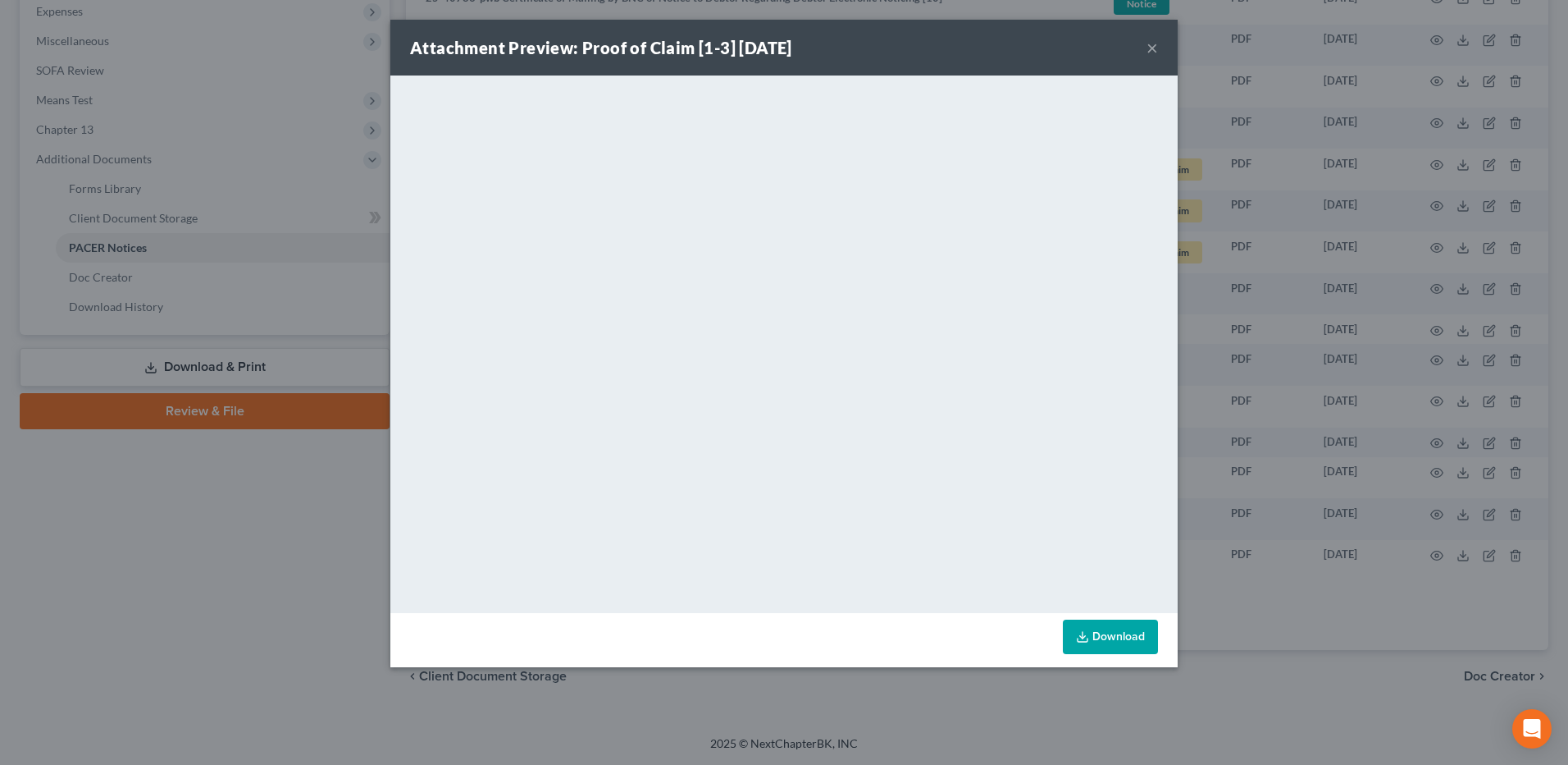
click at [1150, 38] on button "×" at bounding box center [1153, 47] width 12 height 19
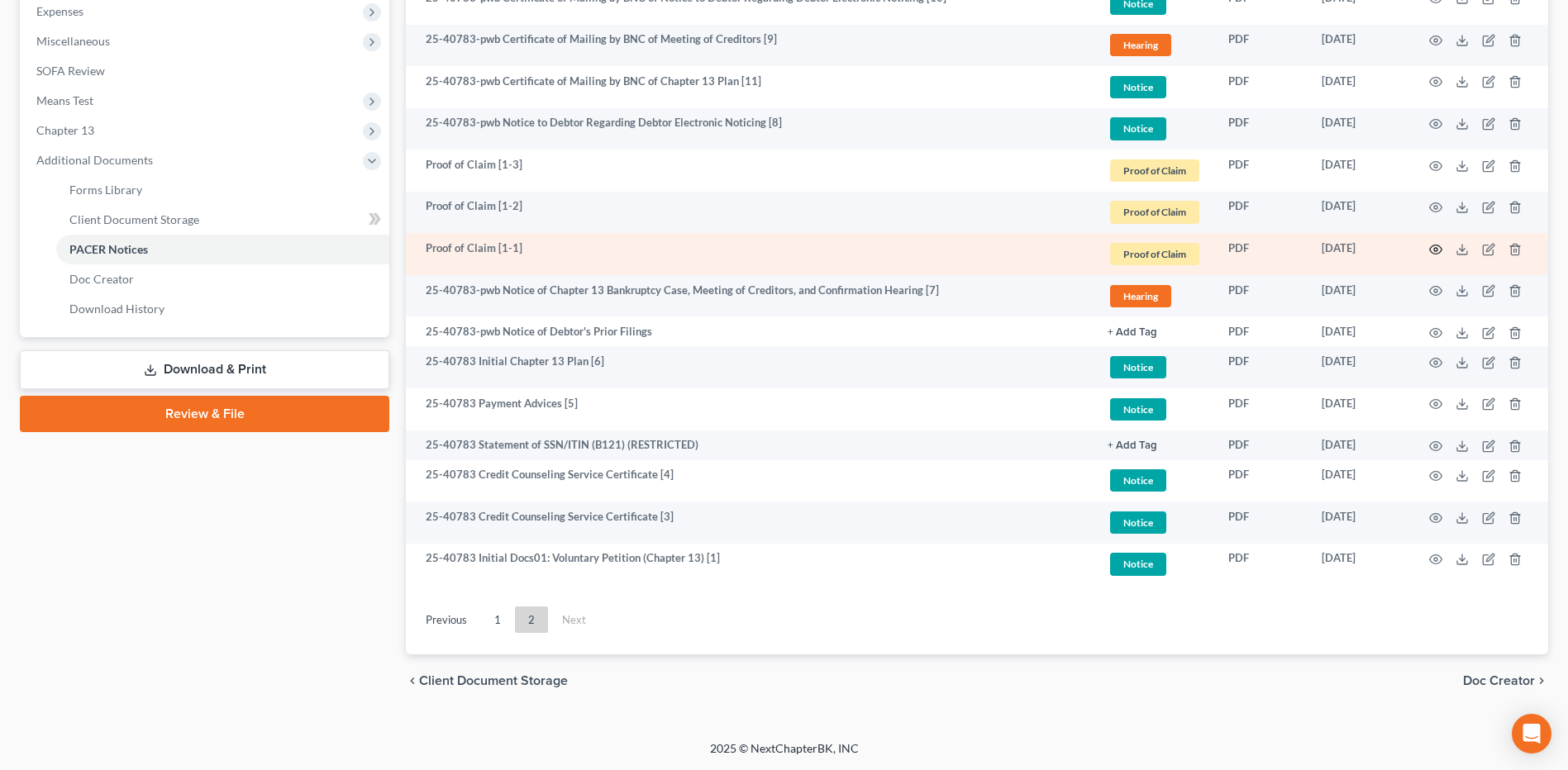
click at [1429, 244] on icon "button" at bounding box center [1435, 250] width 14 height 14
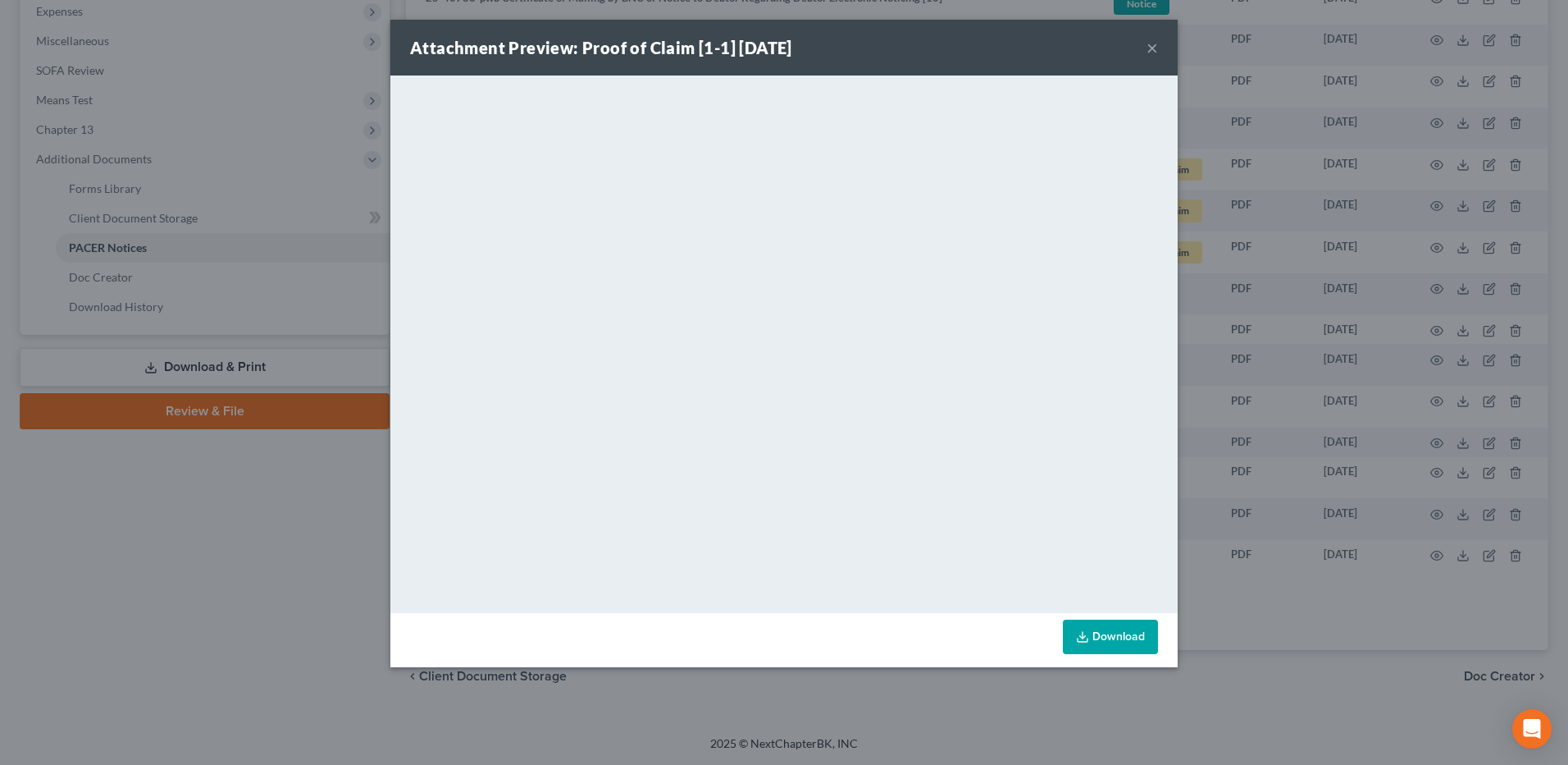
click at [1149, 48] on button "×" at bounding box center [1153, 47] width 12 height 19
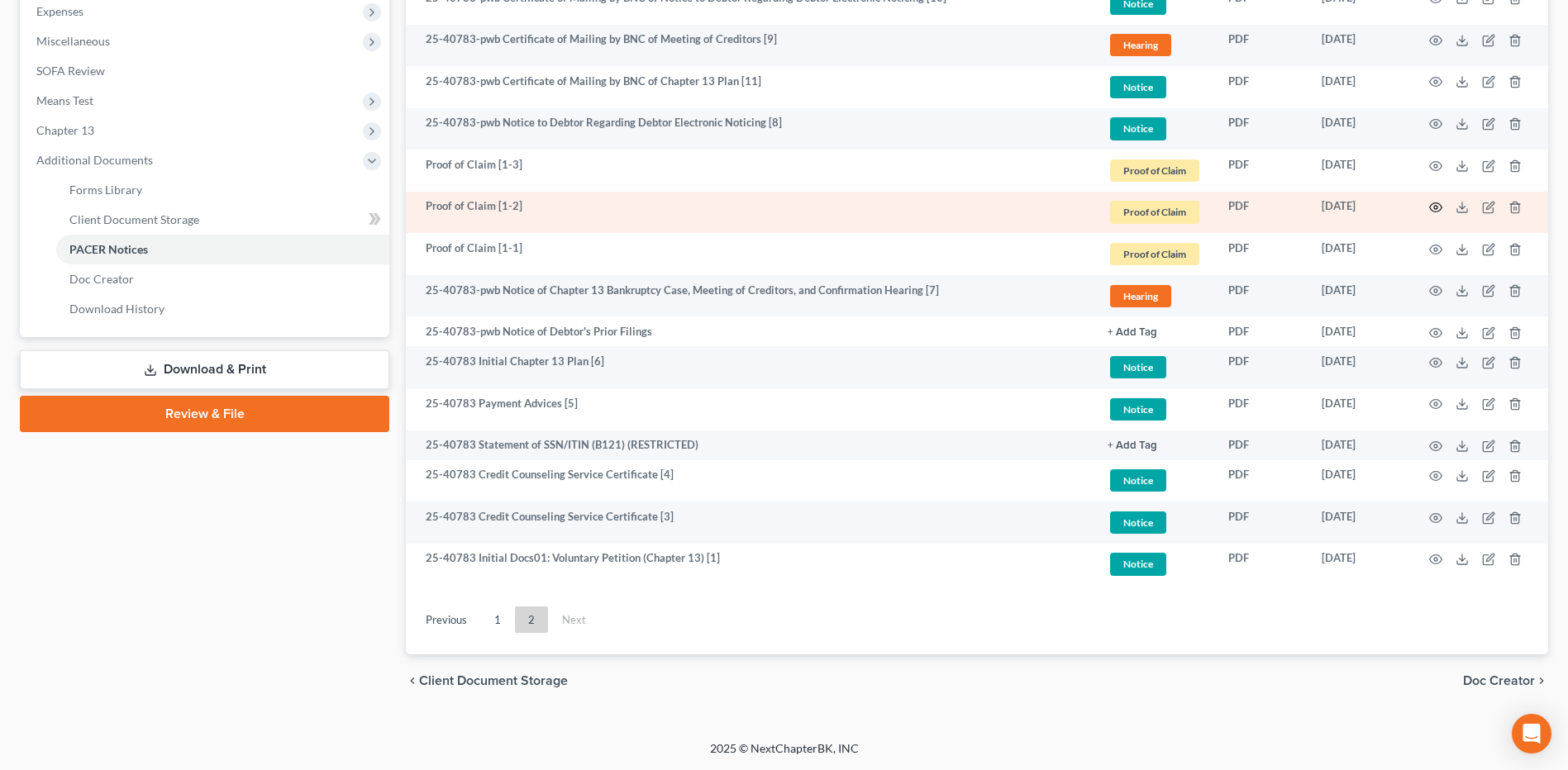
click at [1434, 207] on icon "button" at bounding box center [1435, 207] width 14 height 14
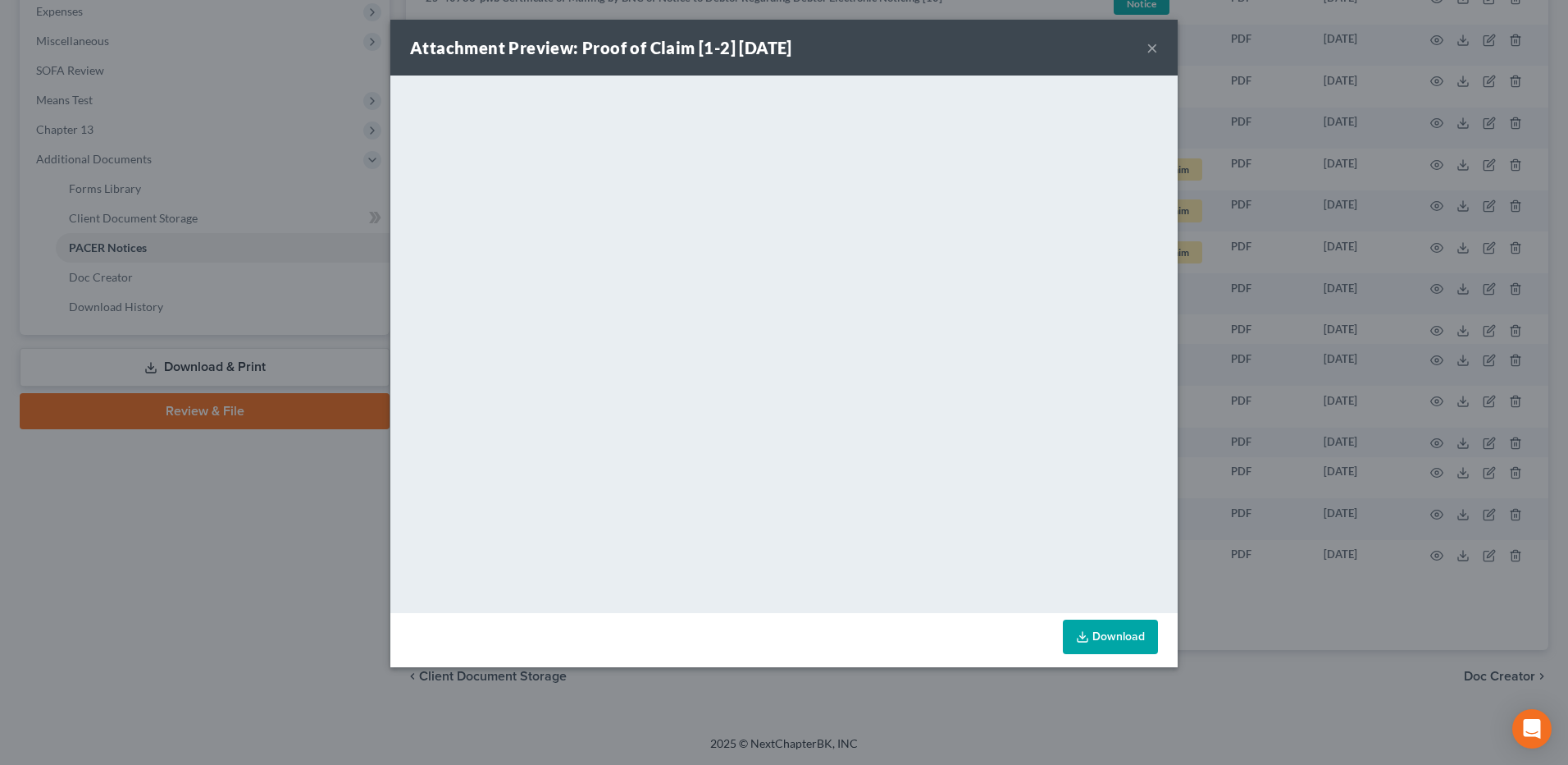
drag, startPoint x: 1177, startPoint y: 331, endPoint x: 1014, endPoint y: 66, distance: 311.1
click at [1013, 66] on div "Attachment Preview: Proof of Claim [1-2] [DATE] ×" at bounding box center [784, 47] width 787 height 56
click at [1155, 44] on button "×" at bounding box center [1153, 47] width 12 height 19
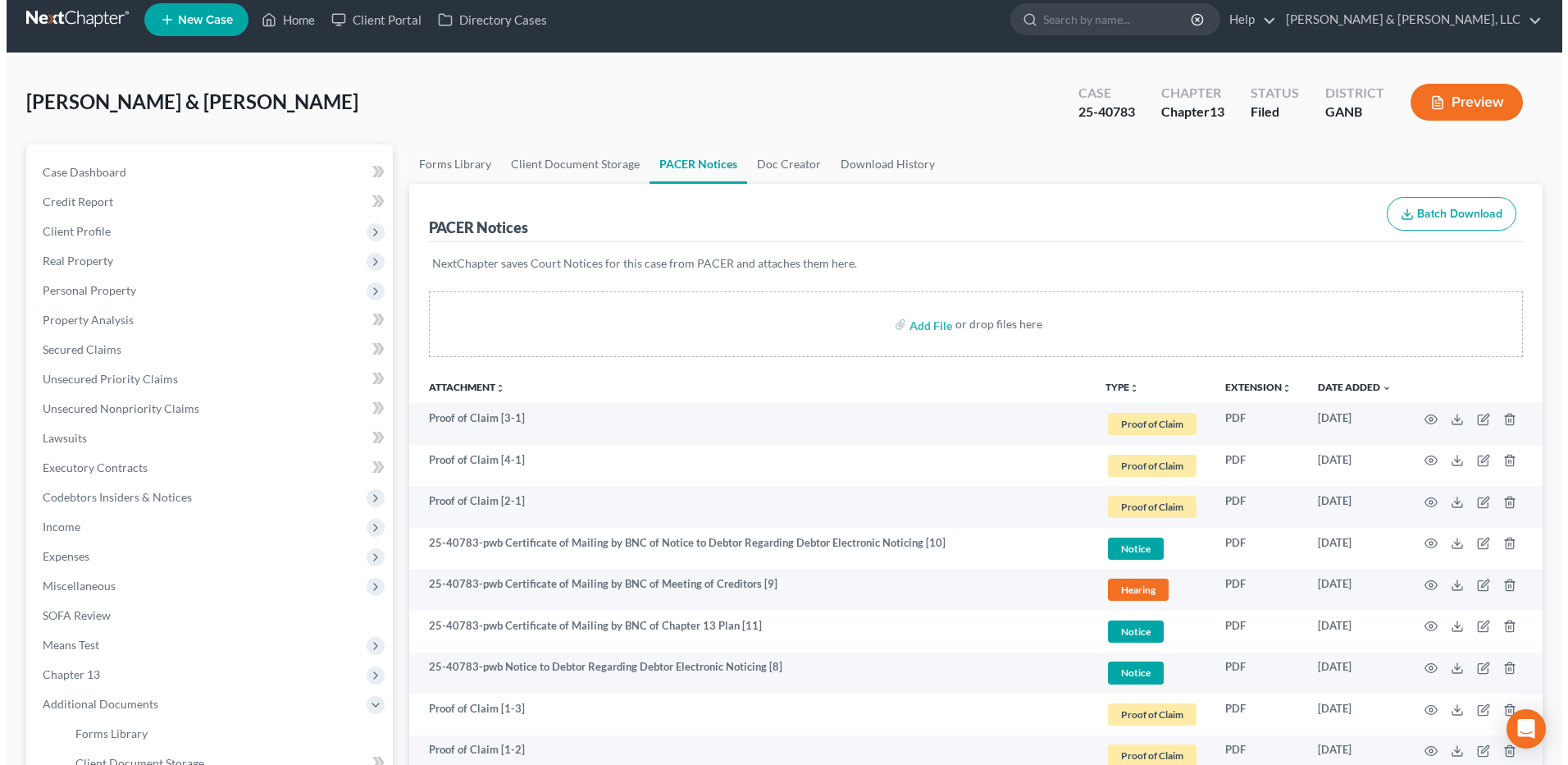
scroll to position [0, 0]
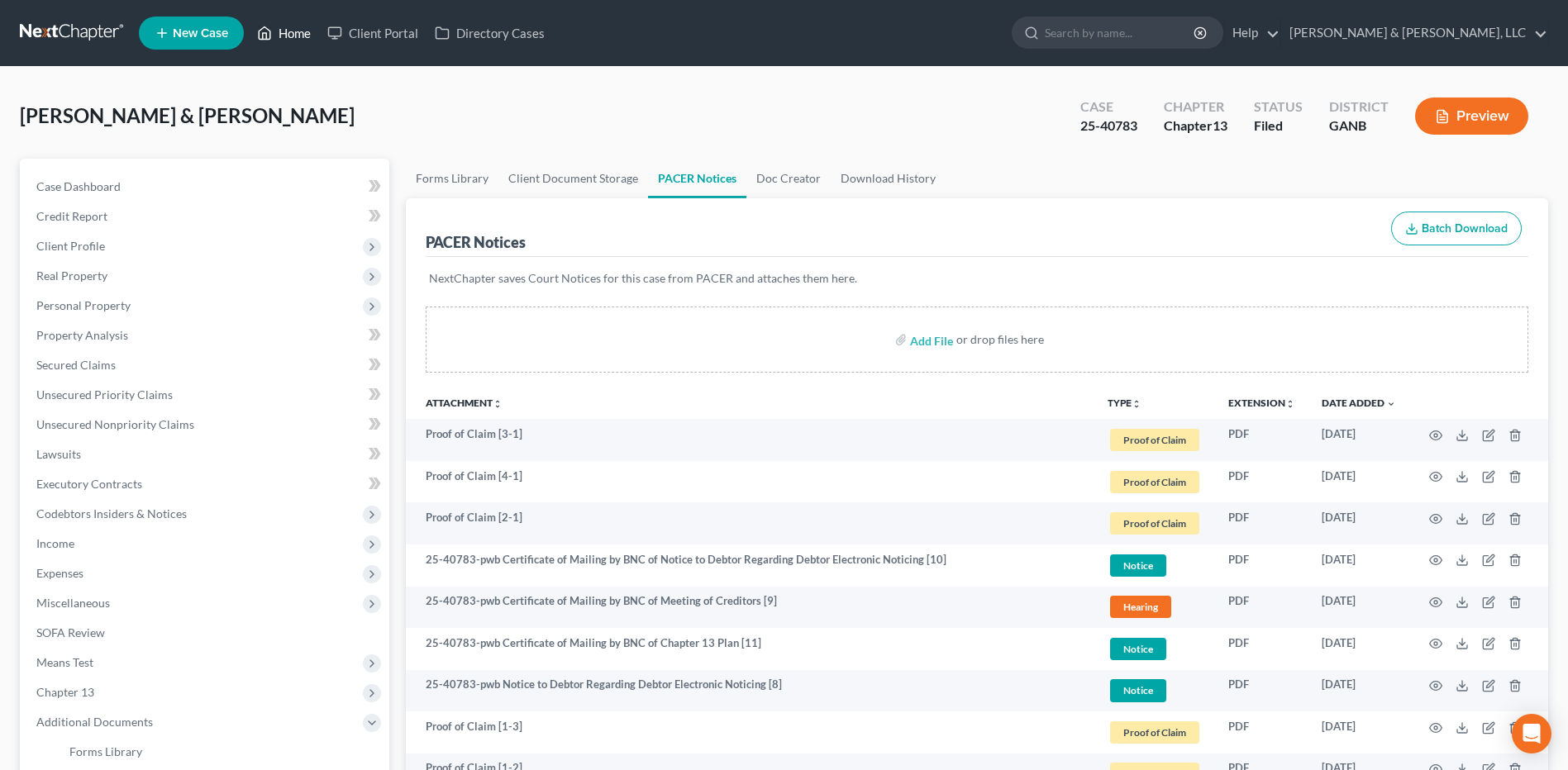
click at [293, 43] on link "Home" at bounding box center [284, 32] width 71 height 30
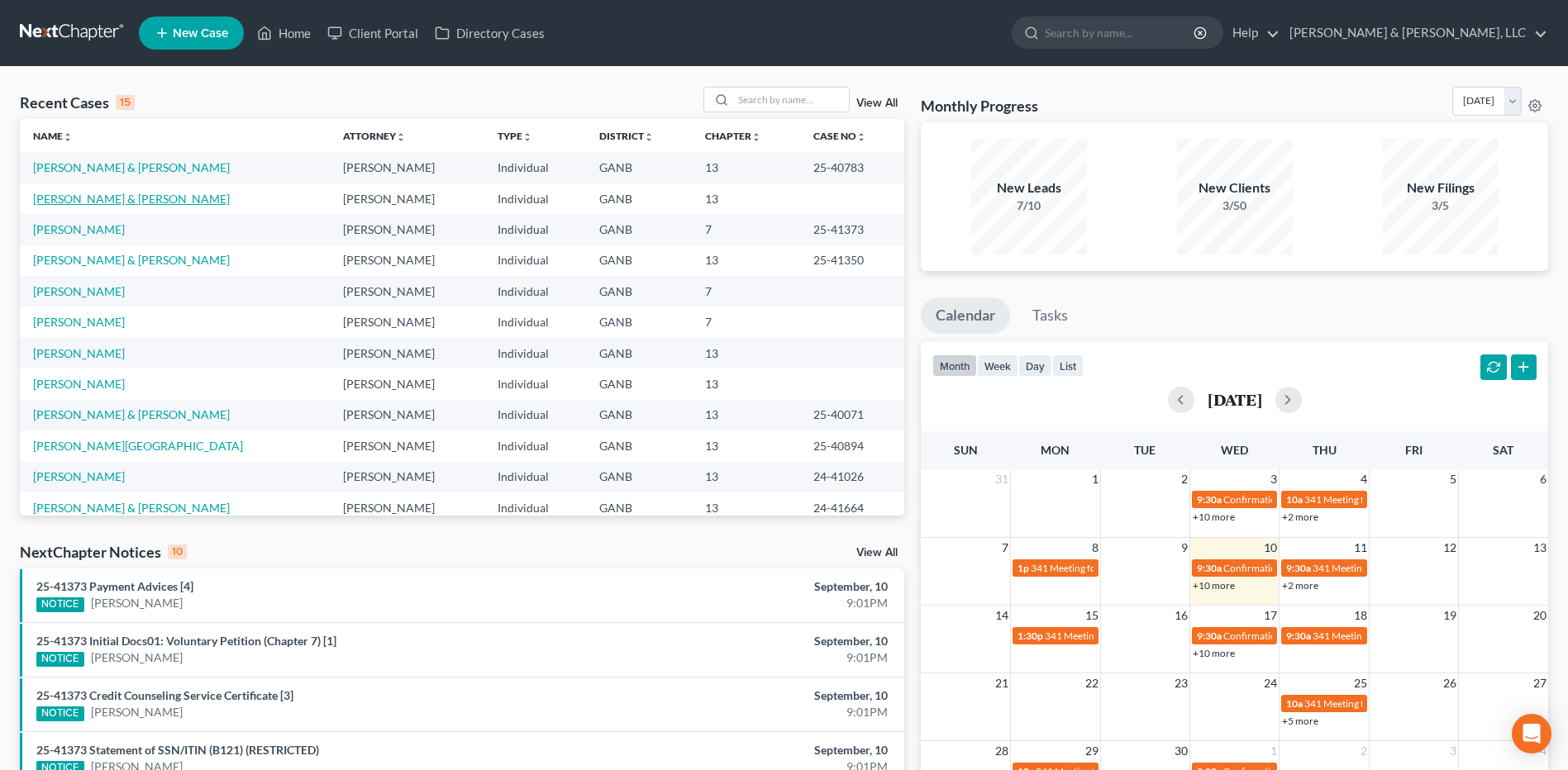
click at [103, 204] on link "[PERSON_NAME] & [PERSON_NAME]" at bounding box center [131, 198] width 196 height 14
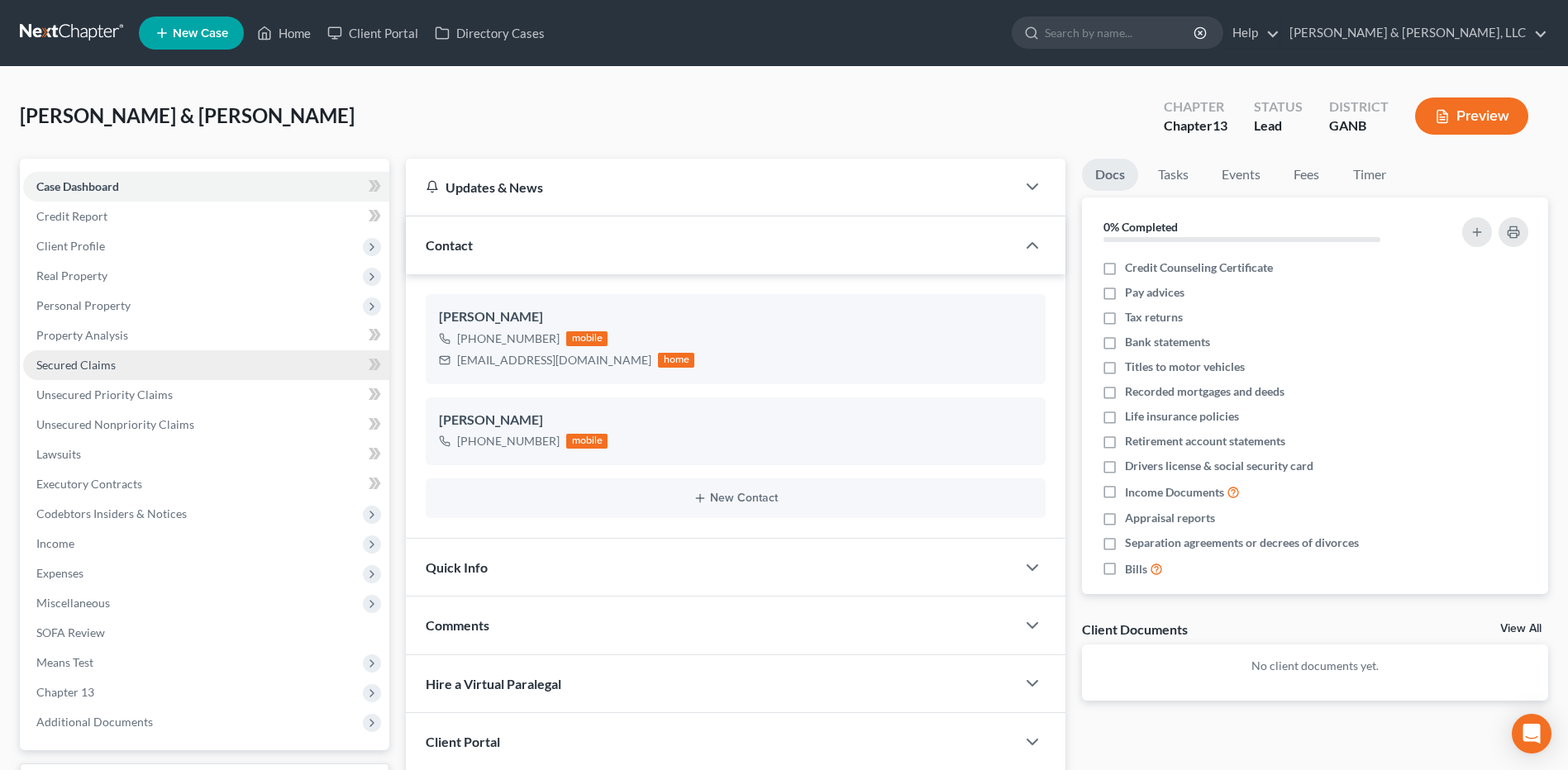
click at [99, 365] on span "Secured Claims" at bounding box center [76, 365] width 79 height 14
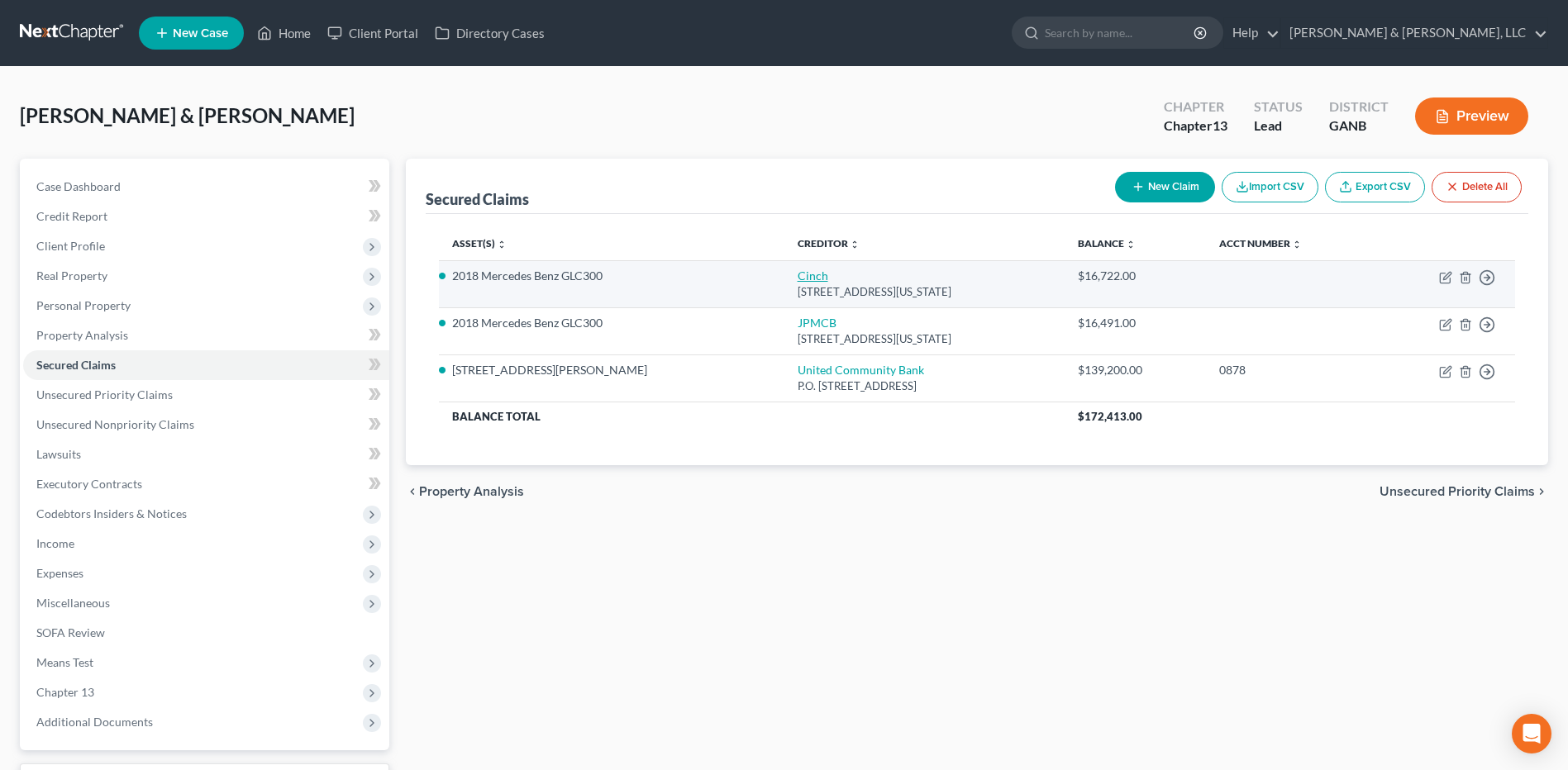
click at [798, 274] on link "Cinch" at bounding box center [813, 275] width 31 height 14
select select "10"
select select "2"
select select "0"
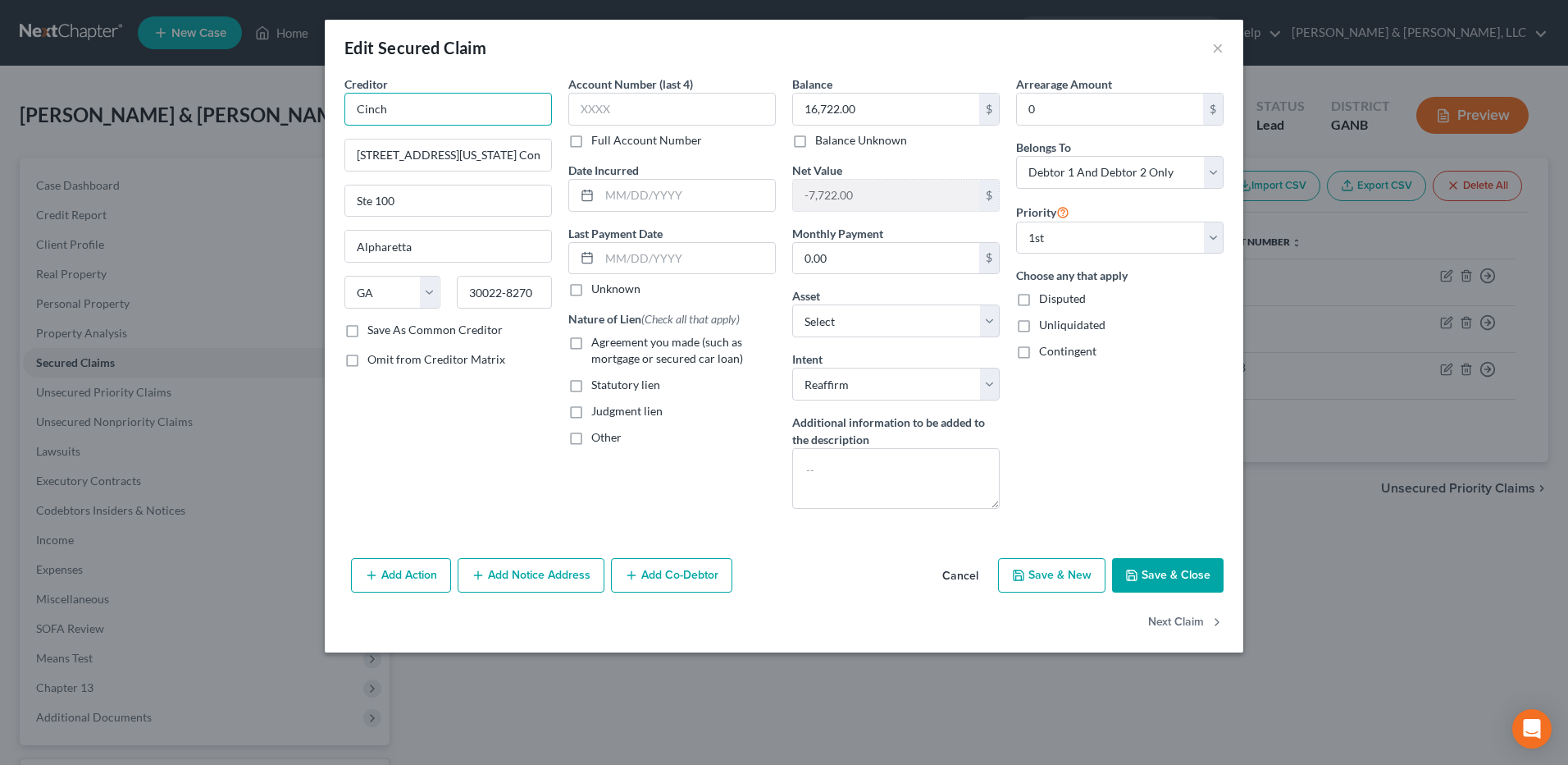
drag, startPoint x: 461, startPoint y: 114, endPoint x: 343, endPoint y: 111, distance: 118.0
click at [343, 111] on div "Creditor * Cinch 10400 Old [US_STATE] Connector [GEOGRAPHIC_DATA] [US_STATE][GE…" at bounding box center [447, 298] width 224 height 447
type input "The Credit Union Loan Source, LLC"
click at [1208, 576] on button "Save & Close" at bounding box center [1168, 575] width 111 height 35
select select "12"
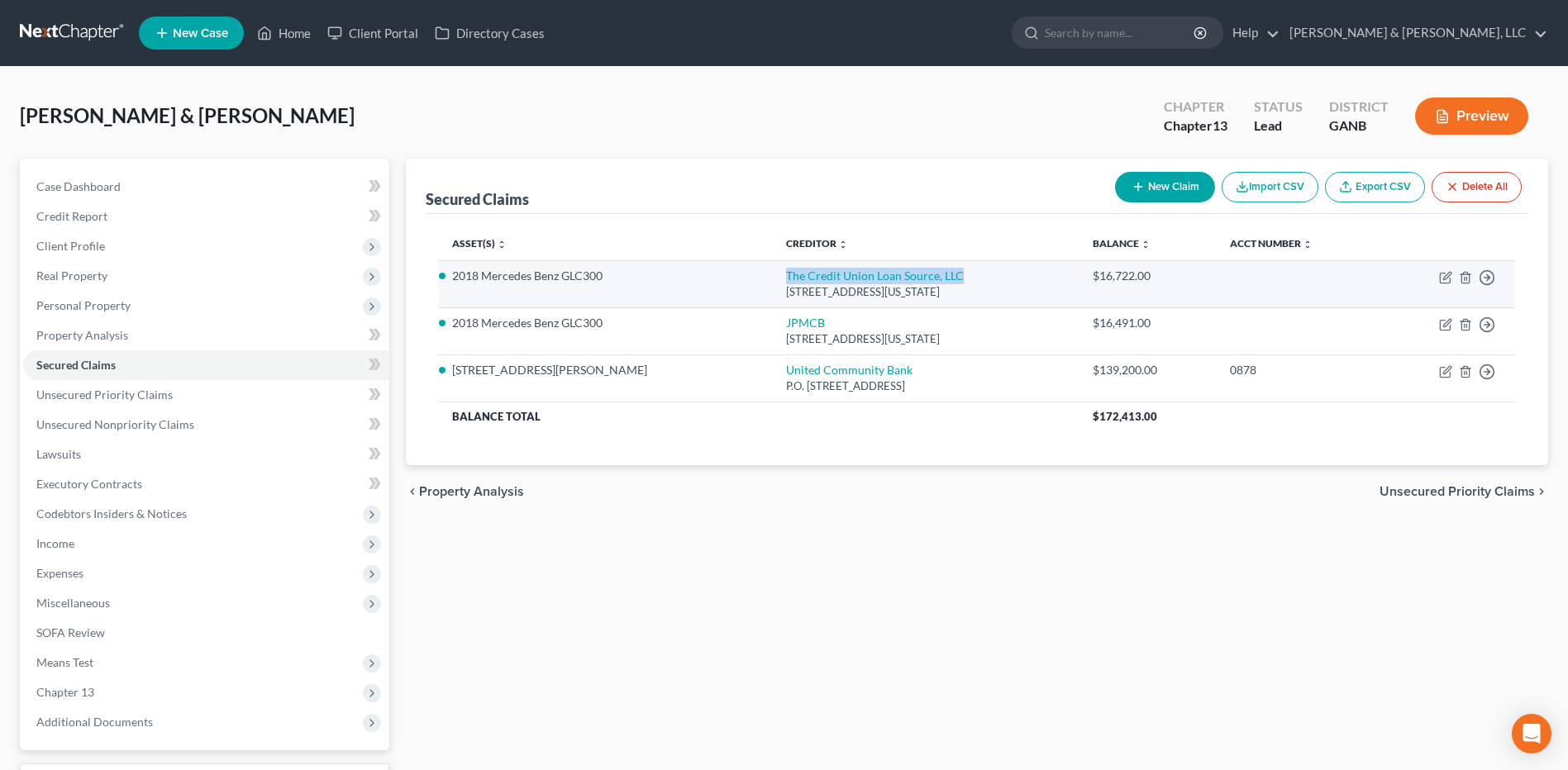
drag, startPoint x: 876, startPoint y: 274, endPoint x: 684, endPoint y: 283, distance: 192.2
click at [773, 283] on td "The Credit Union Loan Source, LLC [STREET_ADDRESS][US_STATE]" at bounding box center [927, 283] width 308 height 47
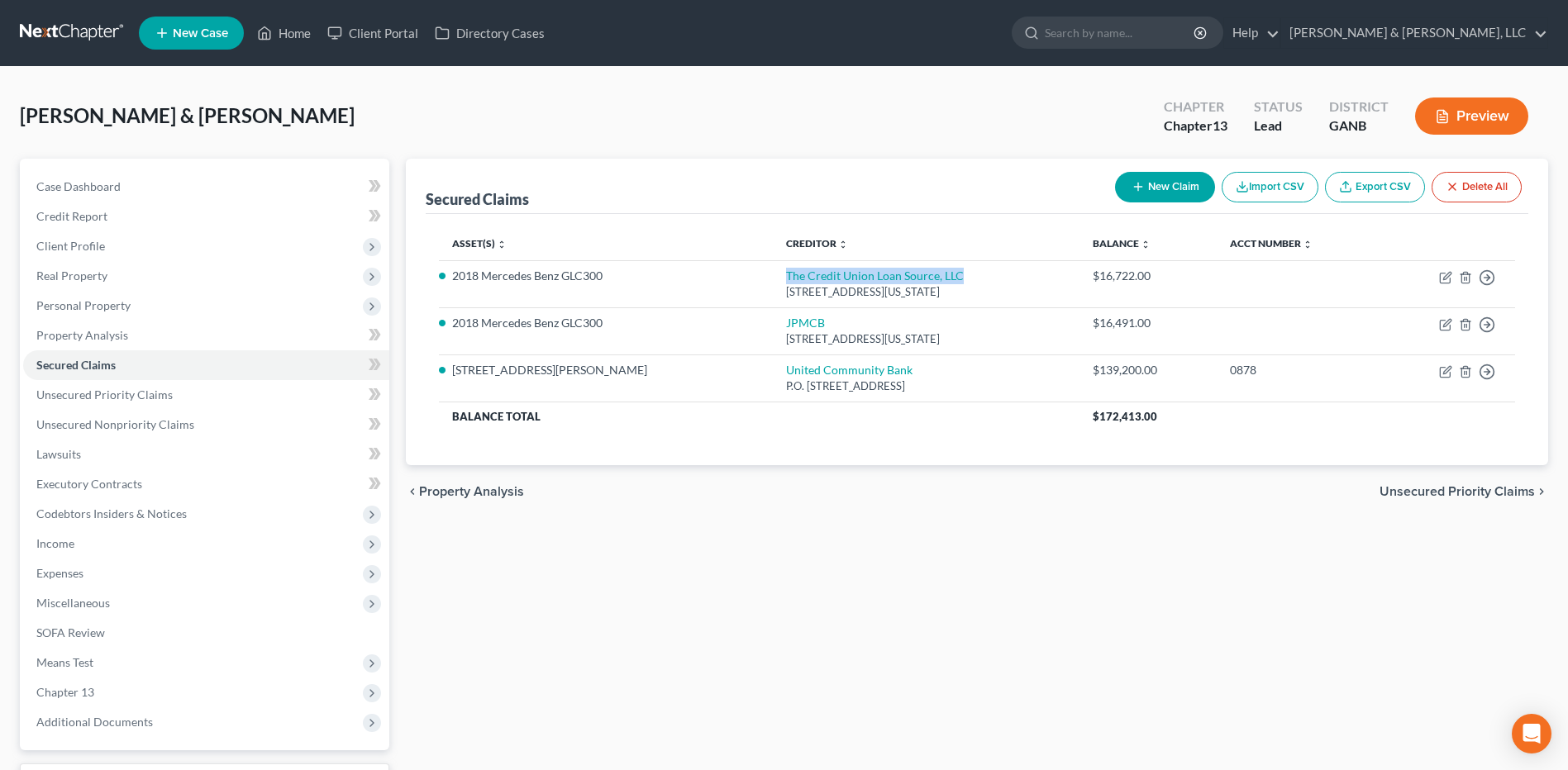
copy link "The Credit Union Loan Source, LLC"
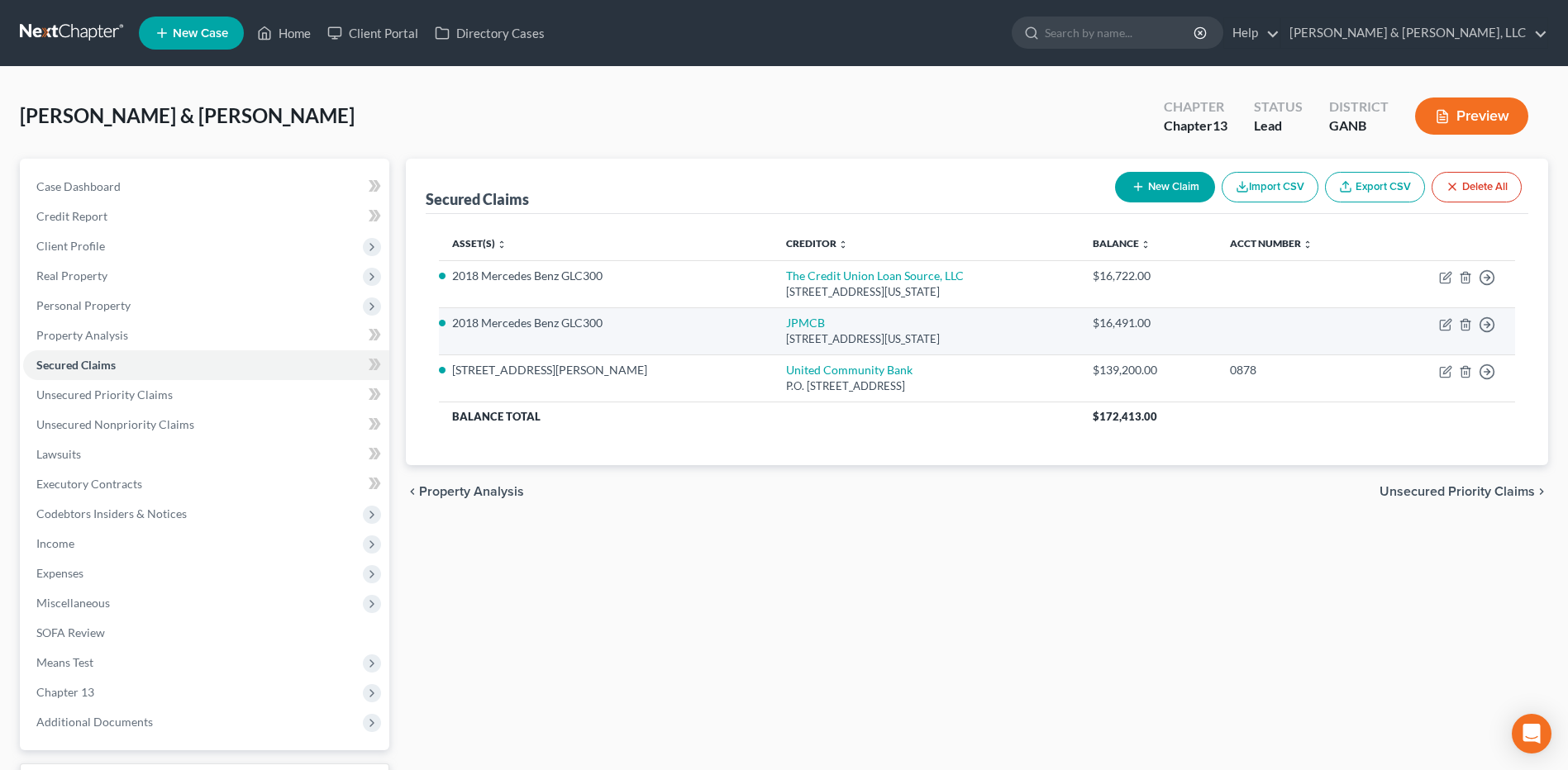
click at [786, 332] on div "[STREET_ADDRESS][US_STATE]" at bounding box center [926, 339] width 281 height 15
click at [786, 328] on link "JPMCB" at bounding box center [805, 322] width 39 height 14
select select "19"
select select "2"
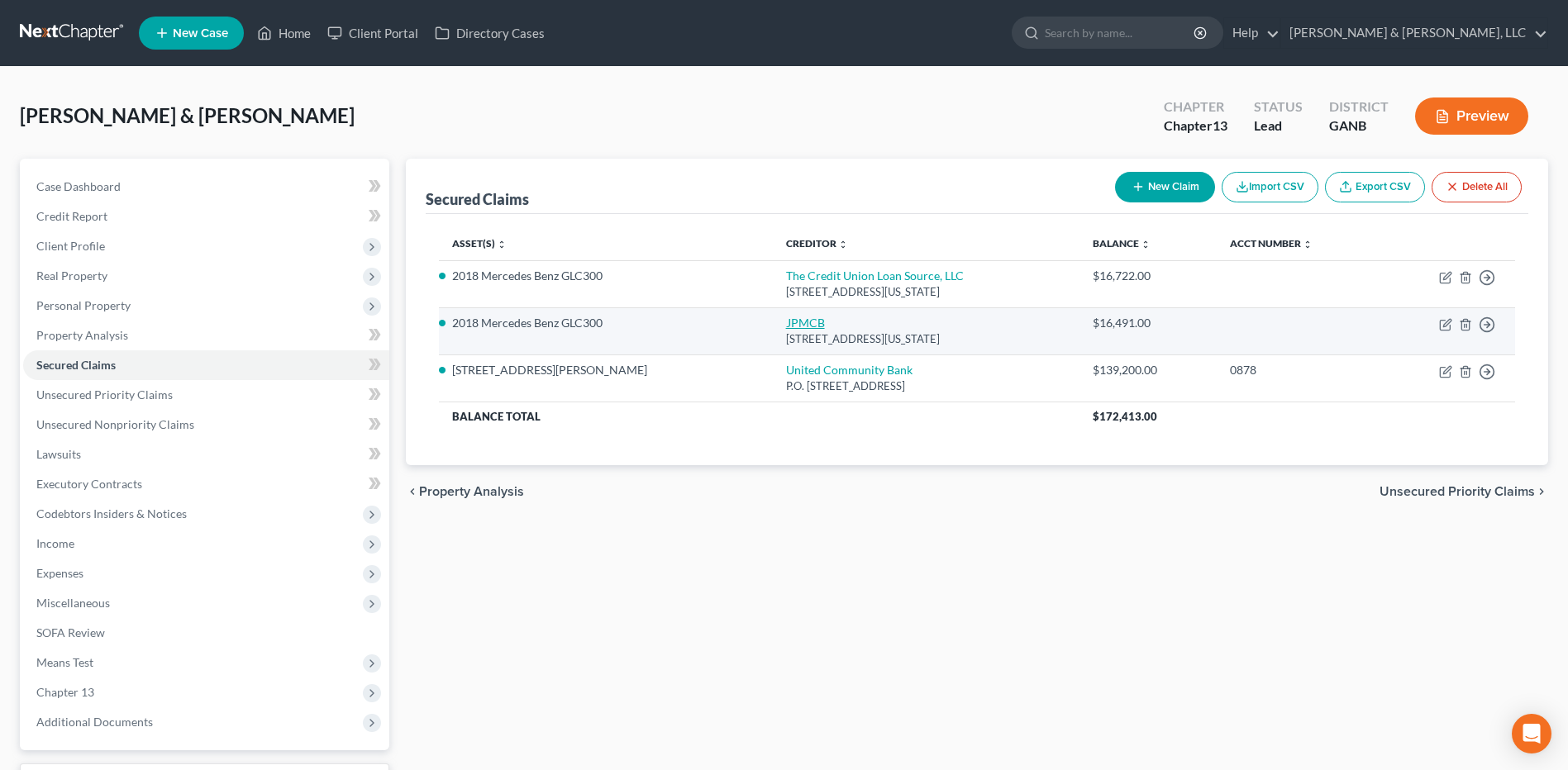
select select "0"
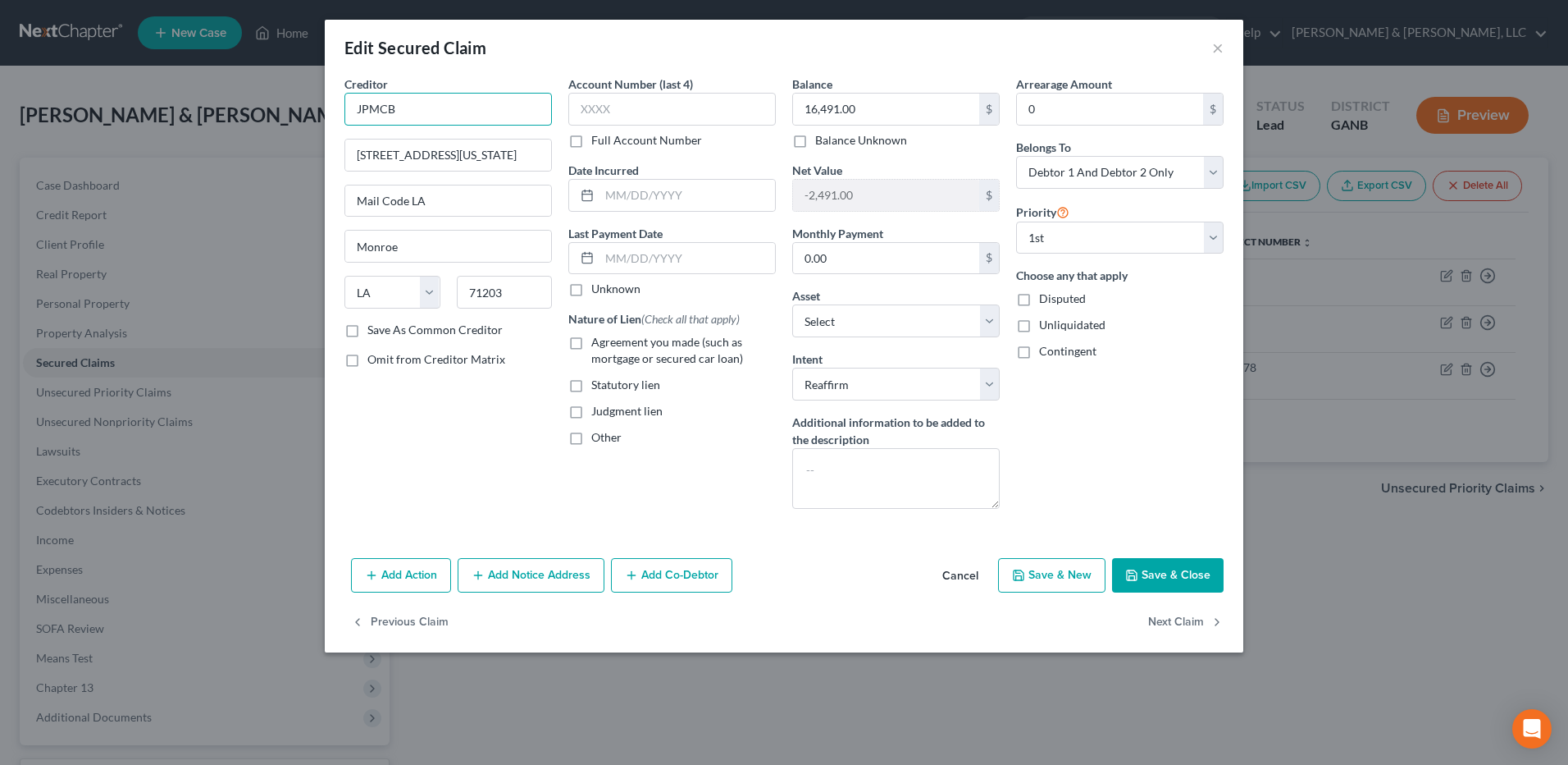
drag, startPoint x: 440, startPoint y: 112, endPoint x: 262, endPoint y: 127, distance: 178.6
click at [262, 125] on div "Edit Secured Claim × Creditor * JPMCB 700 [US_STATE] Lane Mail Code LA [GEOGRAP…" at bounding box center [784, 382] width 1568 height 765
paste input "PMorgan Chase Bank, NA"
type input "JPMorgan Chase Bank, NA"
click at [1171, 577] on button "Save & Close" at bounding box center [1168, 575] width 111 height 35
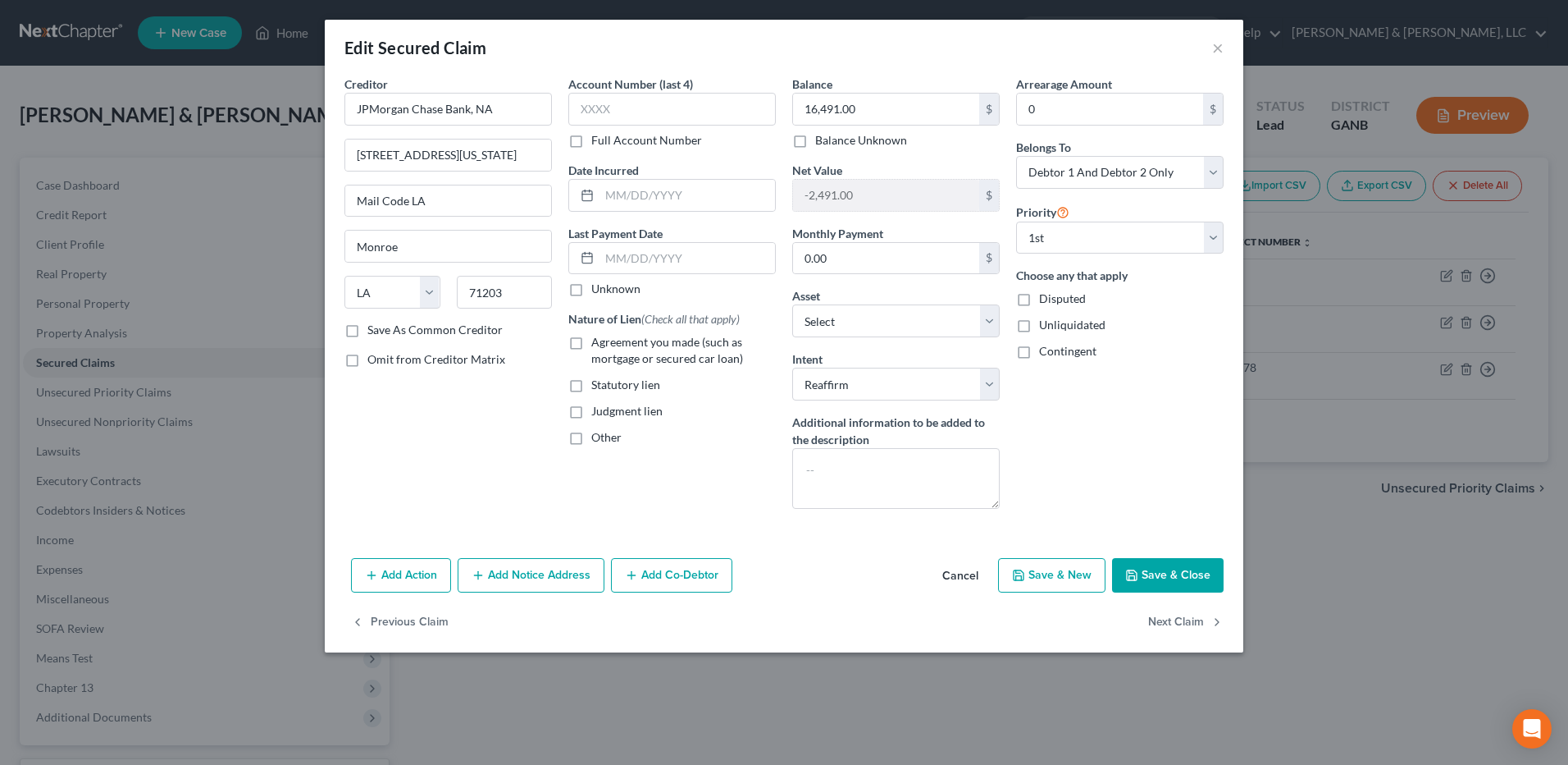
select select "13"
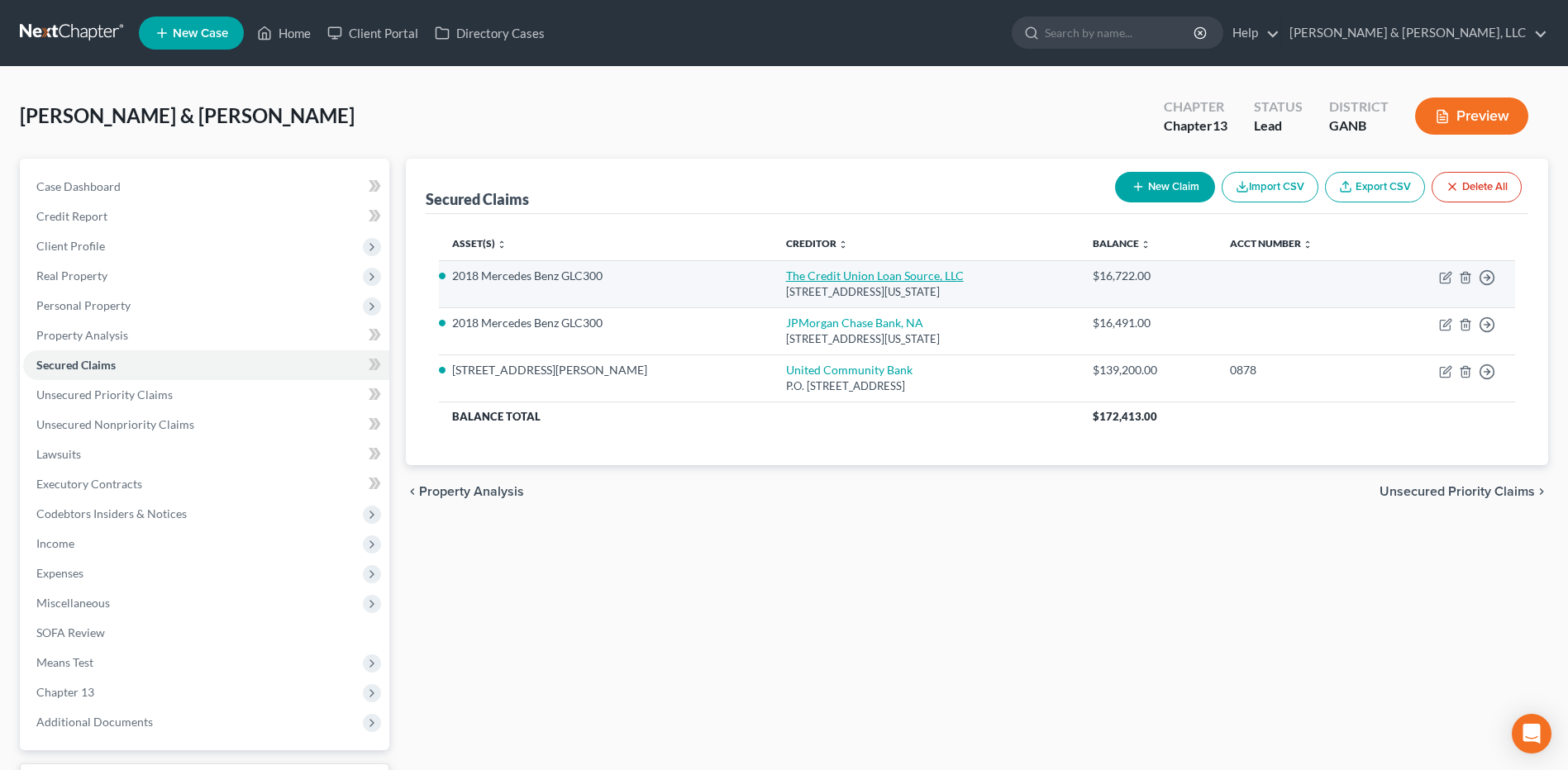
click at [837, 280] on link "The Credit Union Loan Source, LLC" at bounding box center [874, 275] width 178 height 14
select select "10"
select select "2"
select select "0"
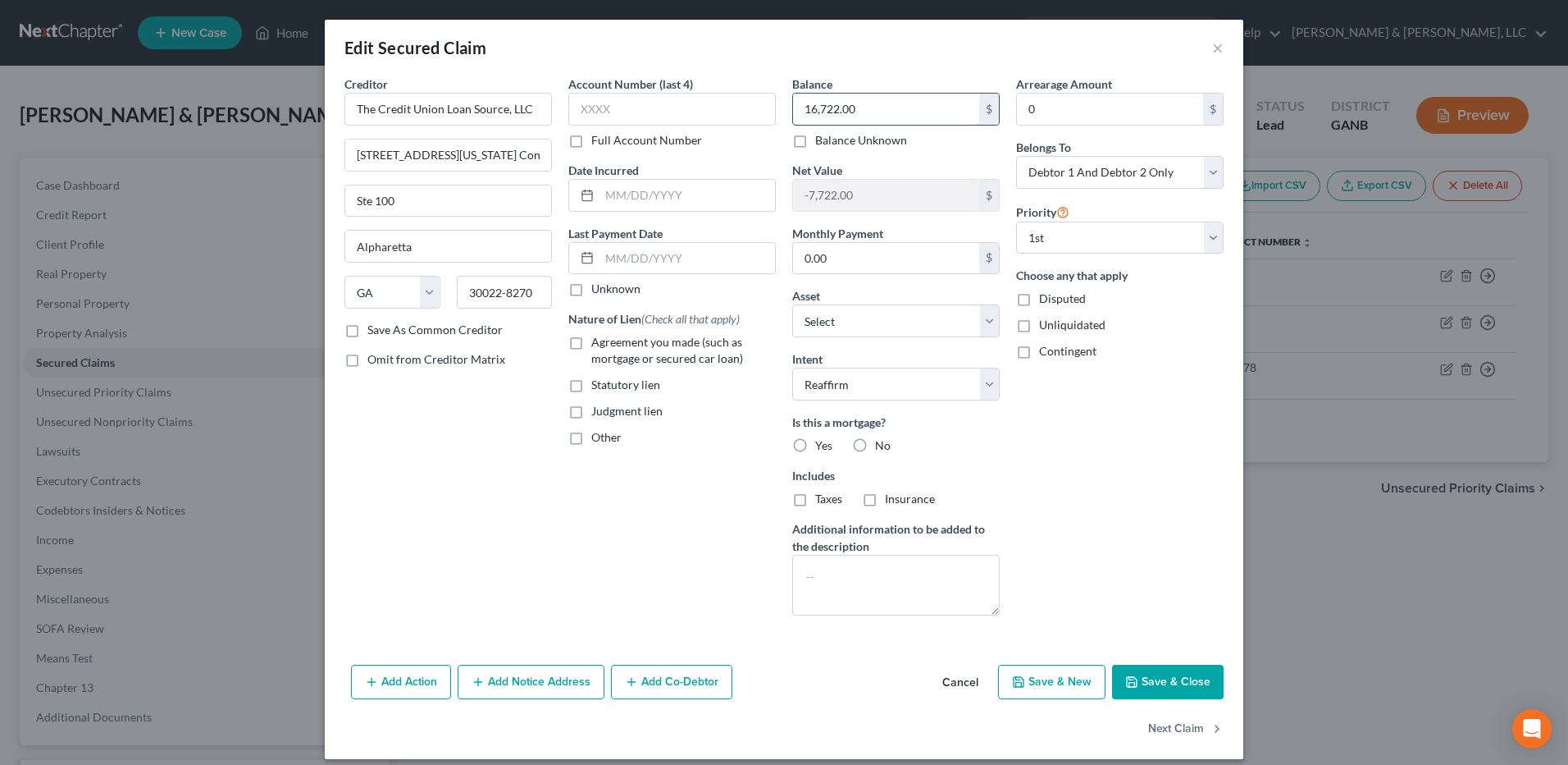
click at [865, 117] on input "16,722.00" at bounding box center [886, 109] width 187 height 31
click at [1158, 665] on button "Save & Close" at bounding box center [1168, 681] width 111 height 35
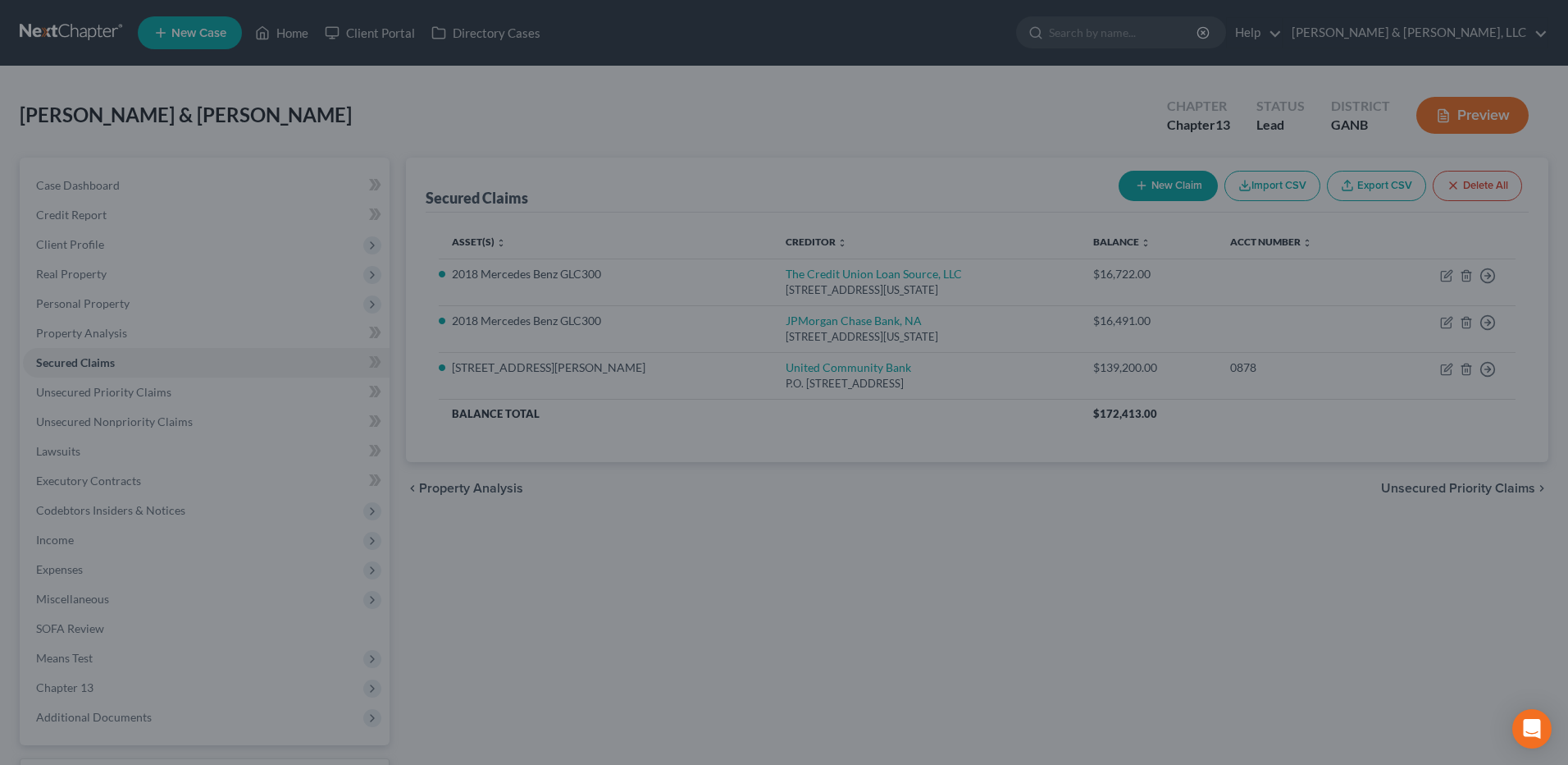
type input "16,700.00"
type input "-7,700.00"
select select "12"
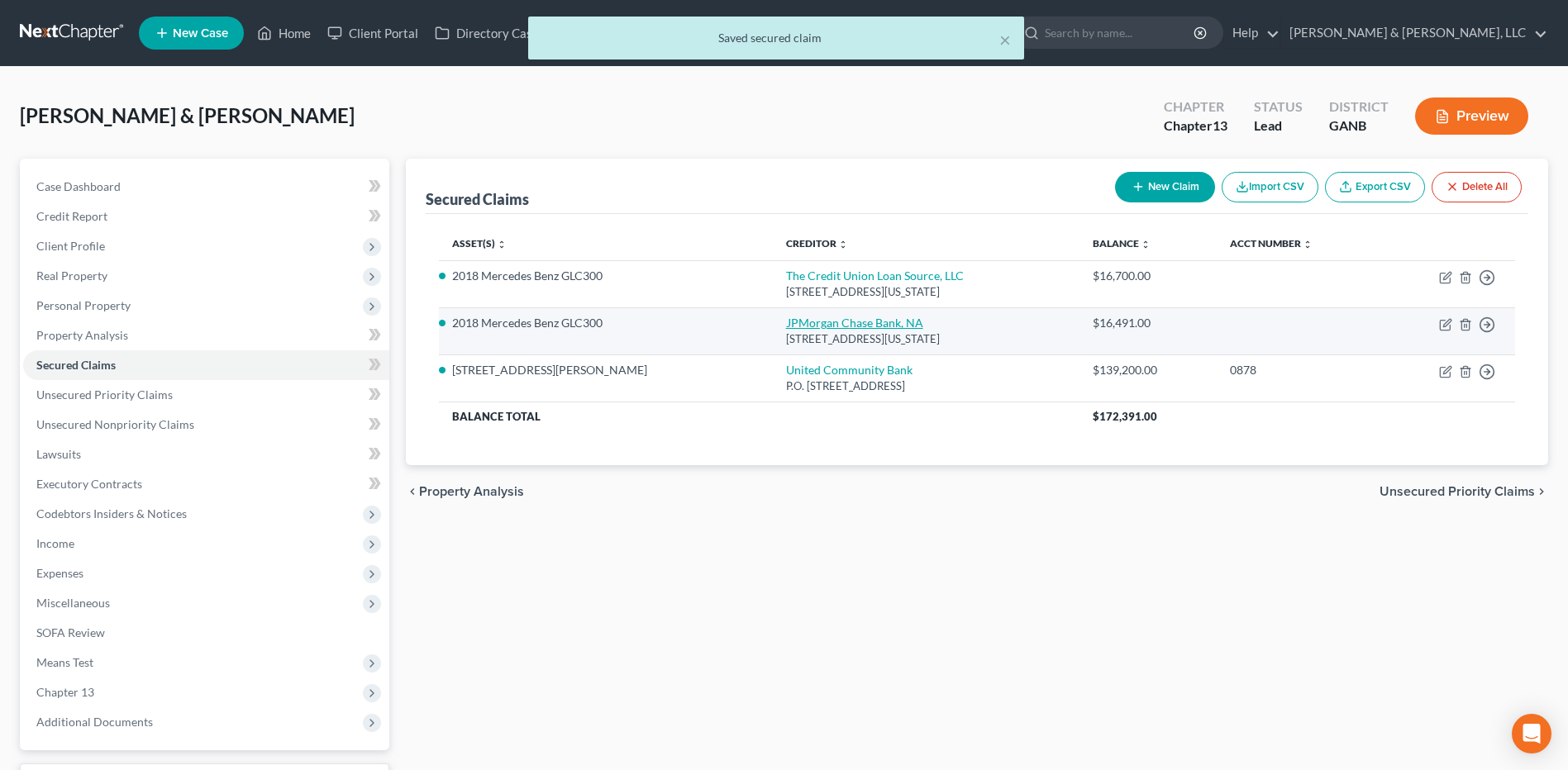
click at [786, 322] on link "JPMorgan Chase Bank, NA" at bounding box center [854, 322] width 137 height 14
select select "19"
select select "2"
select select "0"
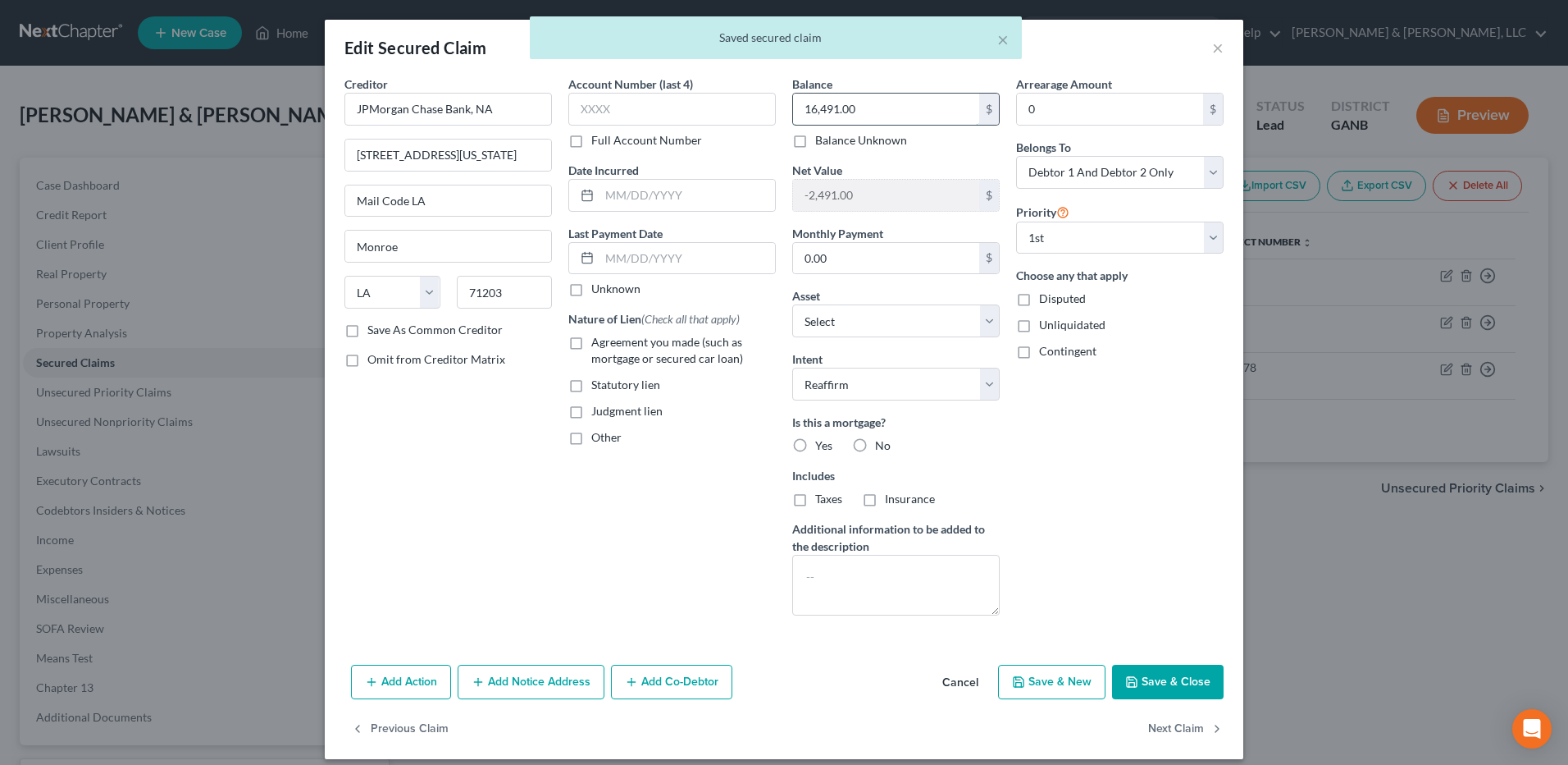
click at [873, 106] on input "16,491.00" at bounding box center [886, 109] width 187 height 31
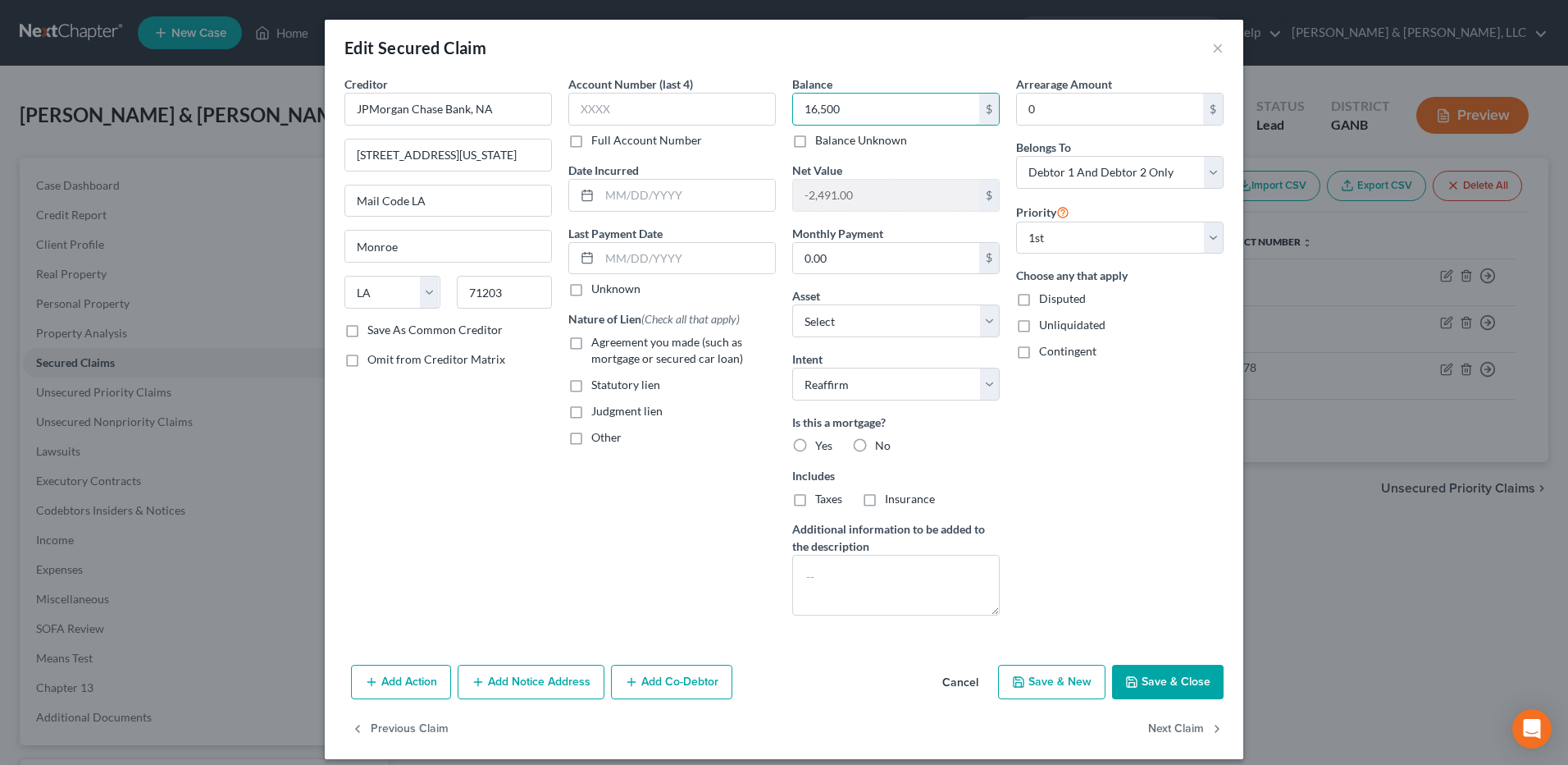
type input "16,500"
click at [1176, 669] on button "Save & Close" at bounding box center [1168, 681] width 111 height 35
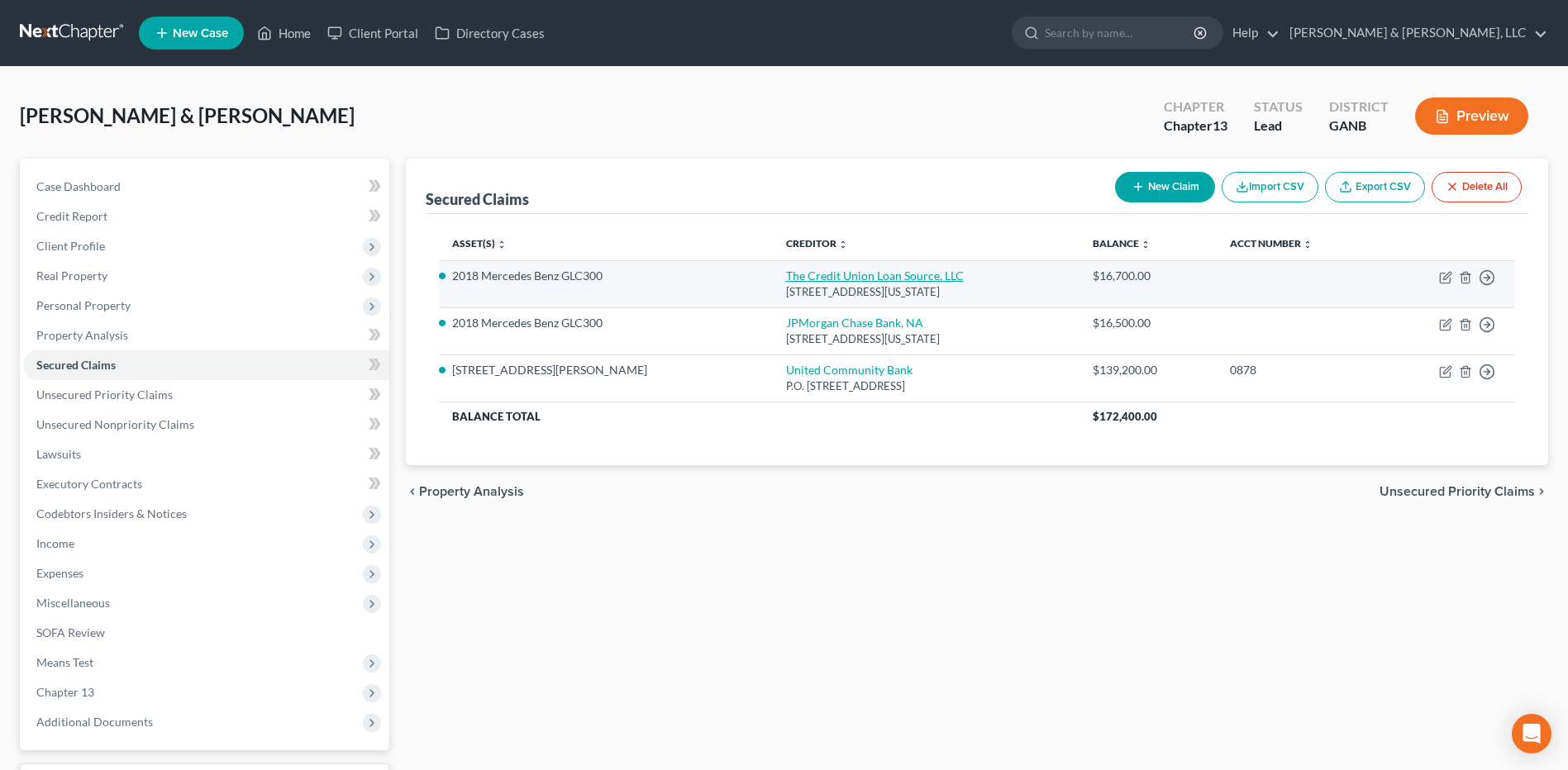
click at [786, 280] on link "The Credit Union Loan Source, LLC" at bounding box center [874, 275] width 178 height 14
select select "10"
select select "2"
select select "0"
